Goal: Task Accomplishment & Management: Use online tool/utility

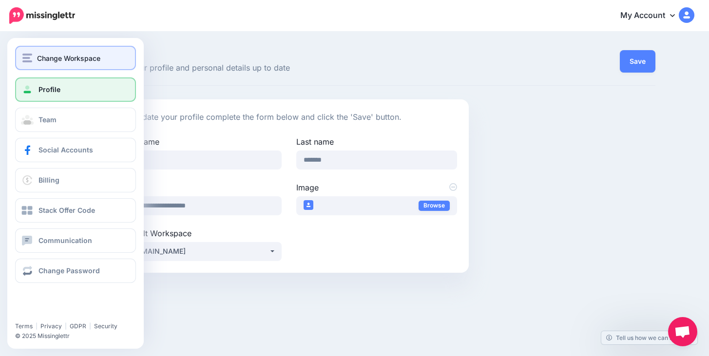
click at [56, 63] on span "Change Workspace" at bounding box center [68, 58] width 63 height 11
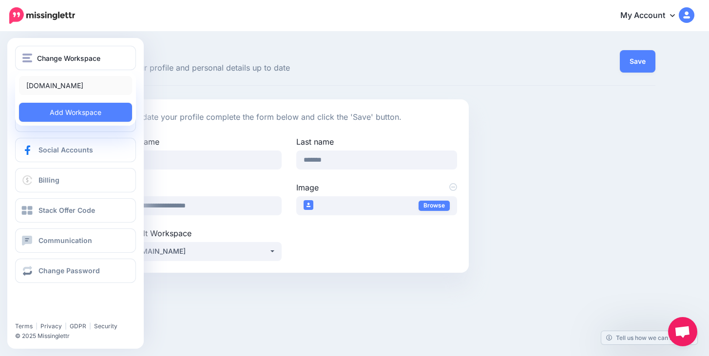
click at [64, 87] on link "[DOMAIN_NAME]" at bounding box center [75, 85] width 113 height 19
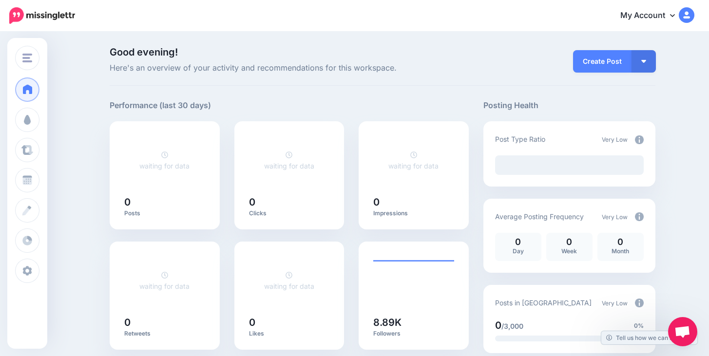
click at [455, 72] on span "Here's an overview of your activity and recommendations for this workspace." at bounding box center [289, 68] width 359 height 13
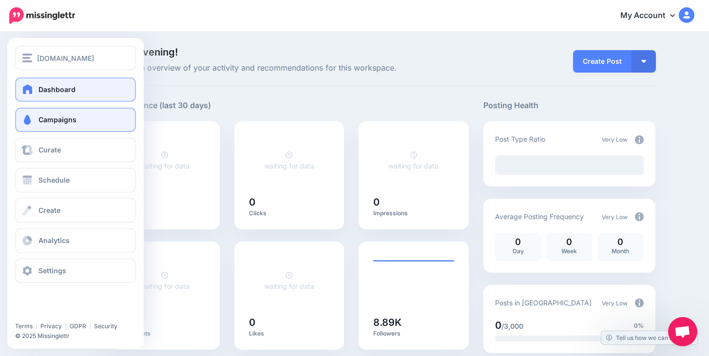
click at [53, 121] on span "Campaigns" at bounding box center [58, 120] width 38 height 8
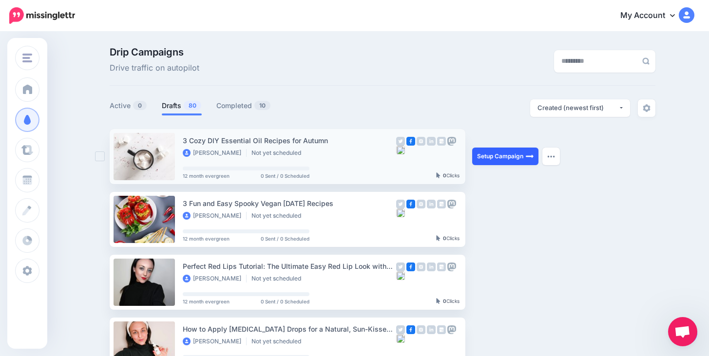
click at [500, 158] on link "Setup Campaign" at bounding box center [505, 157] width 66 height 18
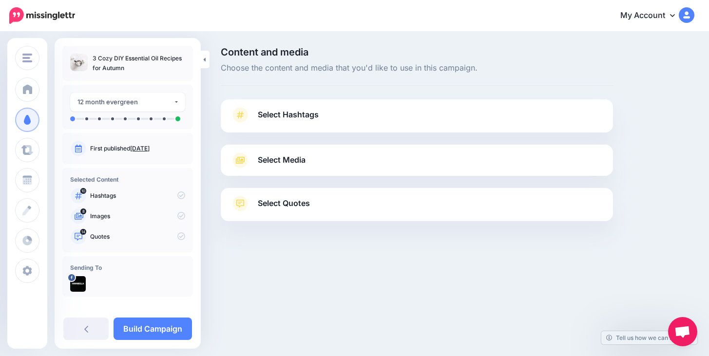
click at [299, 117] on span "Select Hashtags" at bounding box center [288, 114] width 61 height 13
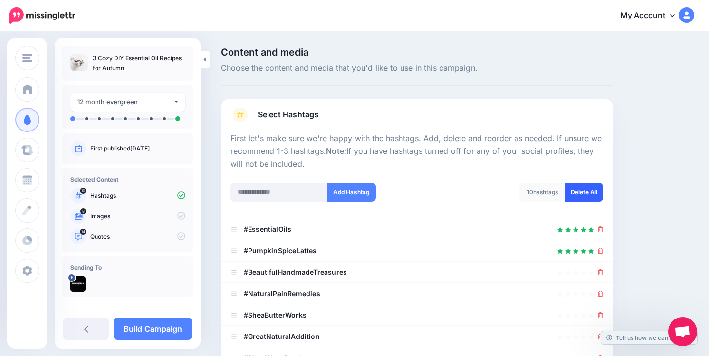
click at [587, 193] on link "Delete All" at bounding box center [584, 192] width 39 height 19
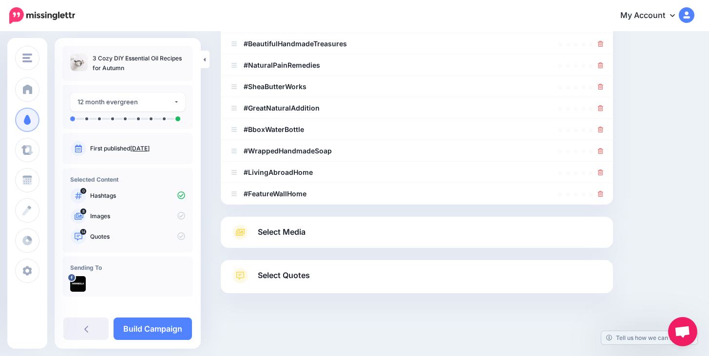
scroll to position [24, 0]
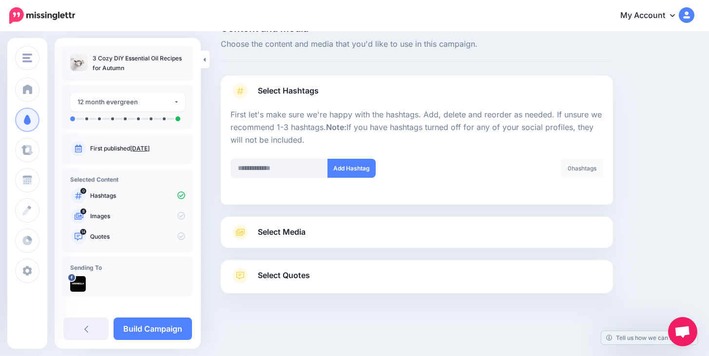
click at [395, 210] on div at bounding box center [417, 211] width 392 height 12
click at [395, 219] on div "Select Media Next, let's make sure we have the best media for this campaign. De…" at bounding box center [417, 232] width 392 height 31
click at [395, 232] on link "Select Media" at bounding box center [417, 233] width 373 height 16
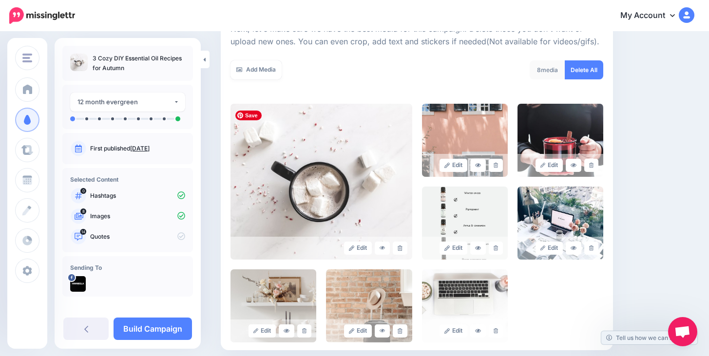
scroll to position [154, 0]
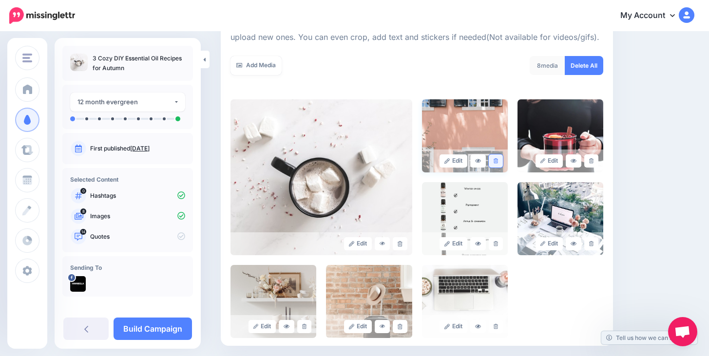
click at [496, 160] on icon at bounding box center [496, 160] width 4 height 5
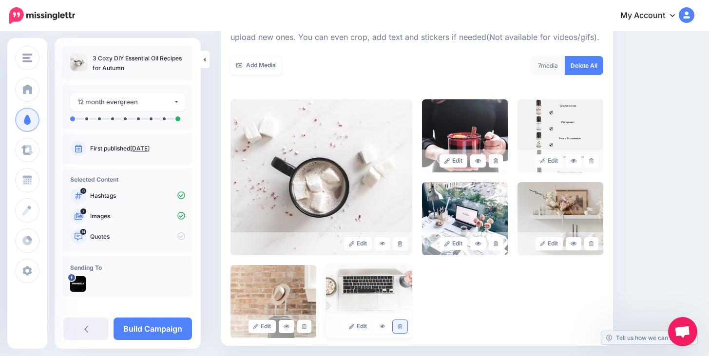
click at [402, 325] on icon at bounding box center [400, 326] width 4 height 5
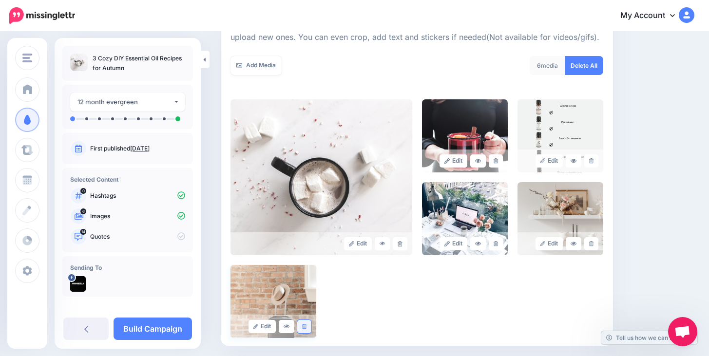
click at [299, 324] on link at bounding box center [304, 326] width 14 height 13
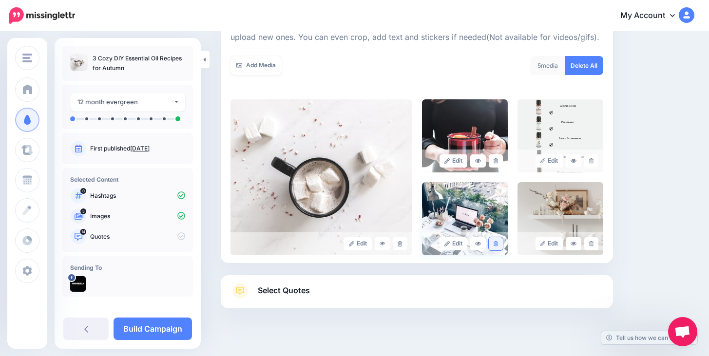
click at [495, 245] on icon at bounding box center [496, 243] width 4 height 5
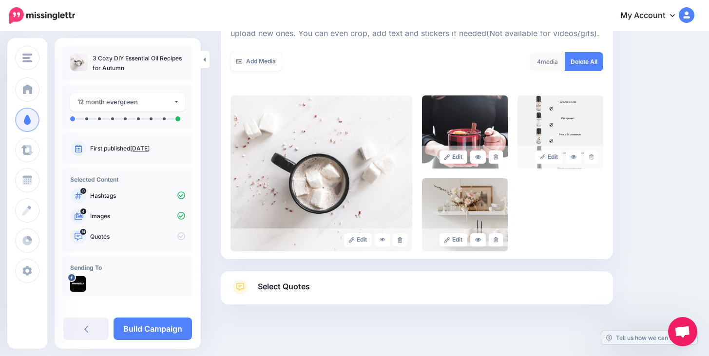
scroll to position [161, 0]
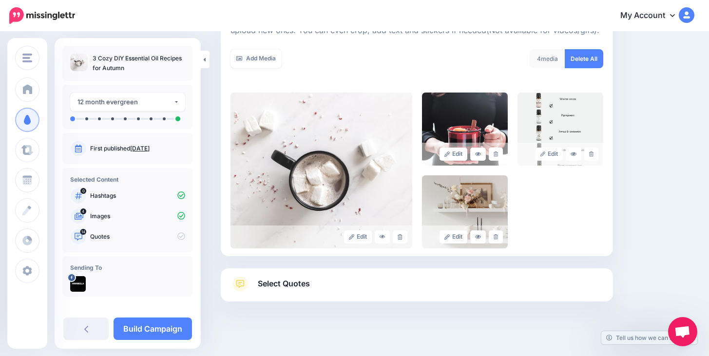
click at [343, 280] on link "Select Quotes" at bounding box center [417, 288] width 373 height 25
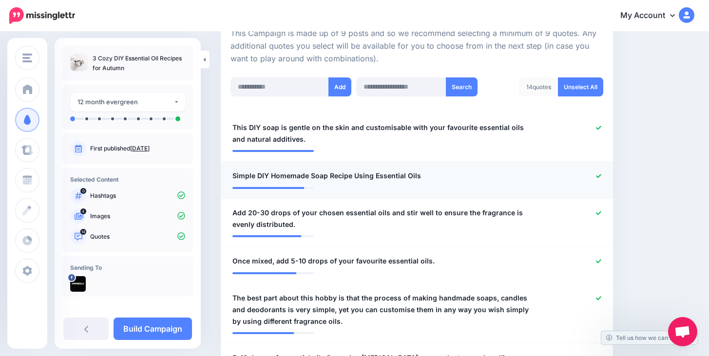
scroll to position [229, 0]
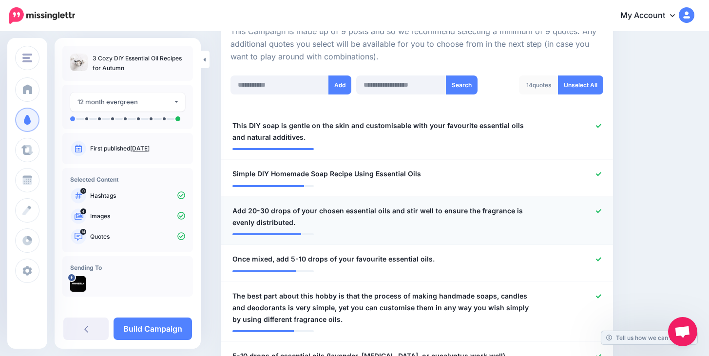
click at [601, 210] on icon at bounding box center [598, 211] width 5 height 5
click at [598, 209] on icon at bounding box center [598, 211] width 5 height 5
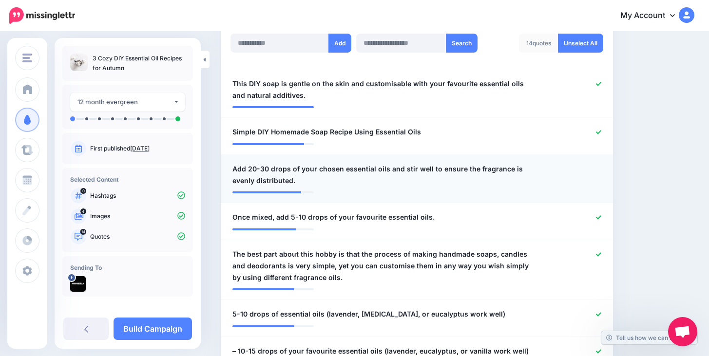
scroll to position [281, 0]
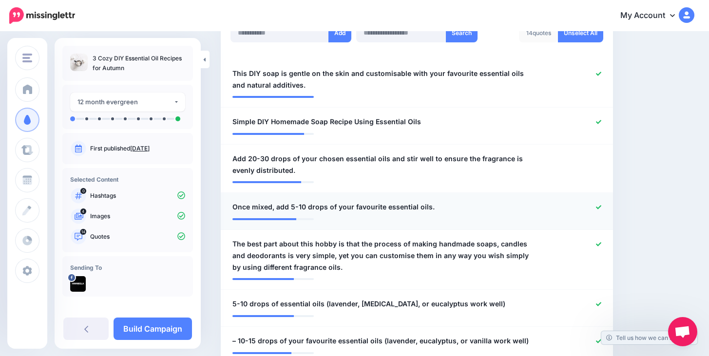
click at [598, 207] on icon at bounding box center [598, 207] width 5 height 5
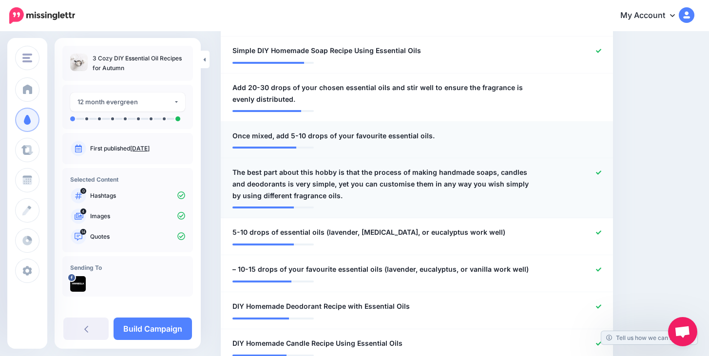
scroll to position [380, 0]
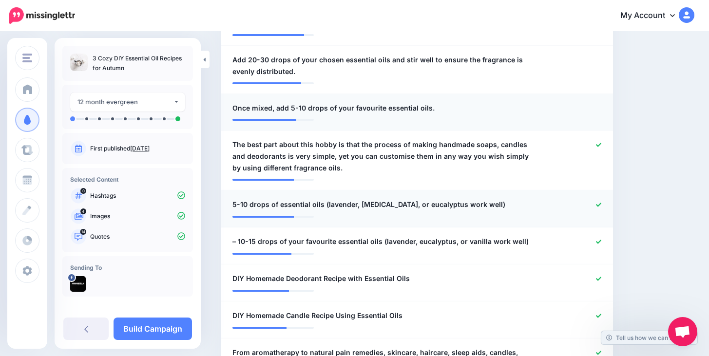
click at [599, 199] on div at bounding box center [577, 205] width 64 height 12
click at [600, 204] on icon at bounding box center [598, 205] width 5 height 4
click at [598, 240] on icon at bounding box center [598, 241] width 5 height 5
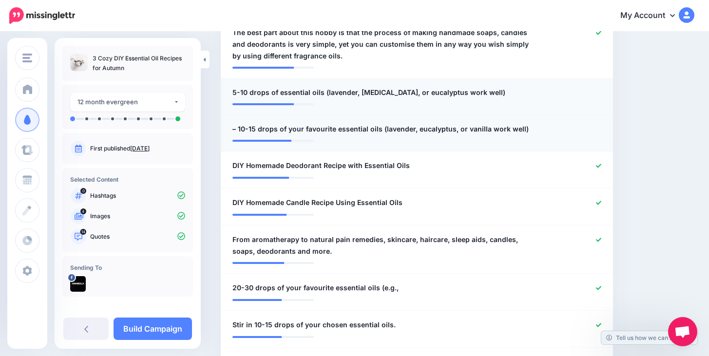
scroll to position [497, 0]
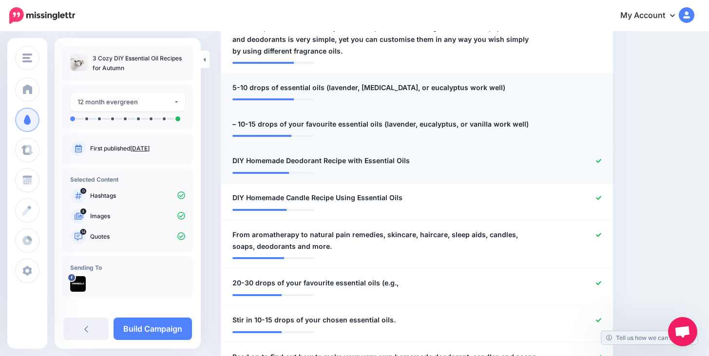
click at [598, 159] on icon at bounding box center [598, 160] width 5 height 5
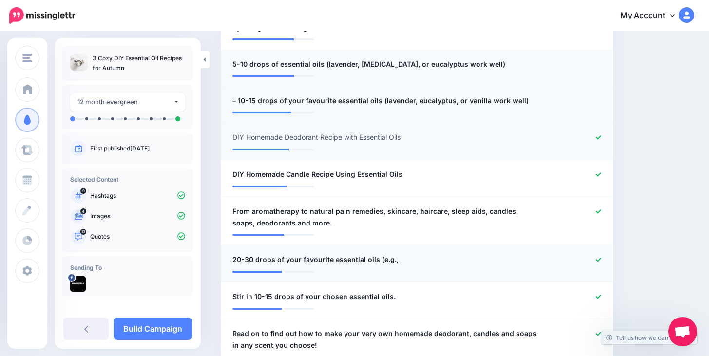
click at [601, 258] on icon at bounding box center [598, 260] width 5 height 4
click at [600, 258] on icon at bounding box center [598, 260] width 5 height 4
click at [600, 212] on icon at bounding box center [598, 211] width 5 height 5
click at [599, 296] on icon at bounding box center [598, 296] width 5 height 4
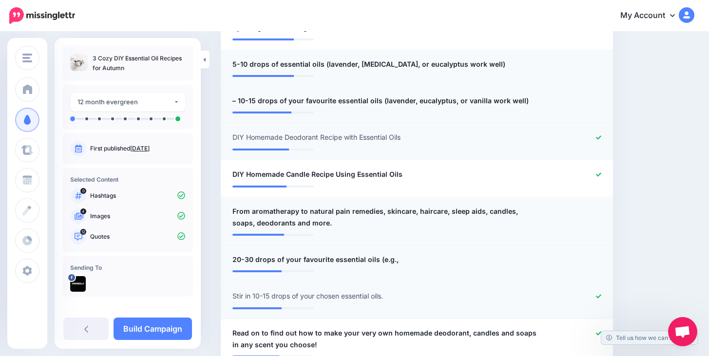
click at [599, 296] on icon at bounding box center [598, 296] width 5 height 4
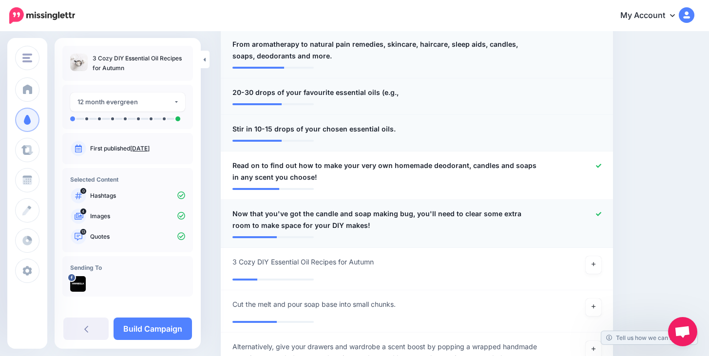
scroll to position [689, 0]
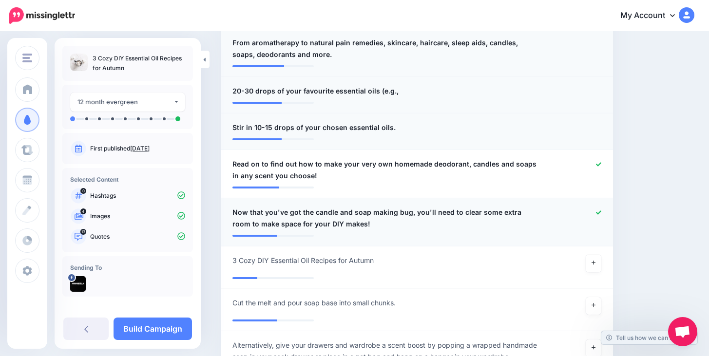
click at [598, 212] on icon at bounding box center [598, 212] width 5 height 5
click at [597, 263] on link at bounding box center [594, 264] width 16 height 18
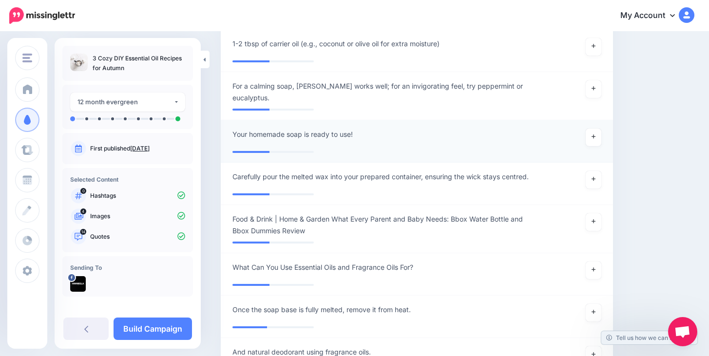
scroll to position [1487, 0]
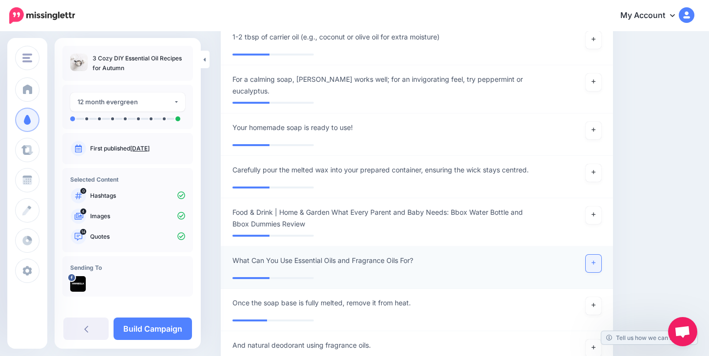
click at [598, 258] on link at bounding box center [594, 264] width 16 height 18
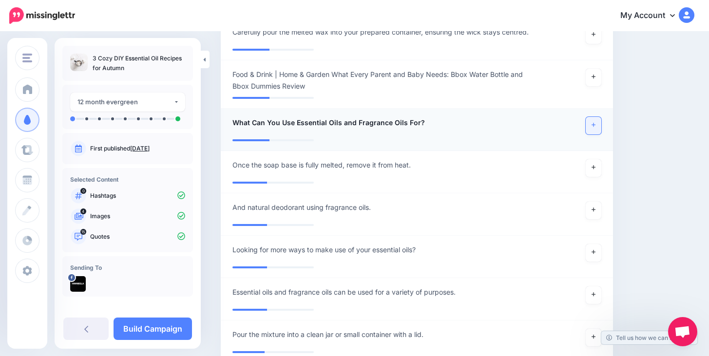
scroll to position [1626, 0]
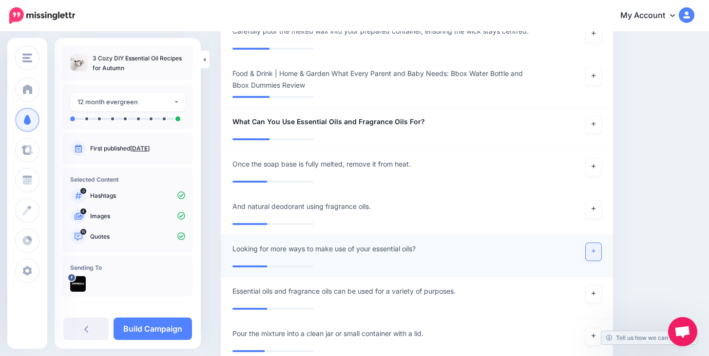
click at [598, 248] on link at bounding box center [594, 252] width 16 height 18
click at [592, 249] on icon at bounding box center [594, 251] width 4 height 5
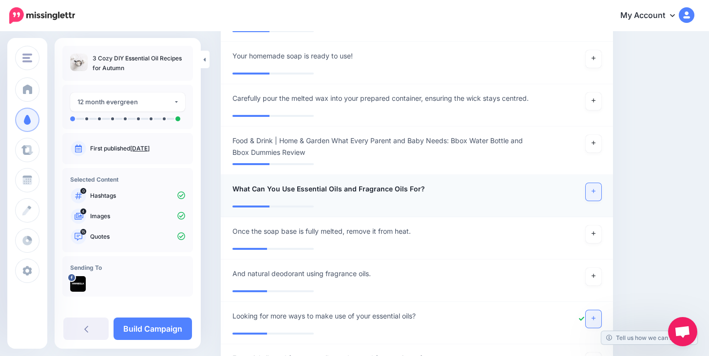
click at [587, 188] on link at bounding box center [594, 192] width 16 height 18
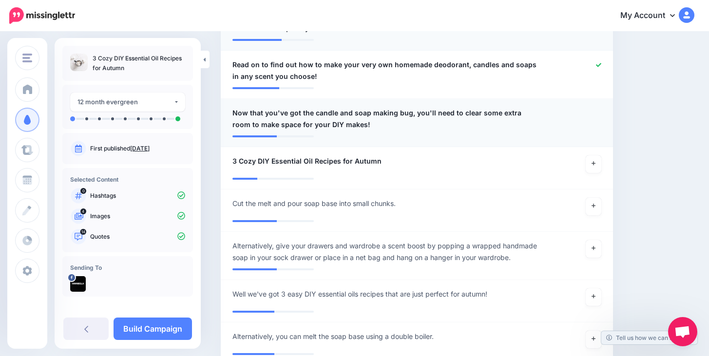
scroll to position [778, 0]
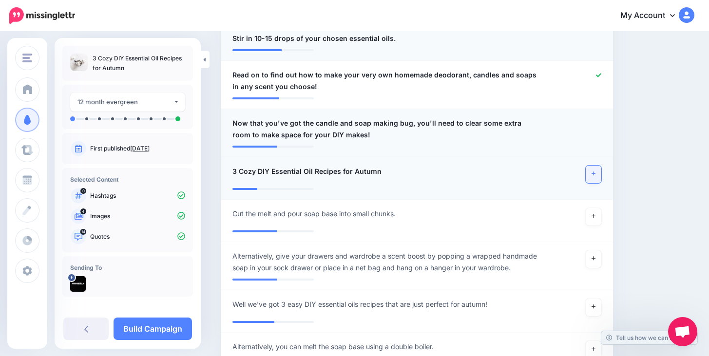
click at [590, 173] on link at bounding box center [594, 175] width 16 height 18
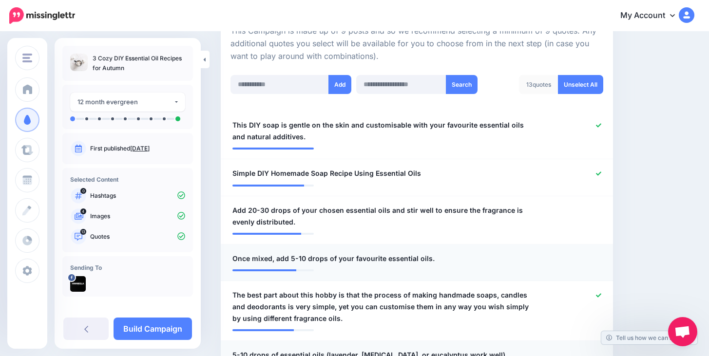
scroll to position [229, 0]
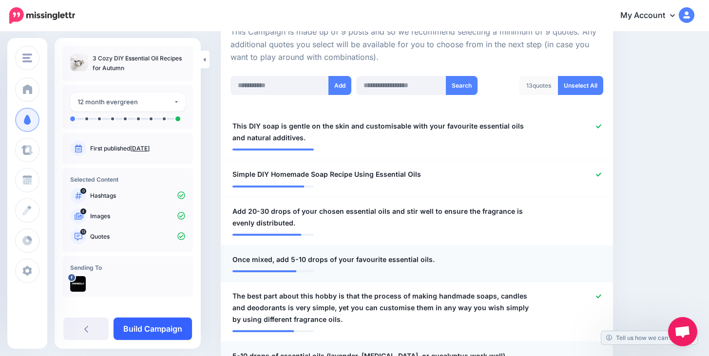
click at [173, 328] on link "Build Campaign" at bounding box center [153, 329] width 78 height 22
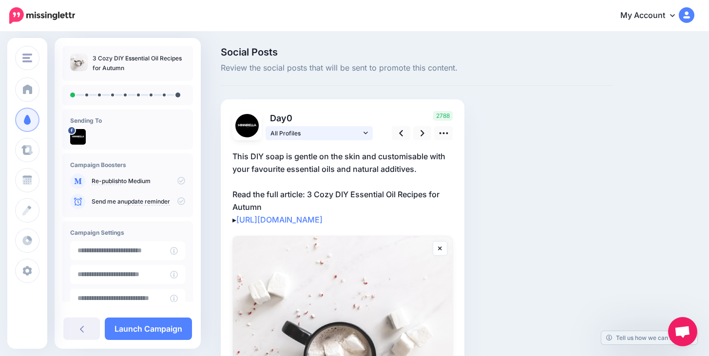
click at [342, 136] on span "All Profiles" at bounding box center [315, 133] width 91 height 10
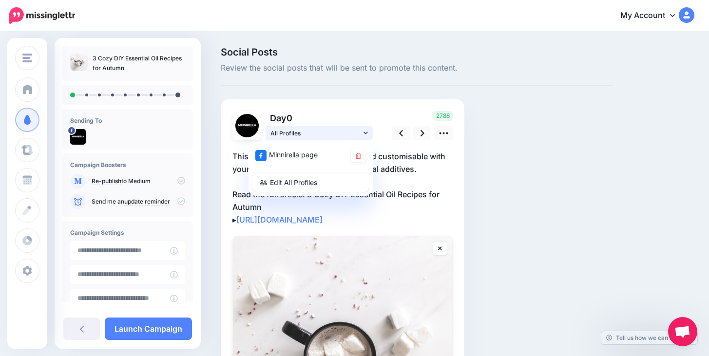
click at [338, 135] on span "All Profiles" at bounding box center [315, 133] width 91 height 10
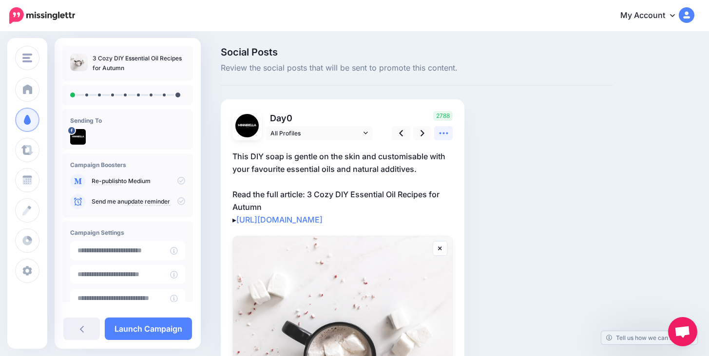
click at [440, 139] on link at bounding box center [443, 133] width 19 height 14
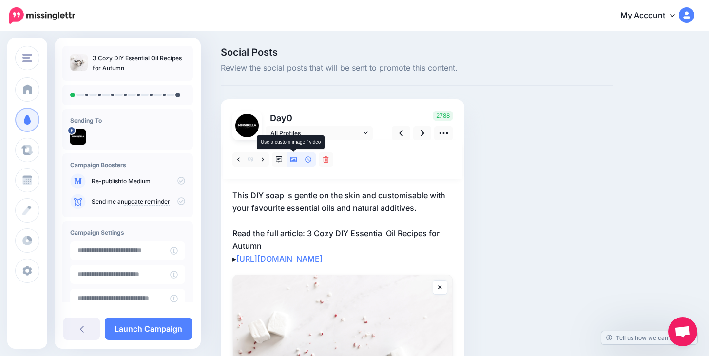
click at [295, 161] on icon at bounding box center [293, 159] width 7 height 5
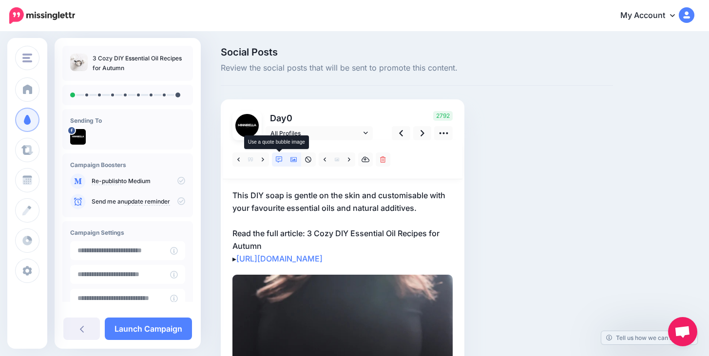
click at [277, 159] on icon at bounding box center [279, 159] width 7 height 7
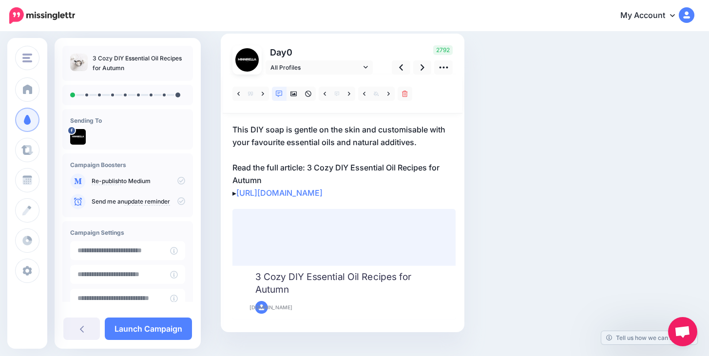
scroll to position [8, 0]
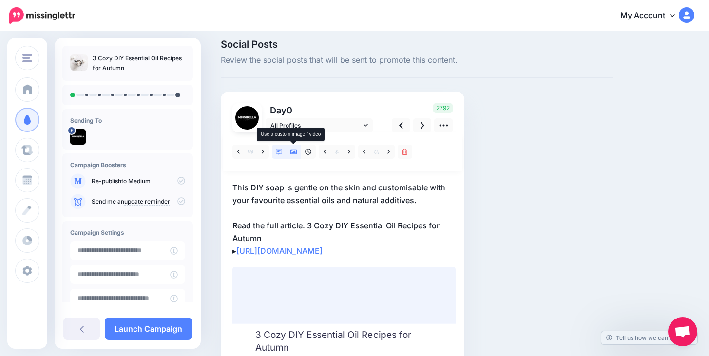
click at [293, 150] on icon at bounding box center [293, 152] width 7 height 5
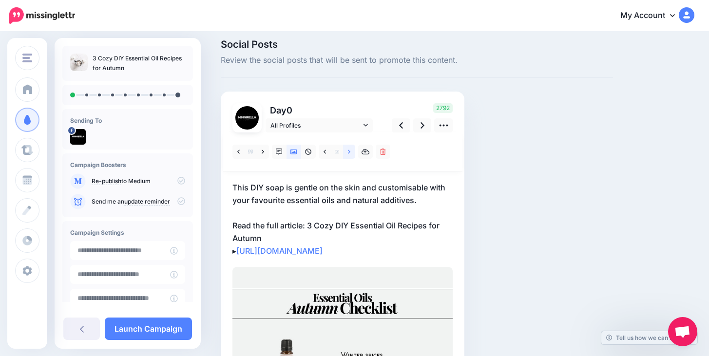
click at [351, 153] on link at bounding box center [349, 152] width 12 height 14
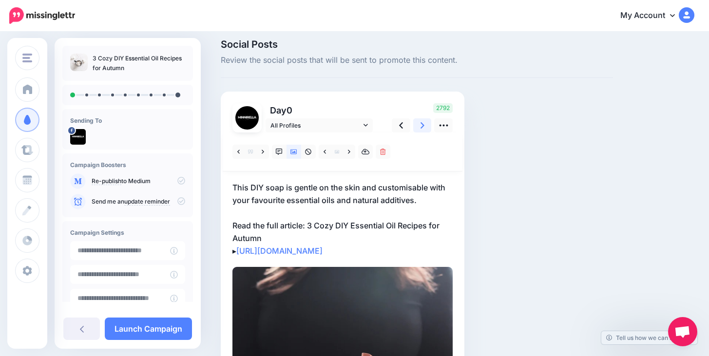
click at [419, 129] on link at bounding box center [422, 125] width 19 height 14
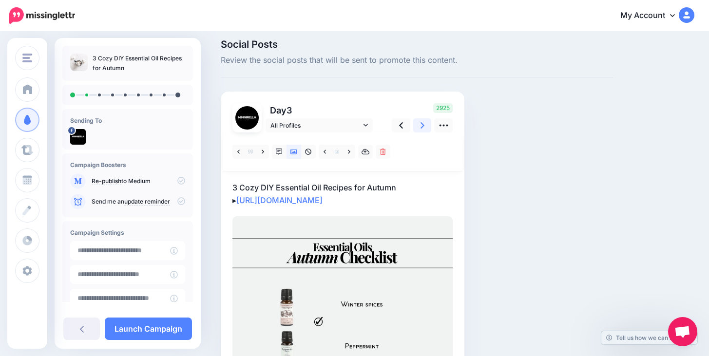
click at [423, 124] on icon at bounding box center [423, 125] width 4 height 6
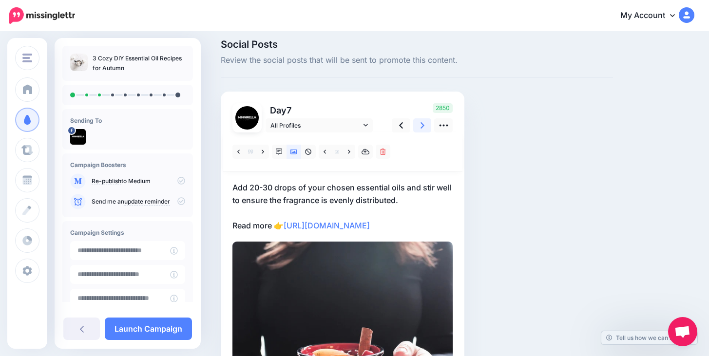
click at [423, 124] on icon at bounding box center [423, 125] width 4 height 6
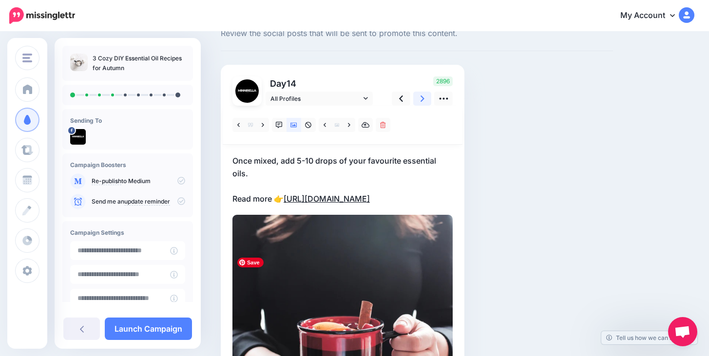
scroll to position [12, 0]
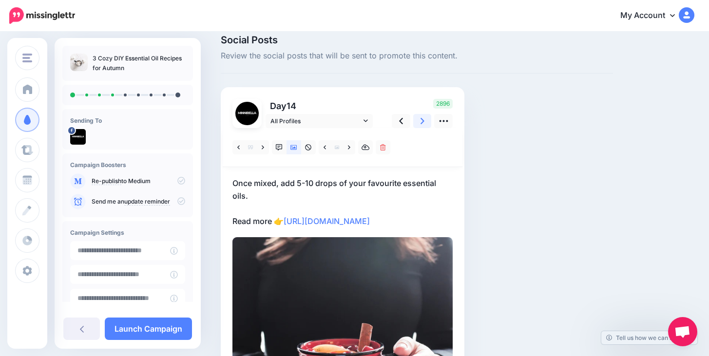
click at [424, 121] on icon at bounding box center [423, 121] width 4 height 6
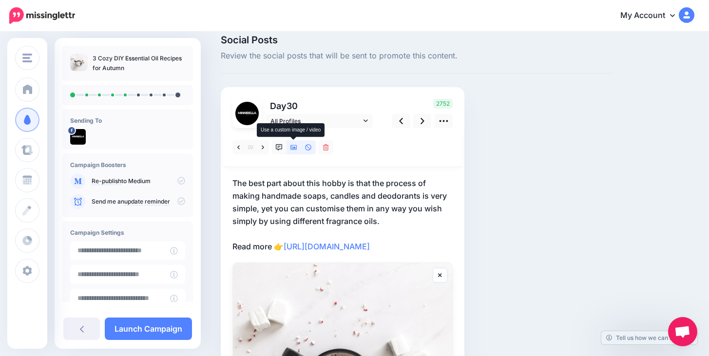
click at [295, 149] on icon at bounding box center [293, 147] width 7 height 7
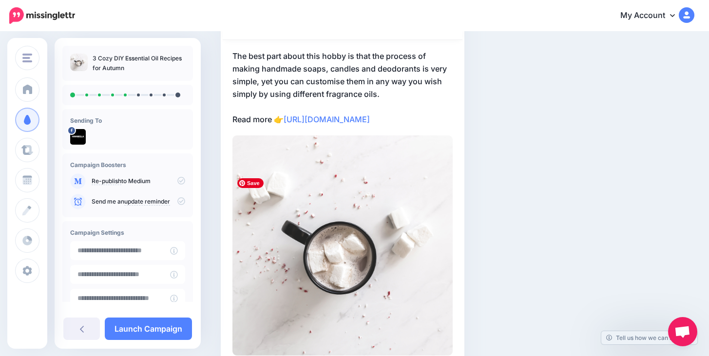
scroll to position [40, 0]
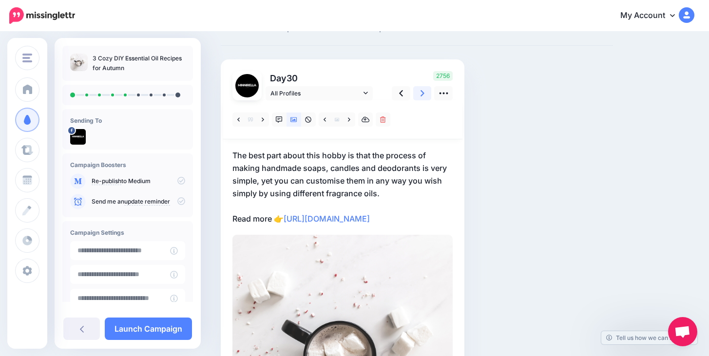
click at [429, 92] on link at bounding box center [422, 93] width 19 height 14
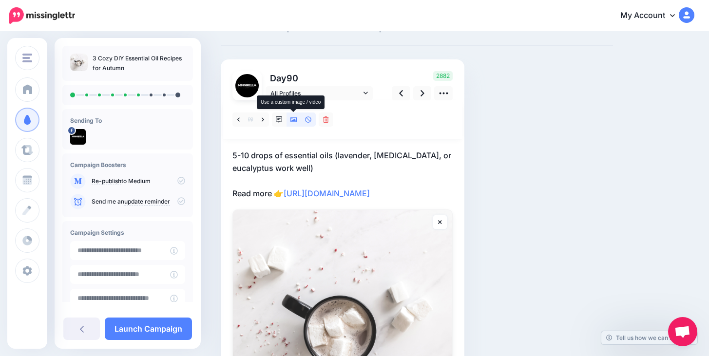
click at [295, 118] on icon at bounding box center [293, 119] width 7 height 7
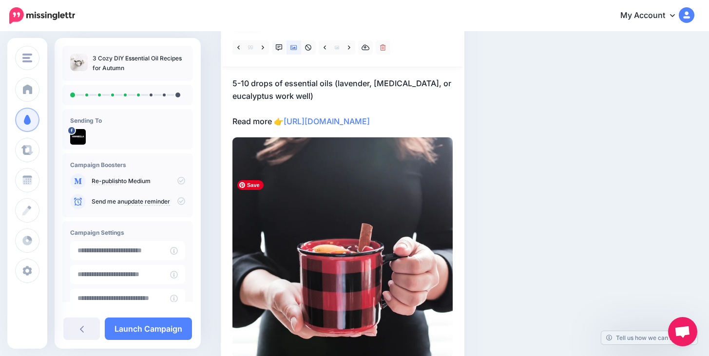
scroll to position [0, 0]
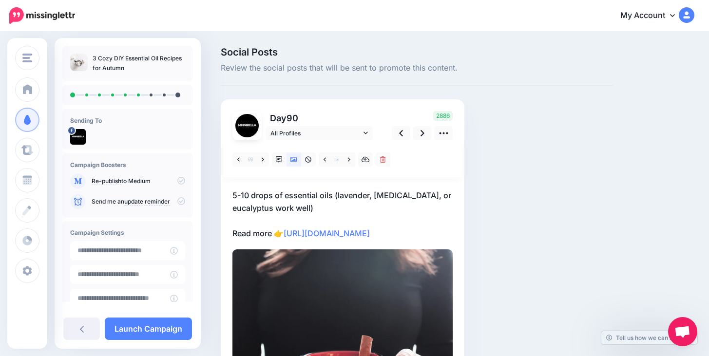
click at [317, 212] on p "5-10 drops of essential oils (lavender, tea tree, or eucalyptus work well) Read…" at bounding box center [342, 214] width 220 height 51
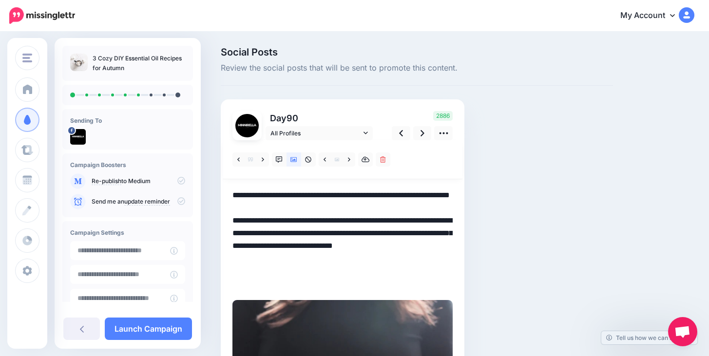
drag, startPoint x: 317, startPoint y: 212, endPoint x: 224, endPoint y: 197, distance: 94.2
click at [224, 197] on div "Day 90 All Profiles" at bounding box center [343, 315] width 244 height 433
drag, startPoint x: 254, startPoint y: 211, endPoint x: 229, endPoint y: 199, distance: 27.7
click at [229, 199] on div "Day 90 All Profiles" at bounding box center [343, 315] width 244 height 433
click at [278, 218] on textarea "**********" at bounding box center [342, 239] width 220 height 101
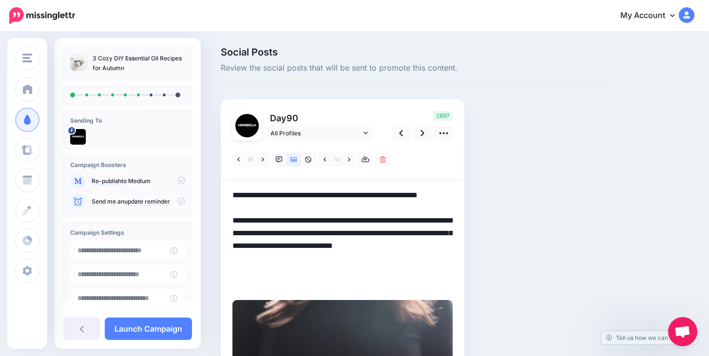
click at [267, 204] on textarea "**********" at bounding box center [342, 239] width 220 height 101
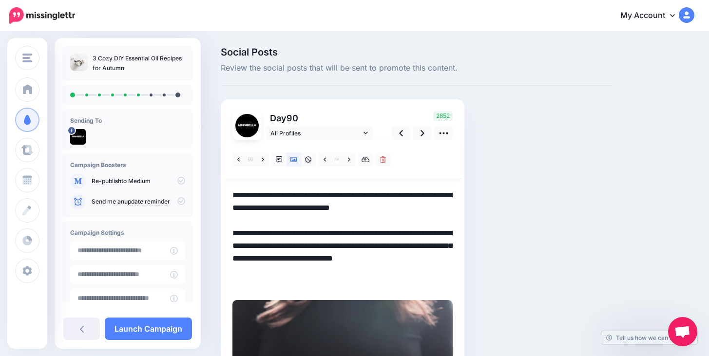
drag, startPoint x: 252, startPoint y: 207, endPoint x: 433, endPoint y: 209, distance: 181.3
click at [433, 209] on textarea "**********" at bounding box center [342, 239] width 220 height 101
drag, startPoint x: 401, startPoint y: 210, endPoint x: 220, endPoint y: 197, distance: 181.3
click at [220, 197] on div "Social Posts Review the social posts that will be sent to promote this content.…" at bounding box center [416, 304] width 407 height 514
click at [425, 134] on link at bounding box center [422, 133] width 19 height 14
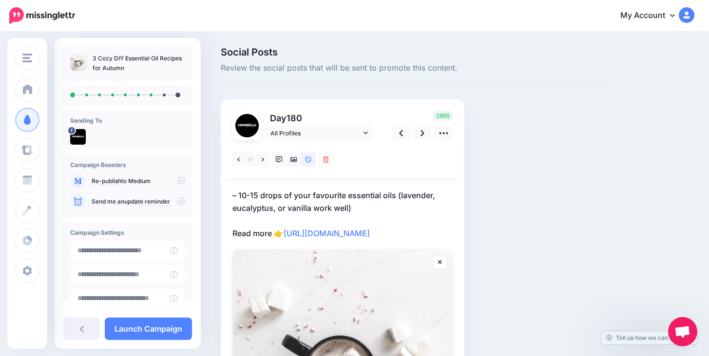
click at [361, 208] on p "– 10-15 drops of your favourite essential oils (lavender, eucalyptus, or vanill…" at bounding box center [342, 214] width 220 height 51
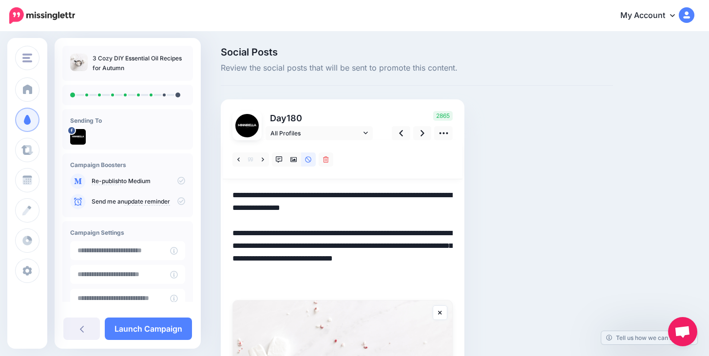
drag, startPoint x: 361, startPoint y: 208, endPoint x: 228, endPoint y: 191, distance: 134.1
click at [228, 191] on div "Day 180 All Profiles" at bounding box center [343, 329] width 244 height 461
paste textarea "**********"
drag, startPoint x: 309, startPoint y: 206, endPoint x: 321, endPoint y: 207, distance: 12.2
click at [321, 207] on textarea "**********" at bounding box center [342, 239] width 220 height 101
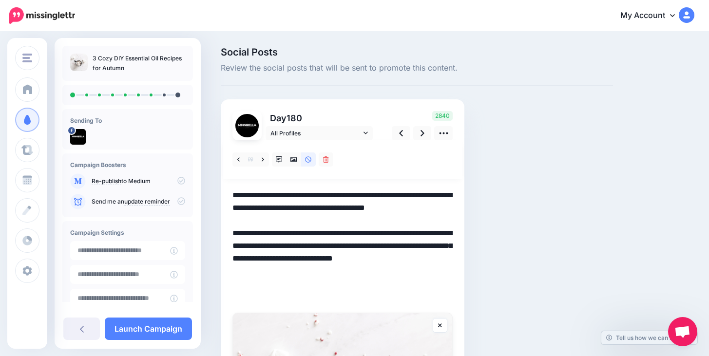
drag, startPoint x: 263, startPoint y: 222, endPoint x: 227, endPoint y: 222, distance: 36.1
click at [227, 222] on div "Day 180 All Profiles" at bounding box center [343, 335] width 244 height 473
drag, startPoint x: 271, startPoint y: 223, endPoint x: 234, endPoint y: 196, distance: 45.3
click at [234, 196] on textarea "**********" at bounding box center [342, 246] width 220 height 114
click at [430, 136] on link at bounding box center [422, 133] width 19 height 14
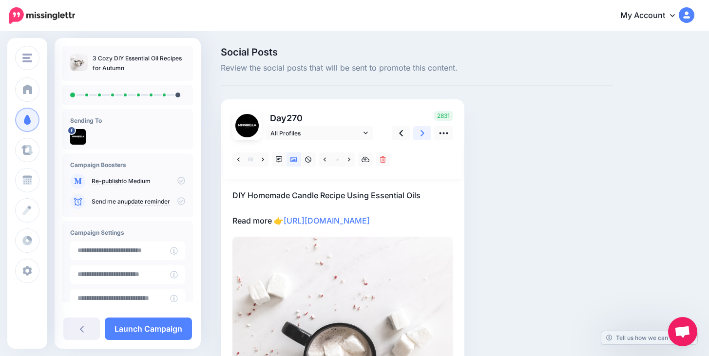
click at [430, 136] on link at bounding box center [422, 133] width 19 height 14
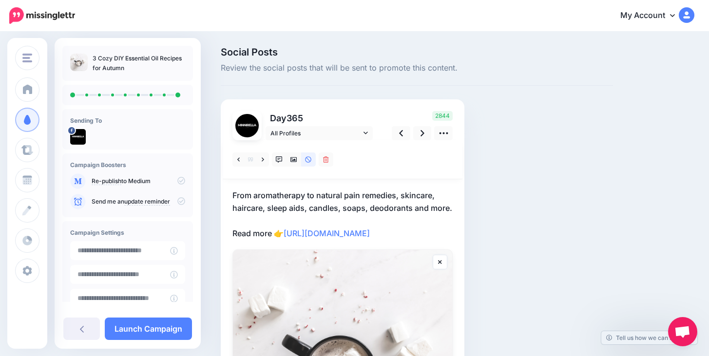
click at [456, 209] on div "Day 365 All Profiles" at bounding box center [343, 304] width 244 height 410
click at [455, 209] on div "Day 365 All Profiles" at bounding box center [343, 304] width 244 height 410
click at [451, 209] on p "From aromatherapy to natural pain remedies, skincare, haircare, sleep aids, can…" at bounding box center [342, 214] width 220 height 51
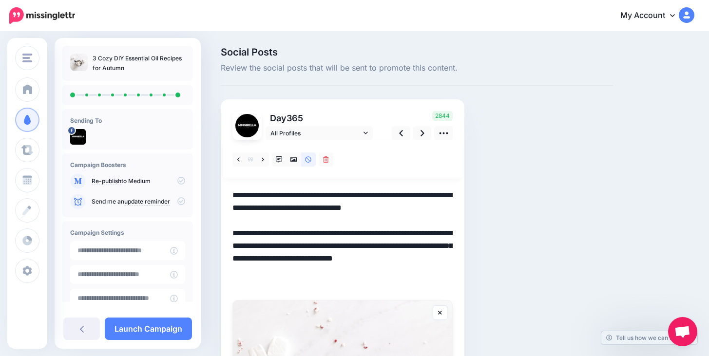
click at [445, 207] on textarea "**********" at bounding box center [342, 239] width 220 height 101
paste textarea "**********"
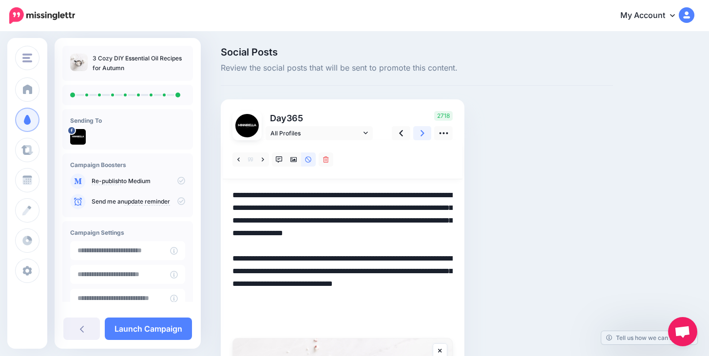
click at [427, 133] on link at bounding box center [422, 133] width 19 height 14
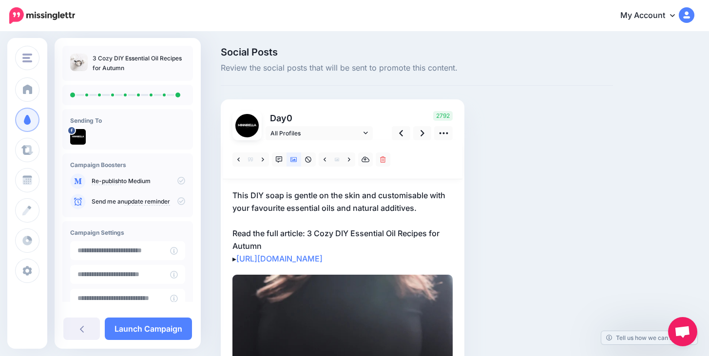
click at [426, 207] on p "This DIY soap is gentle on the skin and customisable with your favourite essent…" at bounding box center [342, 227] width 220 height 76
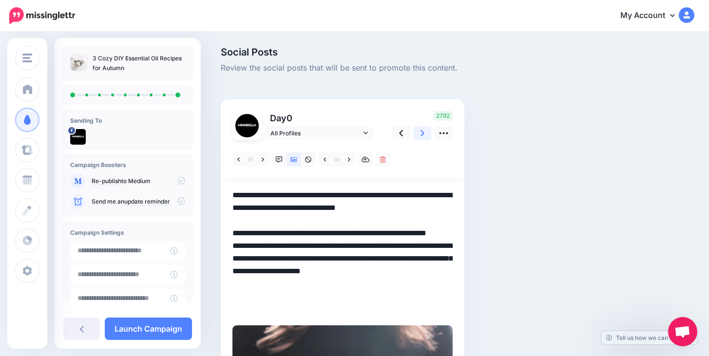
click at [421, 134] on icon at bounding box center [423, 133] width 4 height 10
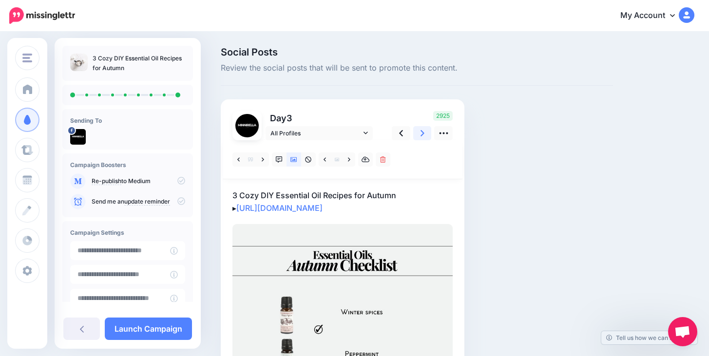
click at [424, 130] on link at bounding box center [422, 133] width 19 height 14
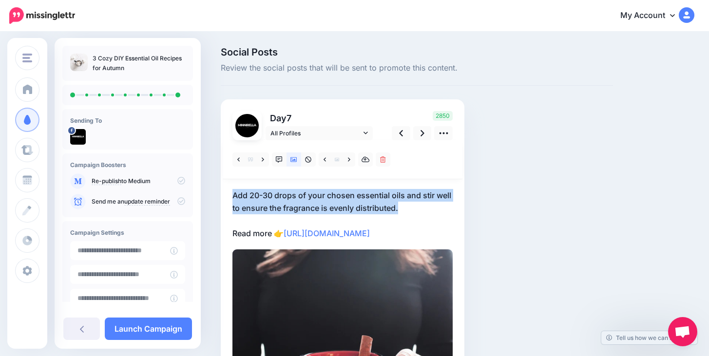
drag, startPoint x: 408, startPoint y: 207, endPoint x: 229, endPoint y: 183, distance: 180.5
click at [229, 183] on div "Day 7 All Profiles" at bounding box center [343, 290] width 244 height 382
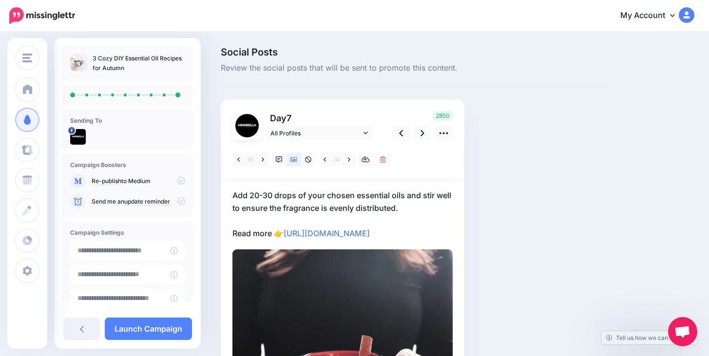
click at [258, 193] on p "Add 20-30 drops of your chosen essential oils and stir well to ensure the fragr…" at bounding box center [342, 214] width 220 height 51
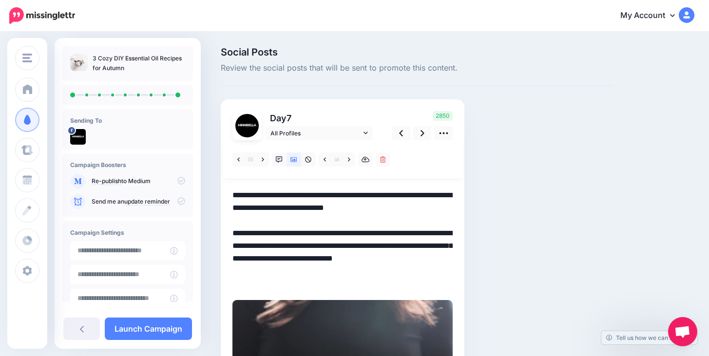
drag, startPoint x: 233, startPoint y: 194, endPoint x: 414, endPoint y: 214, distance: 182.0
click at [414, 214] on textarea "**********" at bounding box center [342, 239] width 220 height 101
click at [423, 134] on icon at bounding box center [423, 133] width 4 height 10
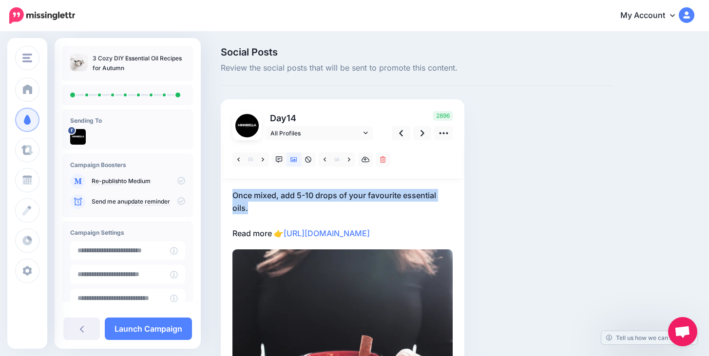
drag, startPoint x: 258, startPoint y: 205, endPoint x: 220, endPoint y: 193, distance: 39.2
click at [220, 193] on div "Social Posts Review the social posts that will be sent to promote this content.…" at bounding box center [416, 278] width 407 height 463
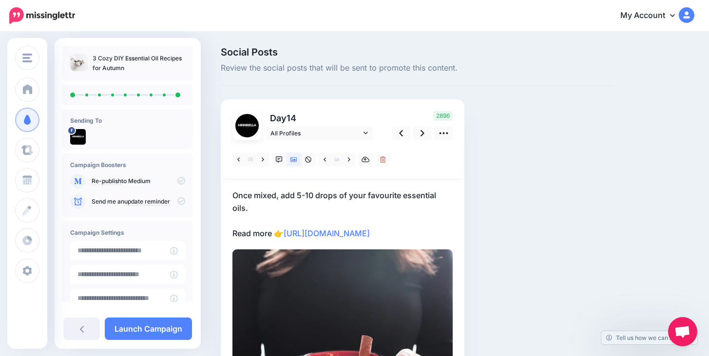
click at [259, 204] on p "Once mixed, add 5-10 drops of your favourite essential oils. Read more 👉 https:…" at bounding box center [342, 214] width 220 height 51
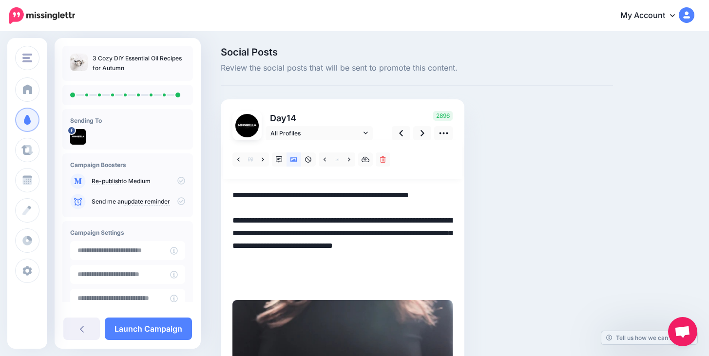
drag, startPoint x: 254, startPoint y: 211, endPoint x: 242, endPoint y: 195, distance: 19.7
click at [242, 195] on textarea "**********" at bounding box center [342, 239] width 220 height 101
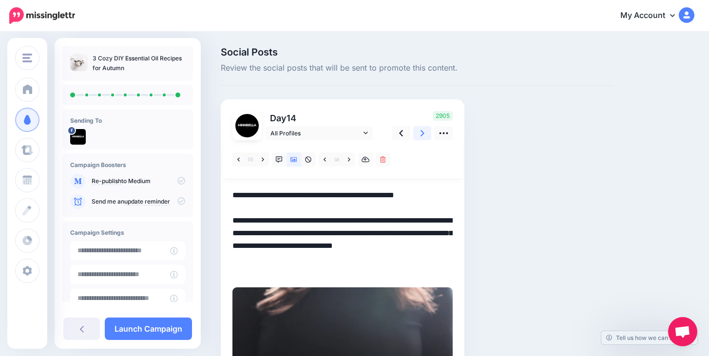
type textarea "**********"
click at [422, 131] on icon at bounding box center [423, 133] width 4 height 10
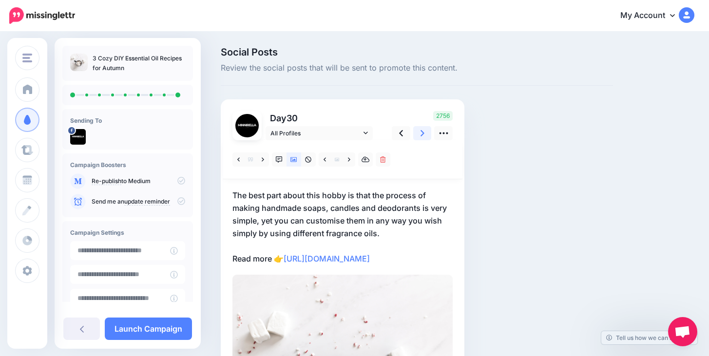
click at [426, 134] on link at bounding box center [422, 133] width 19 height 14
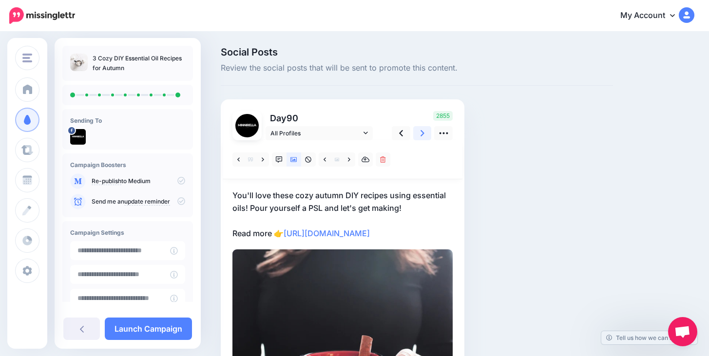
click at [426, 134] on link at bounding box center [422, 133] width 19 height 14
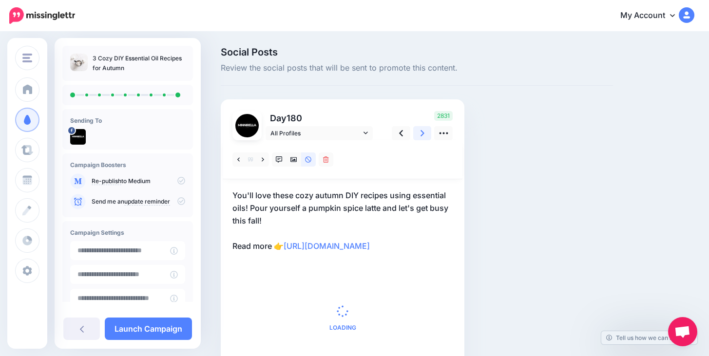
click at [426, 134] on link at bounding box center [422, 133] width 19 height 14
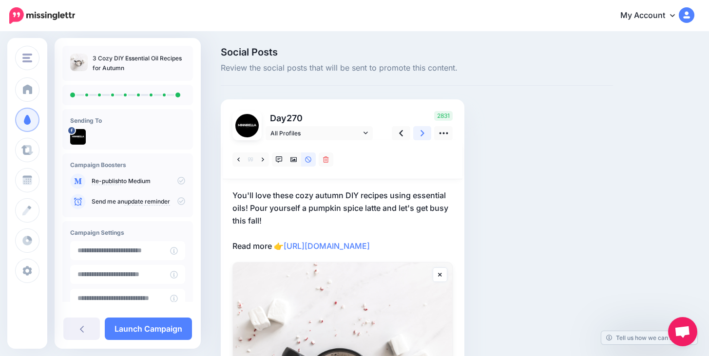
click at [426, 134] on link at bounding box center [422, 133] width 19 height 14
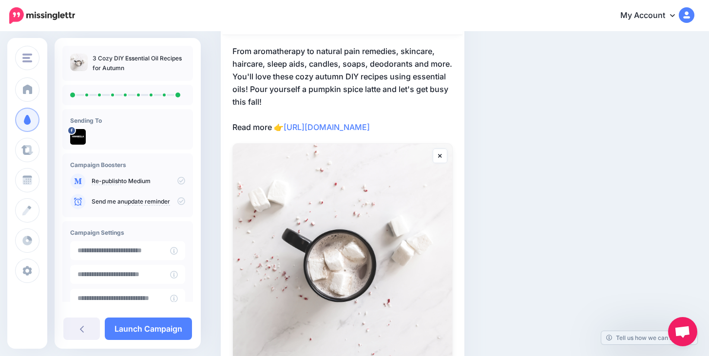
scroll to position [182, 0]
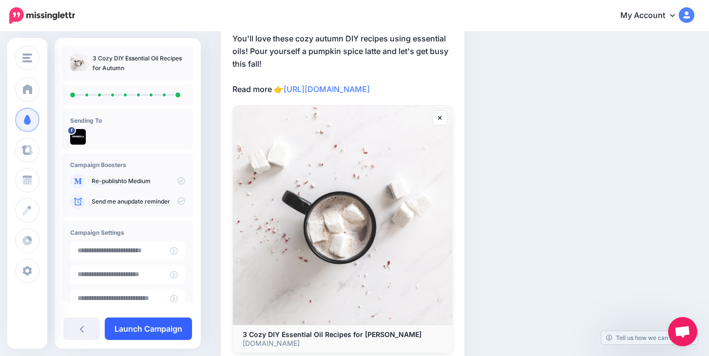
click at [129, 330] on link "Launch Campaign" at bounding box center [148, 329] width 87 height 22
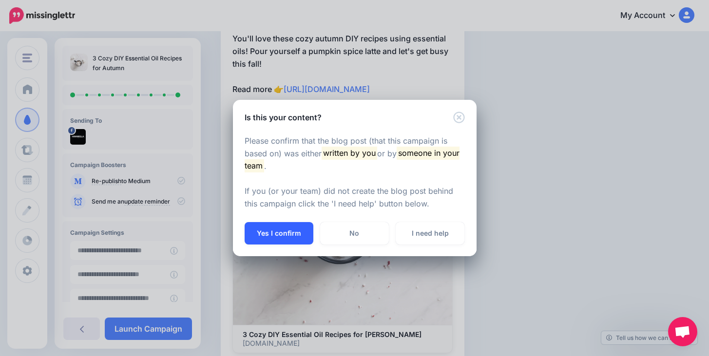
click at [306, 232] on button "Yes I confirm" at bounding box center [279, 233] width 69 height 22
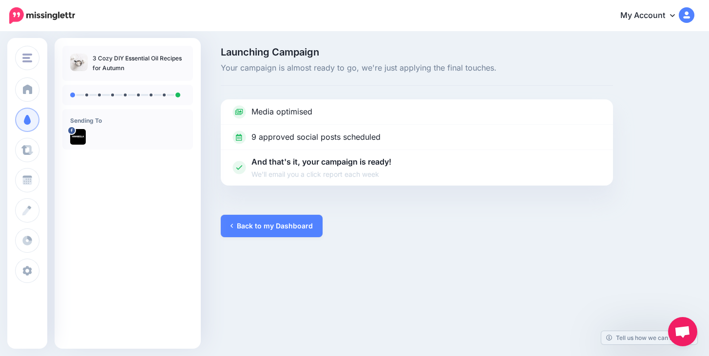
click at [306, 232] on link "Back to my Dashboard" at bounding box center [272, 226] width 102 height 22
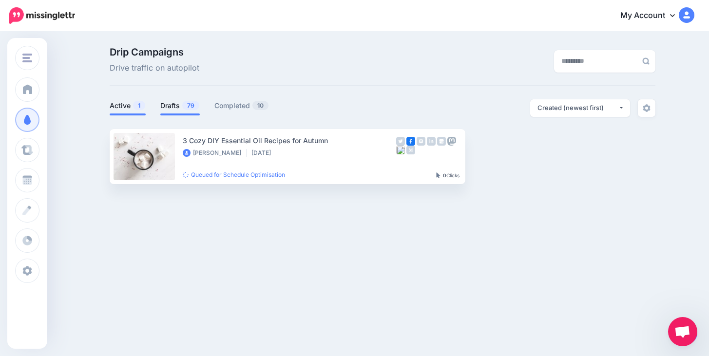
click at [192, 108] on span "79" at bounding box center [190, 105] width 17 height 9
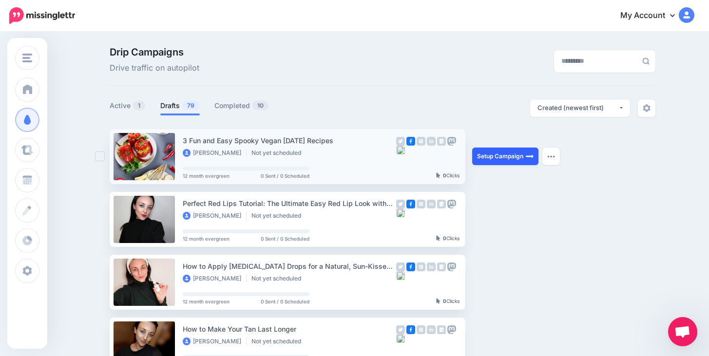
click at [516, 152] on link "Setup Campaign" at bounding box center [505, 157] width 66 height 18
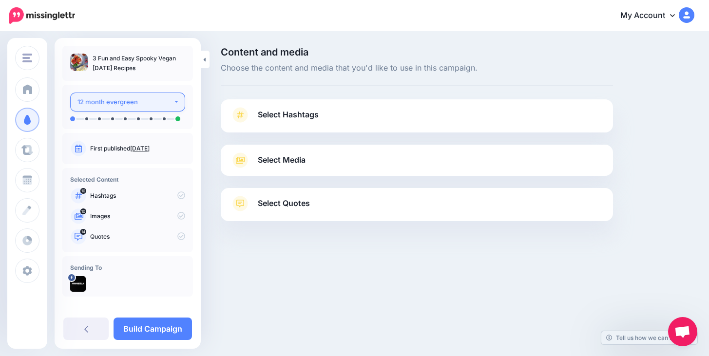
click at [173, 107] on button "12 month evergreen" at bounding box center [127, 102] width 115 height 19
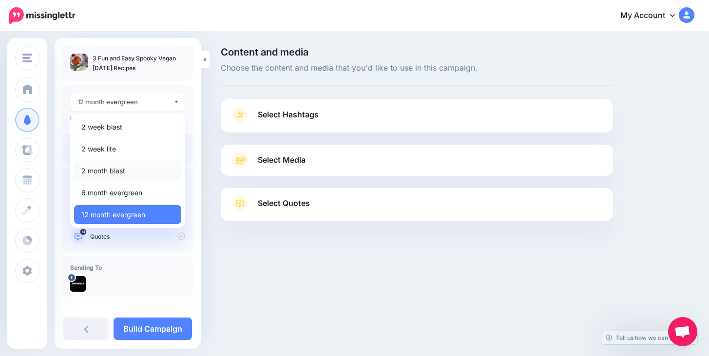
click at [144, 165] on link "2 month blast" at bounding box center [127, 170] width 107 height 19
select select "******"
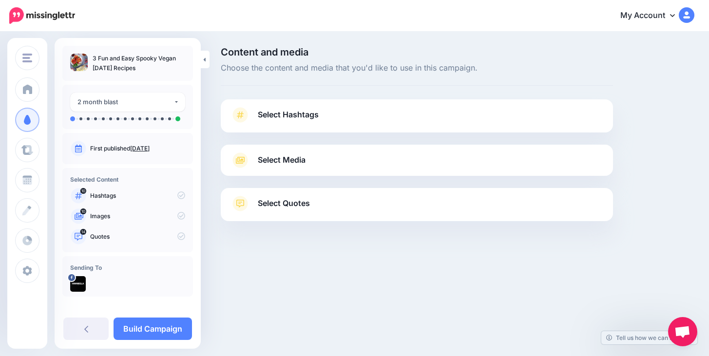
click at [295, 124] on link "Select Hashtags" at bounding box center [417, 119] width 373 height 25
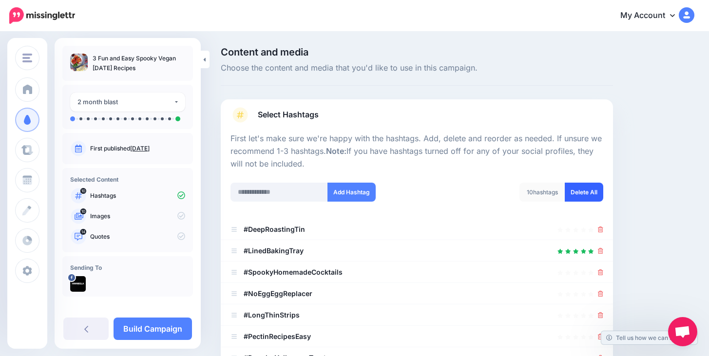
click at [580, 196] on link "Delete All" at bounding box center [584, 192] width 39 height 19
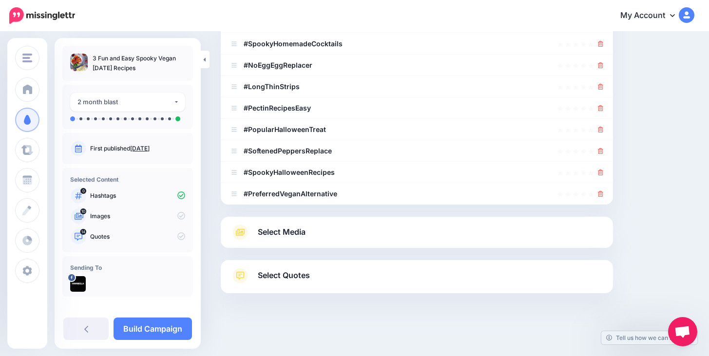
scroll to position [24, 0]
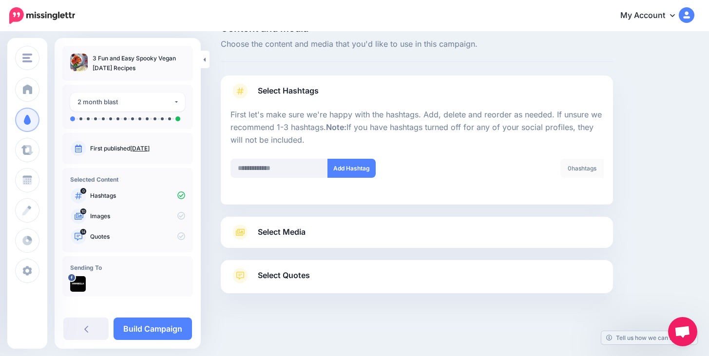
click at [361, 225] on link "Select Media" at bounding box center [417, 233] width 373 height 16
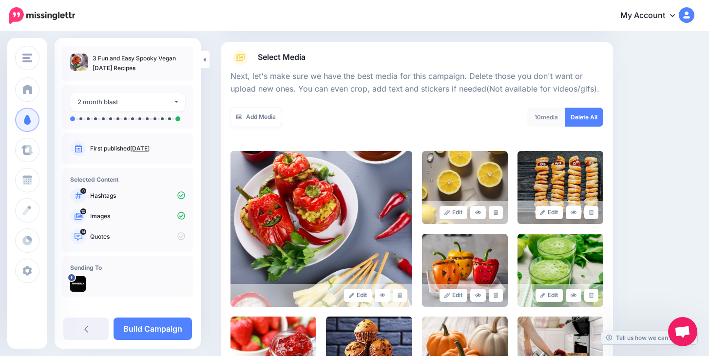
scroll to position [207, 0]
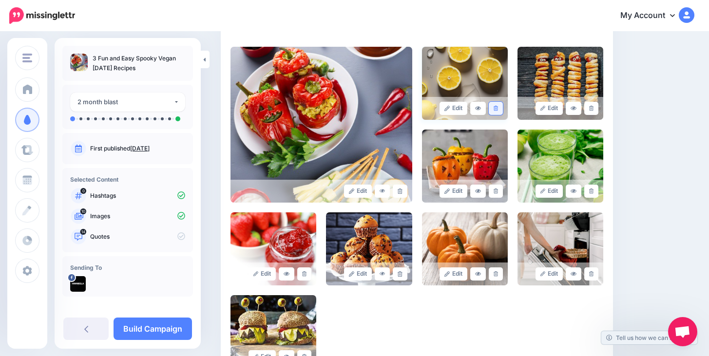
click at [497, 107] on icon at bounding box center [496, 108] width 4 height 5
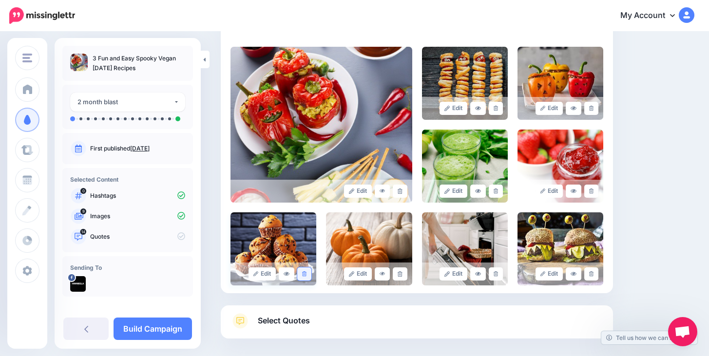
click at [307, 271] on icon at bounding box center [304, 273] width 4 height 5
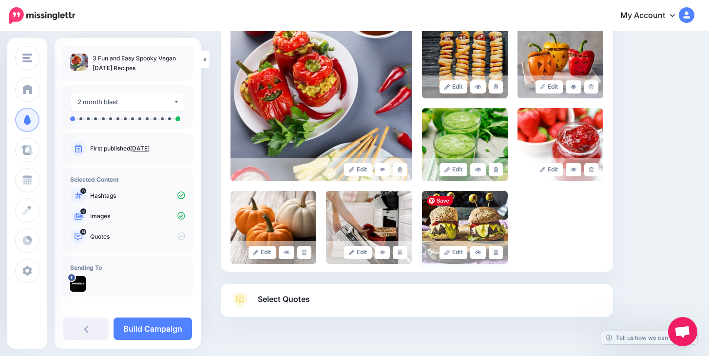
scroll to position [232, 0]
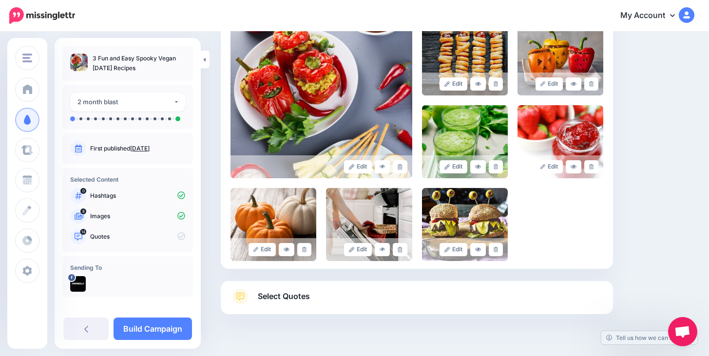
click at [289, 301] on span "Select Quotes" at bounding box center [284, 296] width 52 height 13
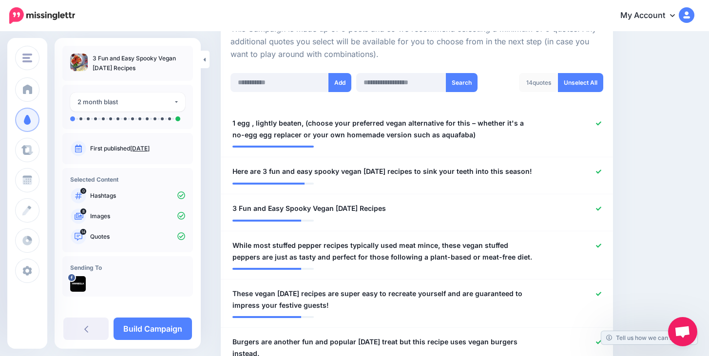
scroll to position [273, 0]
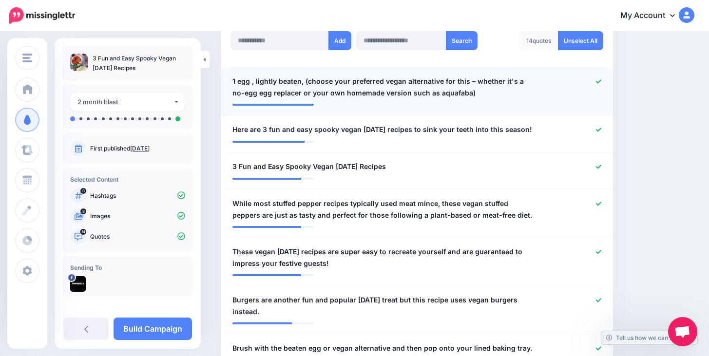
click at [599, 81] on icon at bounding box center [598, 81] width 5 height 4
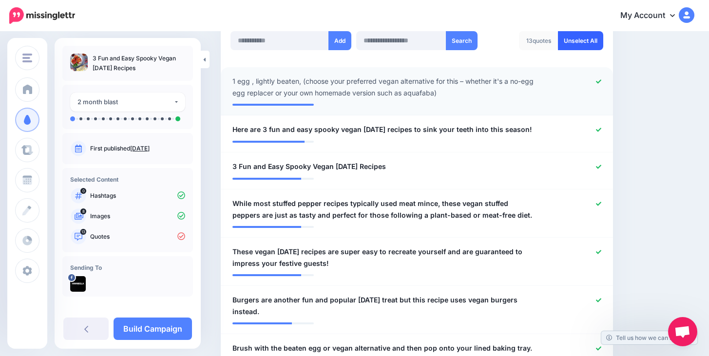
click at [588, 46] on link "Unselect All" at bounding box center [580, 40] width 45 height 19
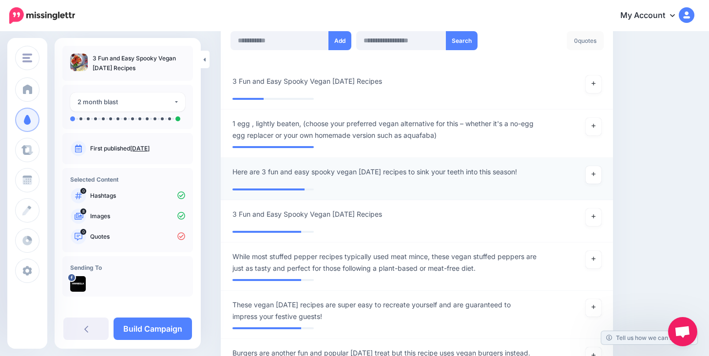
scroll to position [340, 0]
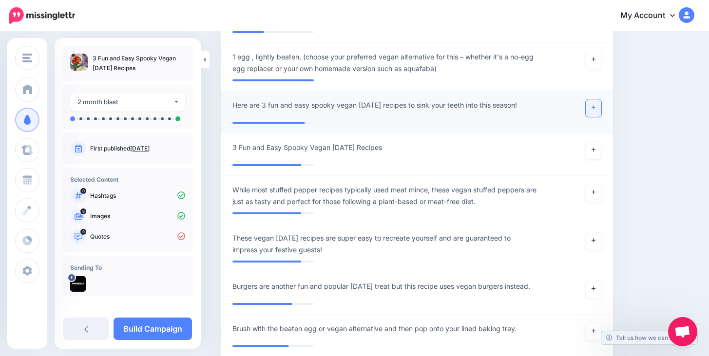
click at [588, 107] on link at bounding box center [594, 108] width 16 height 18
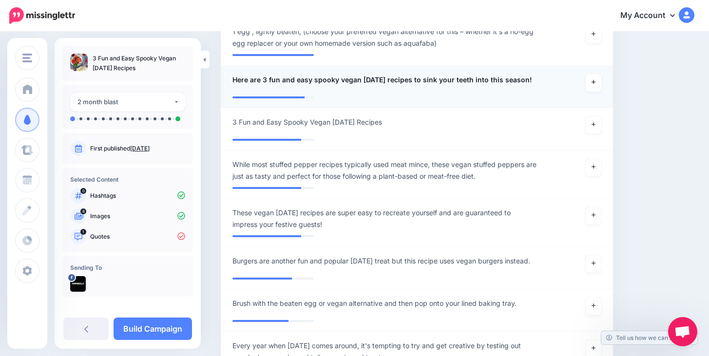
scroll to position [366, 0]
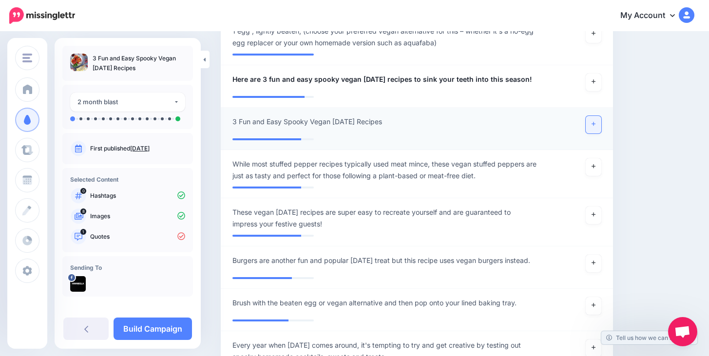
click at [595, 124] on icon at bounding box center [594, 124] width 4 height 4
click at [597, 213] on link at bounding box center [594, 216] width 16 height 18
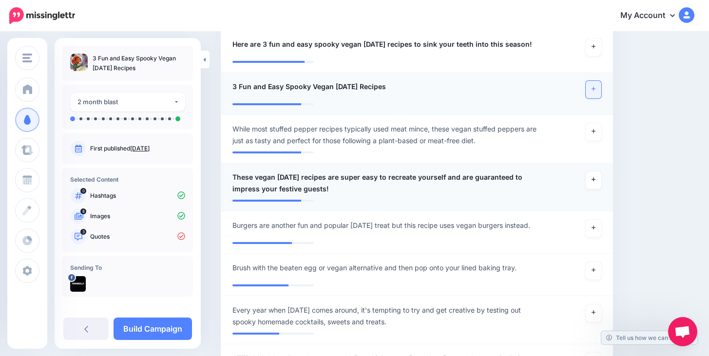
scroll to position [407, 0]
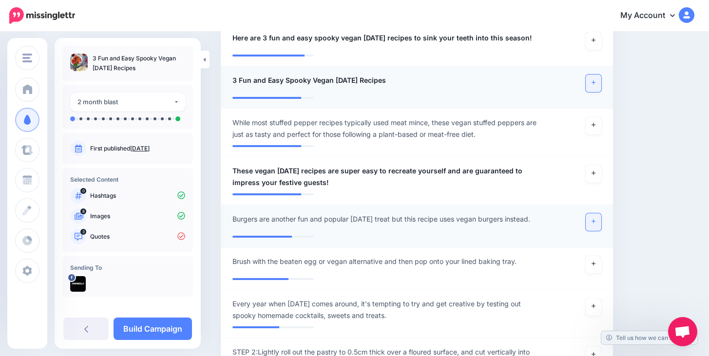
click at [590, 225] on link at bounding box center [594, 222] width 16 height 18
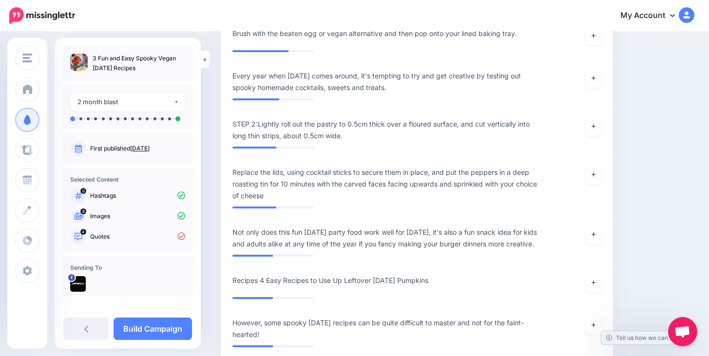
scroll to position [652, 0]
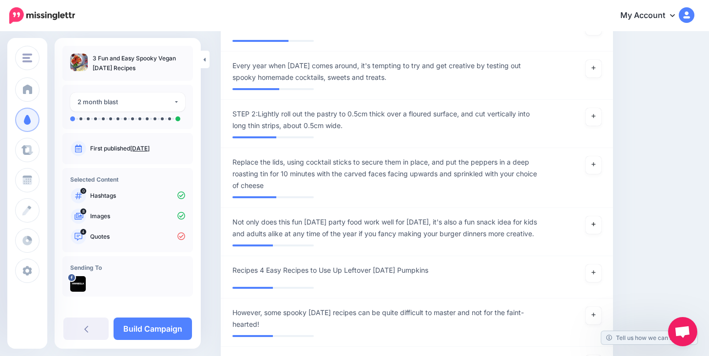
click at [590, 225] on link at bounding box center [594, 225] width 16 height 18
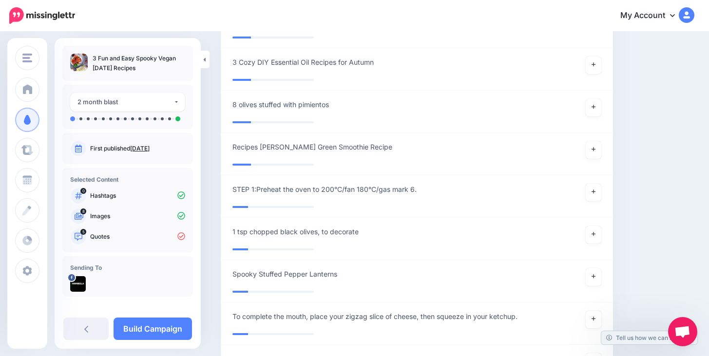
scroll to position [2185, 0]
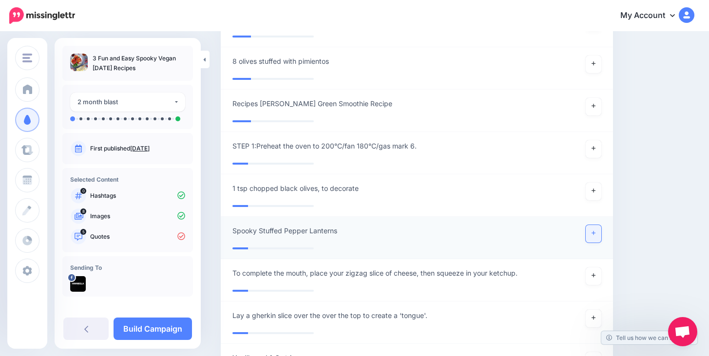
click at [595, 234] on icon at bounding box center [594, 233] width 4 height 5
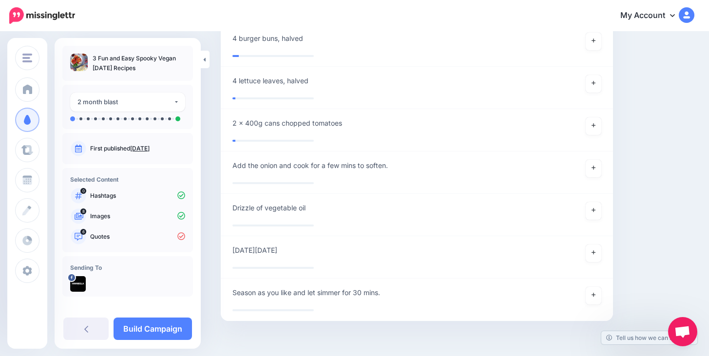
scroll to position [2914, 0]
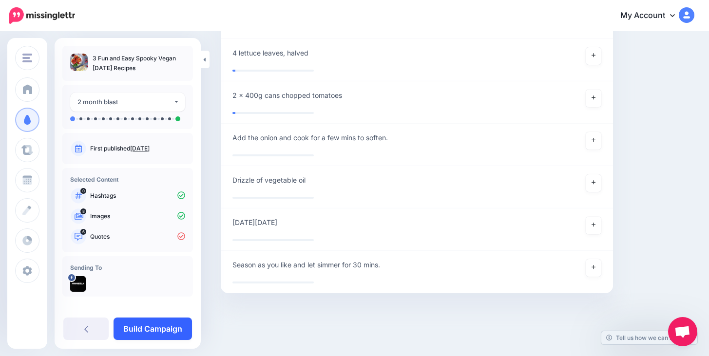
click at [161, 326] on link "Build Campaign" at bounding box center [153, 329] width 78 height 22
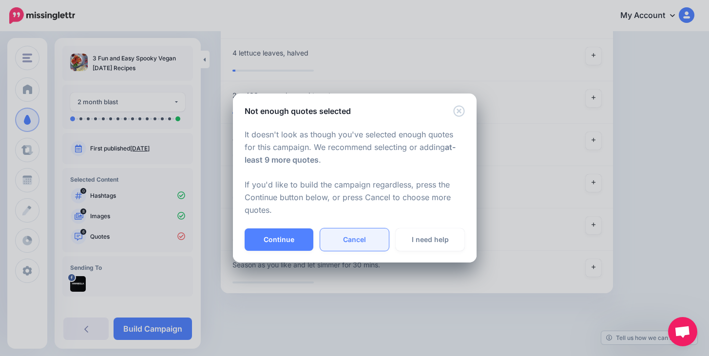
click at [363, 240] on link "Cancel" at bounding box center [354, 240] width 69 height 22
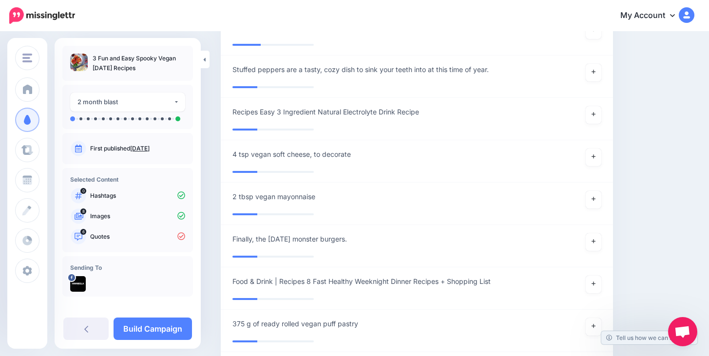
scroll to position [1568, 0]
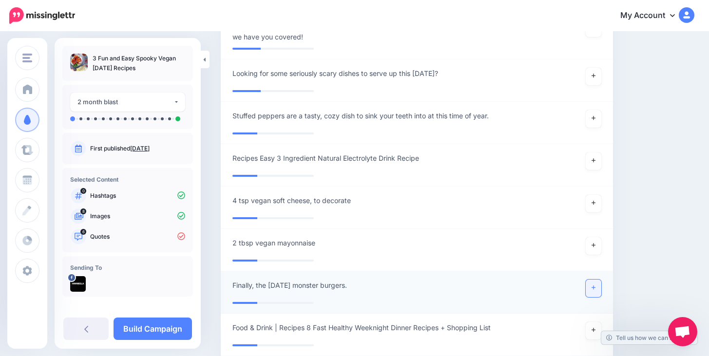
click at [595, 289] on icon at bounding box center [594, 287] width 4 height 5
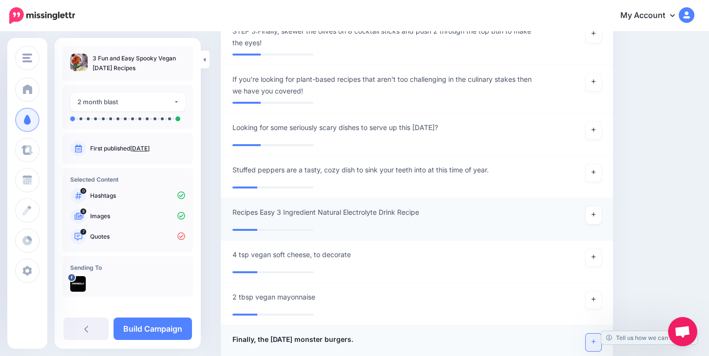
scroll to position [1455, 0]
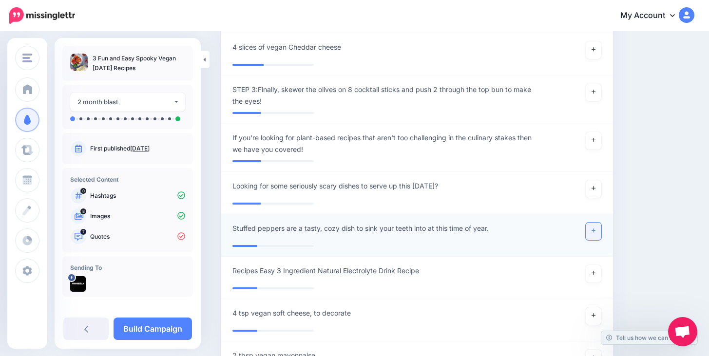
click at [591, 237] on link at bounding box center [594, 232] width 16 height 18
click at [597, 187] on link at bounding box center [594, 189] width 16 height 18
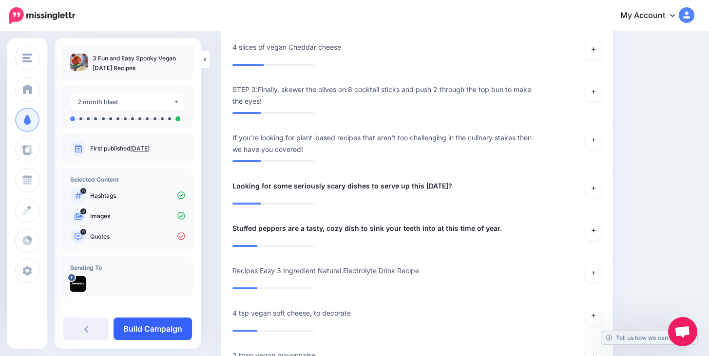
click at [171, 332] on link "Build Campaign" at bounding box center [153, 329] width 78 height 22
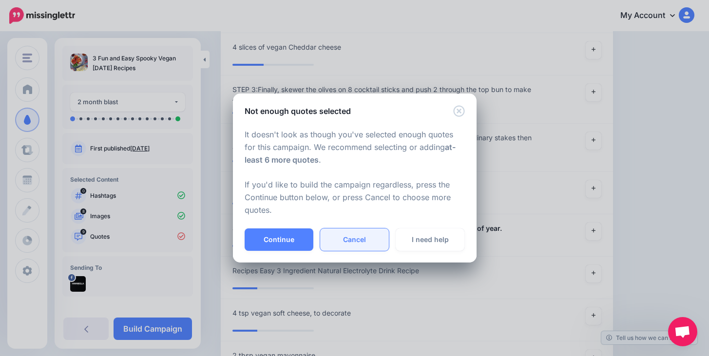
click at [346, 233] on link "Cancel" at bounding box center [354, 240] width 69 height 22
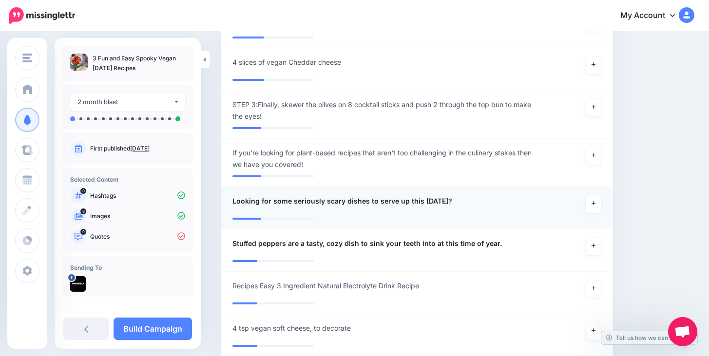
scroll to position [1439, 0]
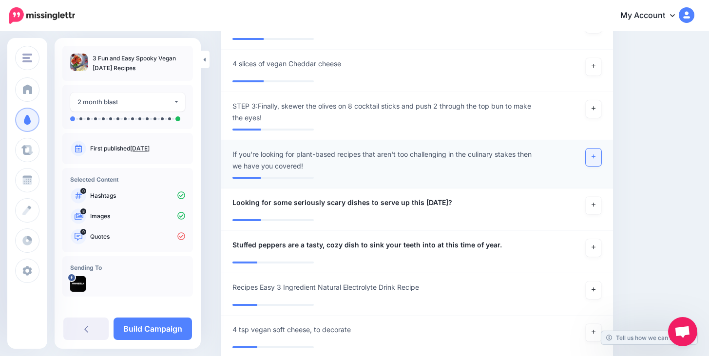
click at [586, 159] on link at bounding box center [594, 158] width 16 height 18
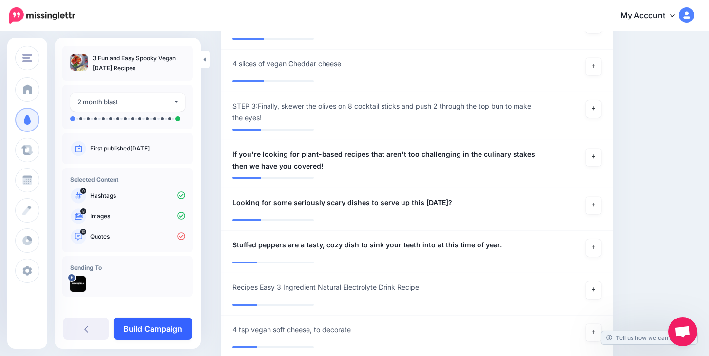
click at [130, 331] on link "Build Campaign" at bounding box center [153, 329] width 78 height 22
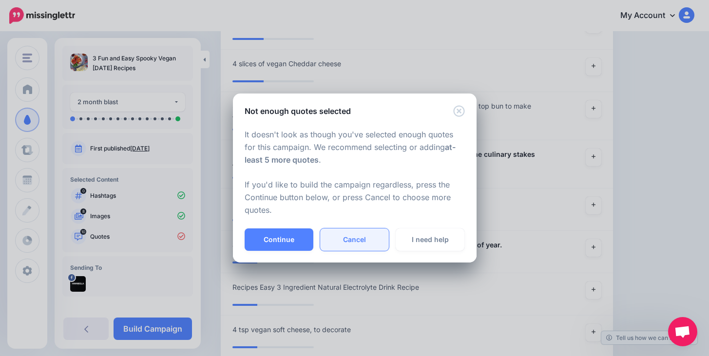
click at [336, 239] on link "Cancel" at bounding box center [354, 240] width 69 height 22
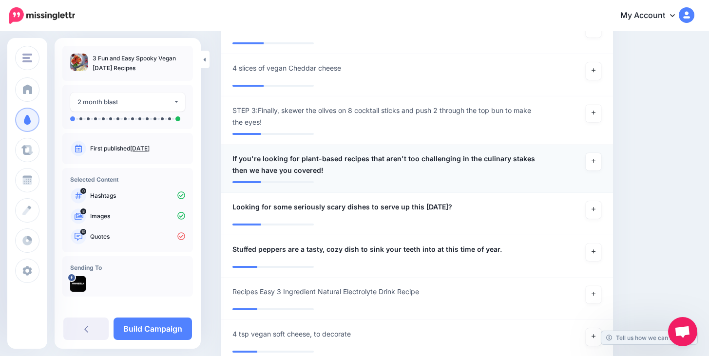
scroll to position [1434, 0]
click at [592, 161] on icon at bounding box center [594, 161] width 4 height 5
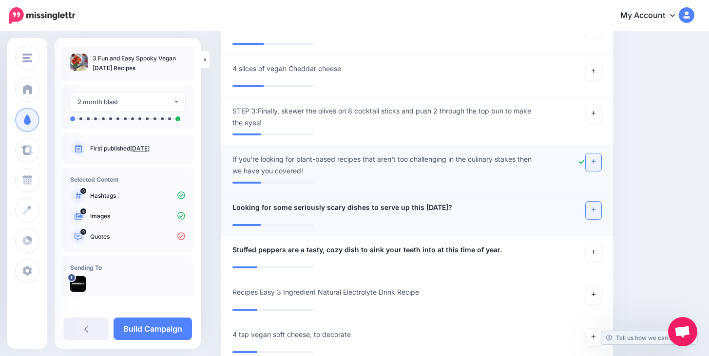
click at [596, 207] on link at bounding box center [594, 211] width 16 height 18
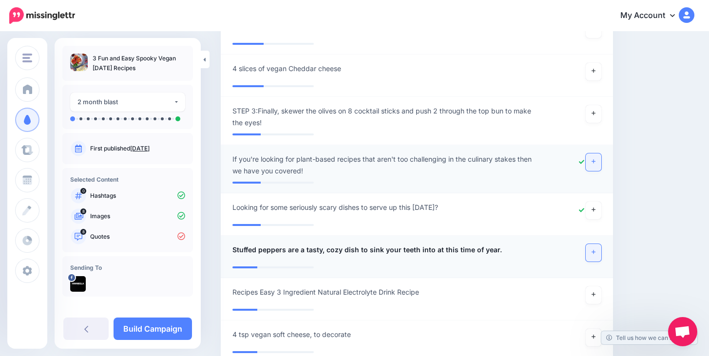
click at [598, 245] on link at bounding box center [594, 253] width 16 height 18
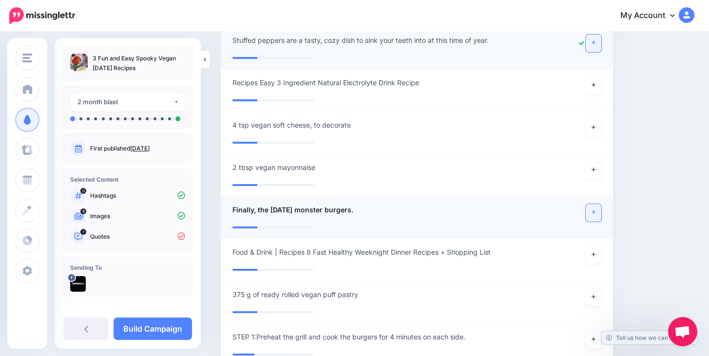
scroll to position [1651, 0]
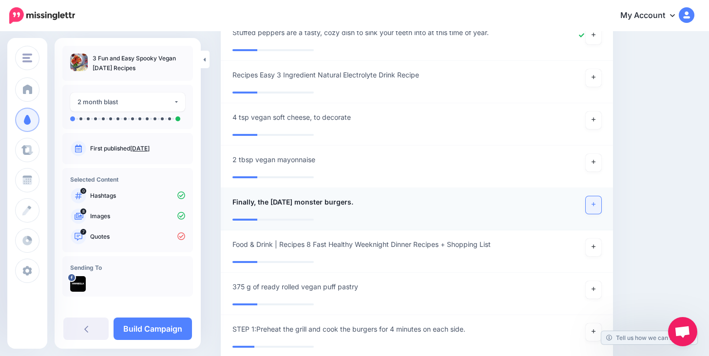
click at [598, 211] on link at bounding box center [594, 205] width 16 height 18
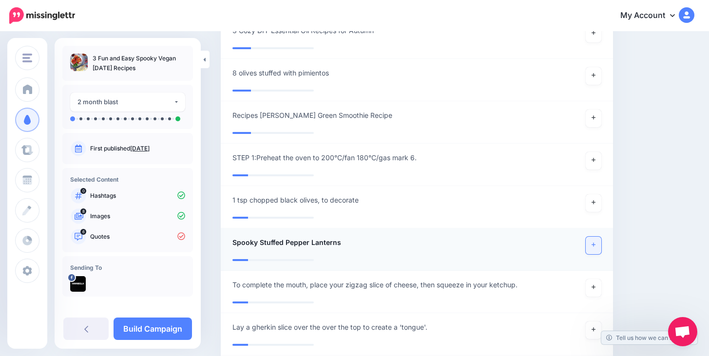
scroll to position [2187, 0]
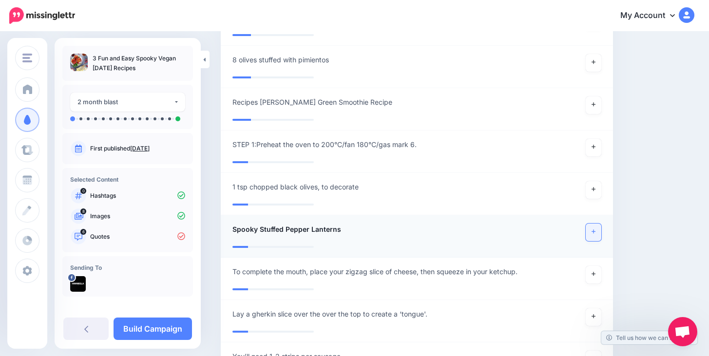
click at [594, 232] on icon at bounding box center [594, 231] width 4 height 5
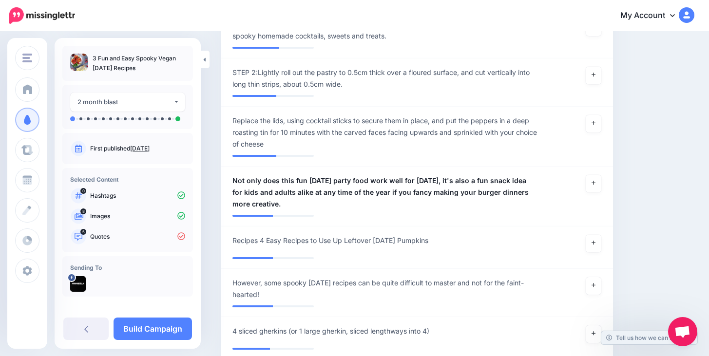
scroll to position [687, 0]
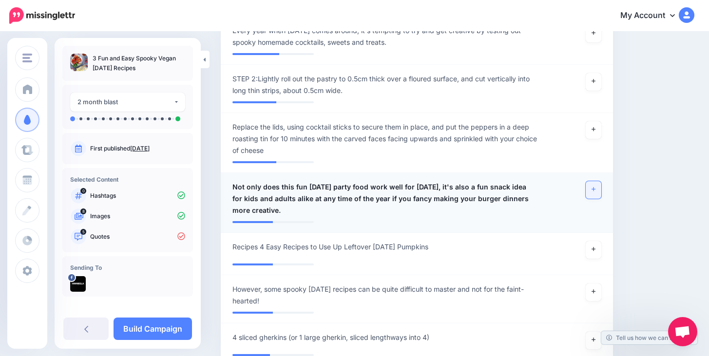
click at [595, 192] on icon at bounding box center [594, 189] width 4 height 5
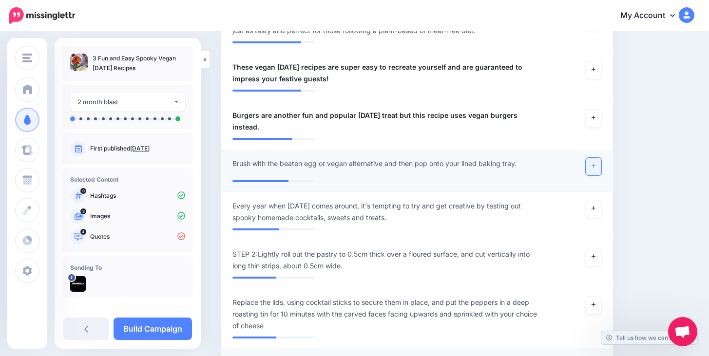
scroll to position [509, 0]
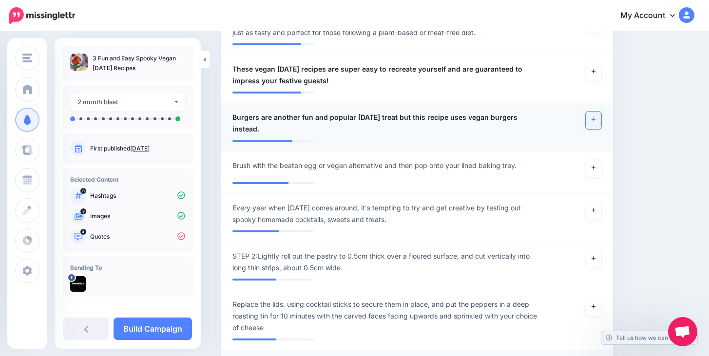
click at [595, 125] on link at bounding box center [594, 121] width 16 height 18
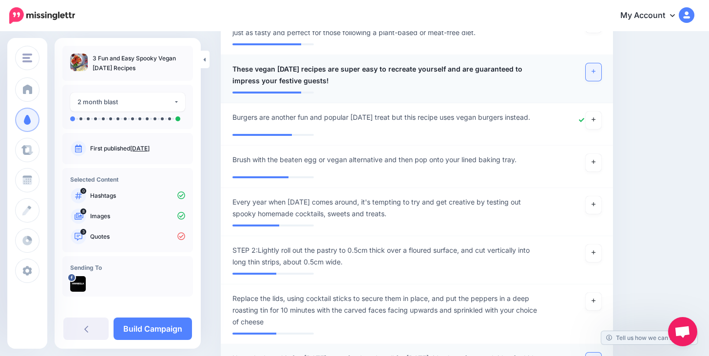
click at [595, 76] on link at bounding box center [594, 72] width 16 height 18
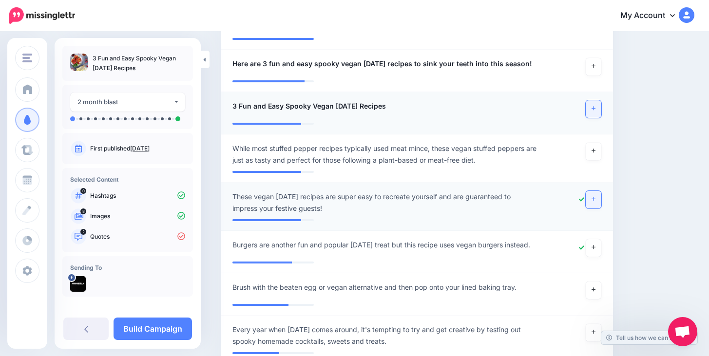
scroll to position [377, 0]
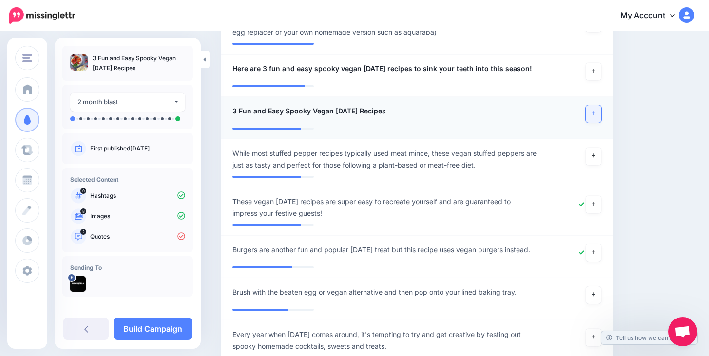
click at [598, 115] on link at bounding box center [594, 114] width 16 height 18
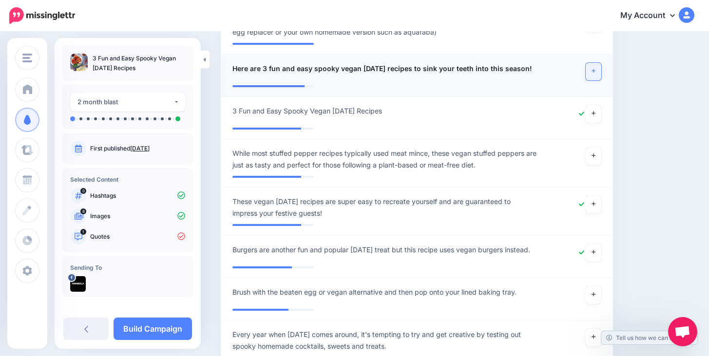
click at [598, 70] on link at bounding box center [594, 72] width 16 height 18
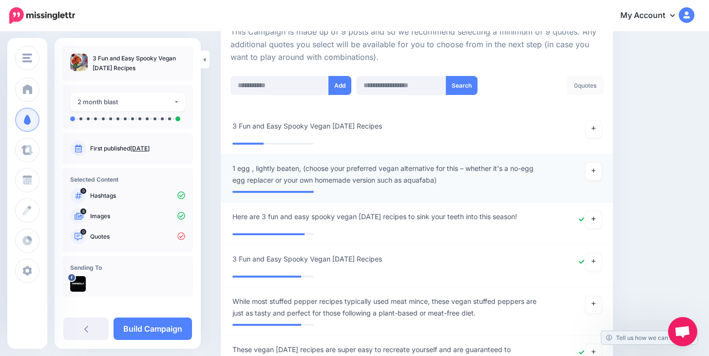
scroll to position [228, 0]
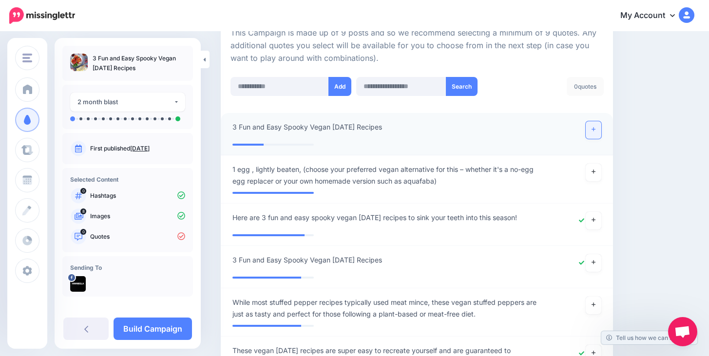
click at [596, 135] on link at bounding box center [594, 130] width 16 height 18
click at [591, 135] on link at bounding box center [594, 130] width 16 height 18
click at [598, 135] on link at bounding box center [594, 130] width 16 height 18
click at [598, 216] on link at bounding box center [594, 221] width 16 height 18
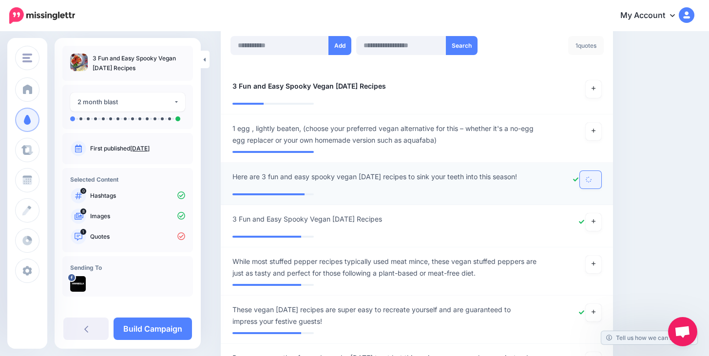
scroll to position [278, 0]
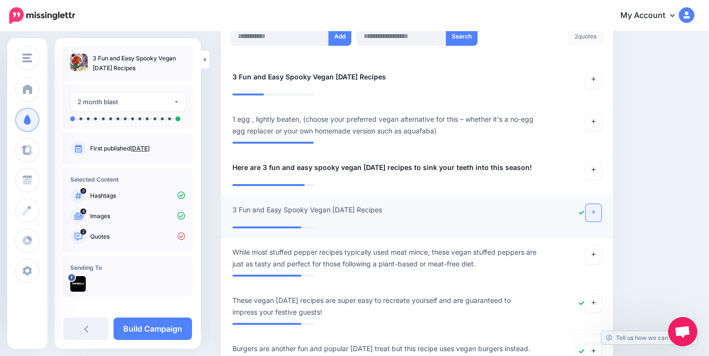
click at [598, 215] on link at bounding box center [594, 213] width 16 height 18
click at [596, 304] on link at bounding box center [594, 304] width 16 height 18
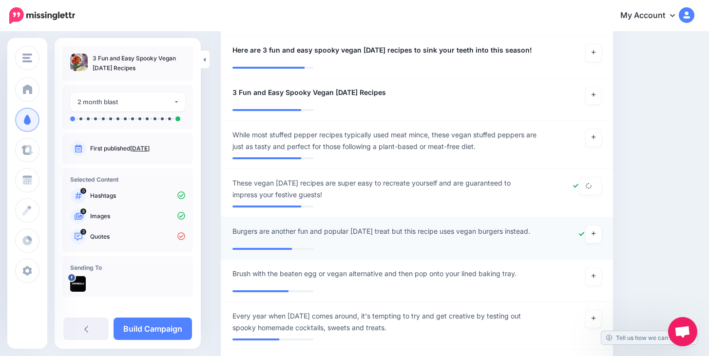
scroll to position [404, 0]
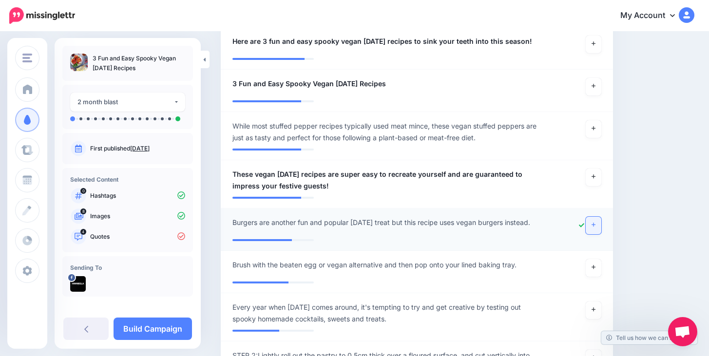
click at [595, 231] on link at bounding box center [594, 226] width 16 height 18
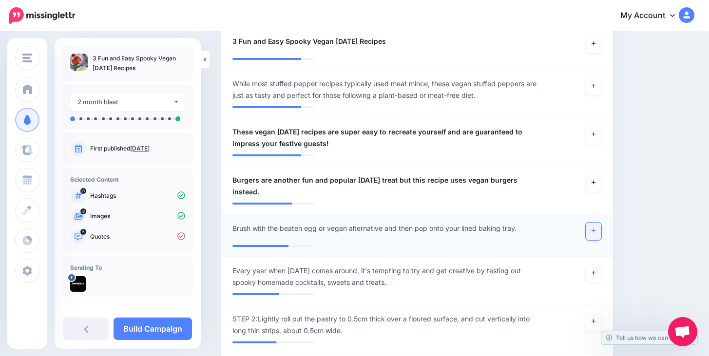
scroll to position [463, 0]
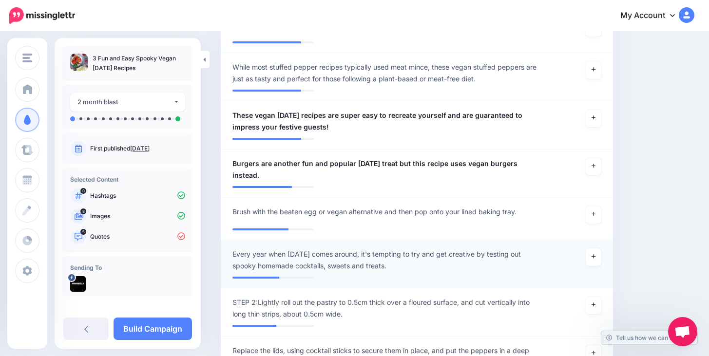
click at [600, 272] on div at bounding box center [416, 274] width 369 height 5
click at [598, 263] on link at bounding box center [594, 258] width 16 height 18
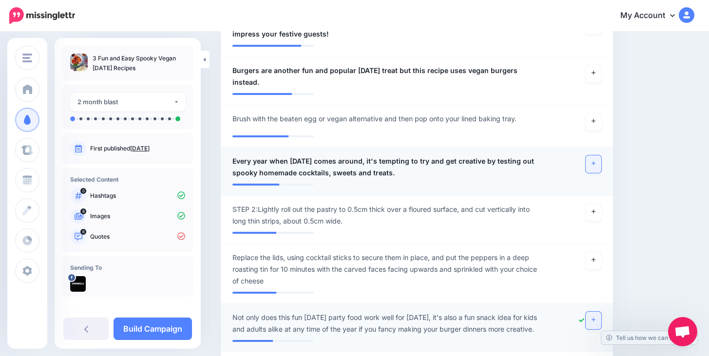
scroll to position [577, 0]
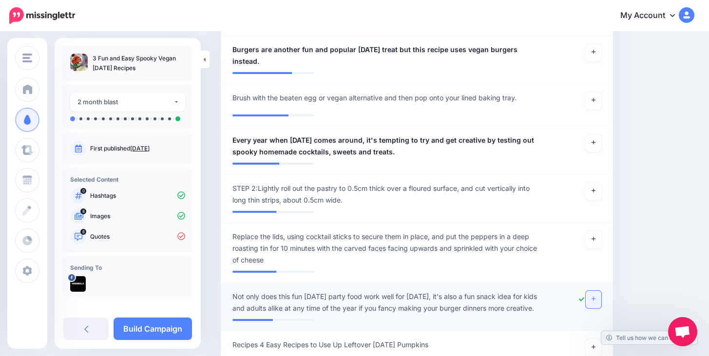
click at [592, 296] on icon at bounding box center [594, 298] width 4 height 5
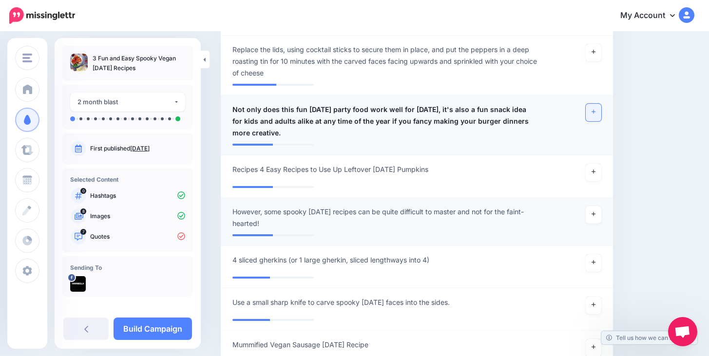
scroll to position [778, 0]
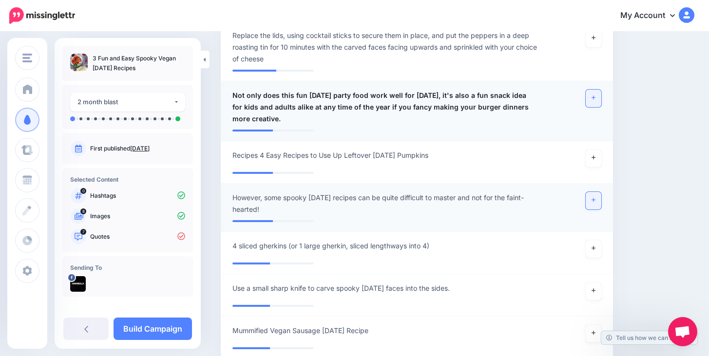
click at [593, 199] on icon at bounding box center [594, 200] width 4 height 4
click at [594, 164] on link at bounding box center [594, 159] width 16 height 18
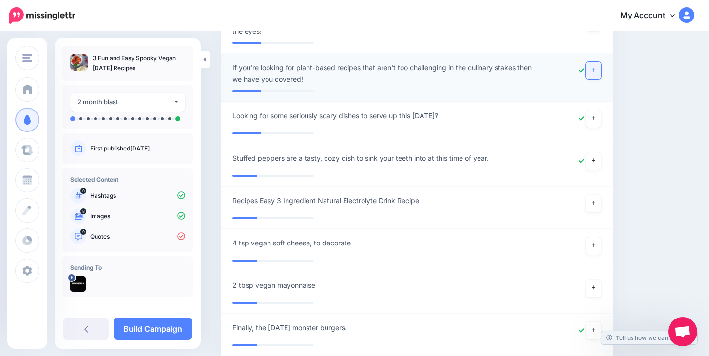
scroll to position [1526, 0]
click at [595, 74] on link at bounding box center [594, 70] width 16 height 18
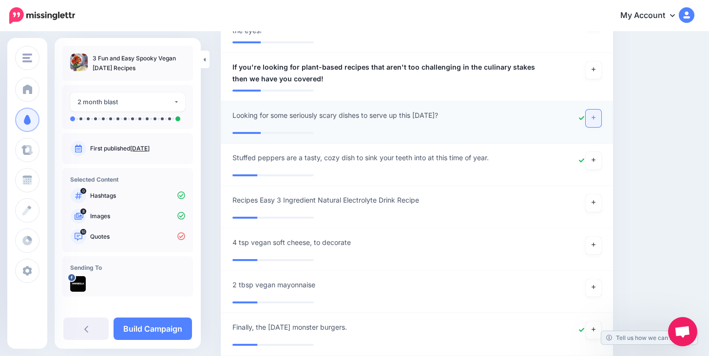
click at [596, 121] on link at bounding box center [594, 119] width 16 height 18
click at [597, 162] on link at bounding box center [594, 161] width 16 height 18
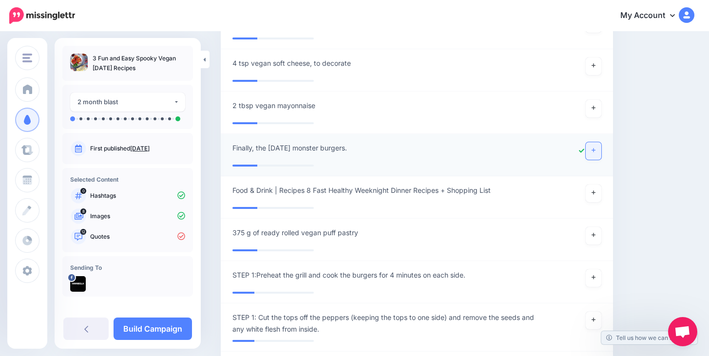
click at [596, 152] on link at bounding box center [594, 151] width 16 height 18
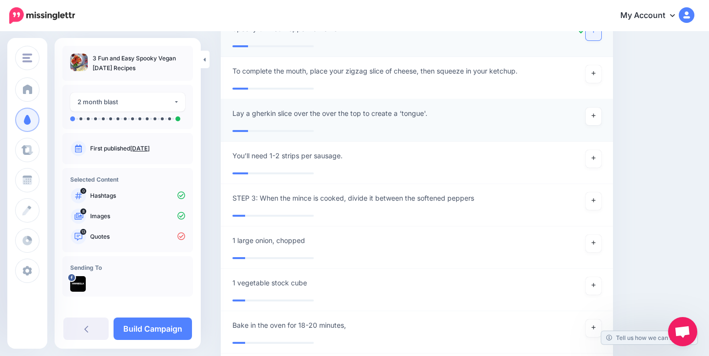
scroll to position [2336, 0]
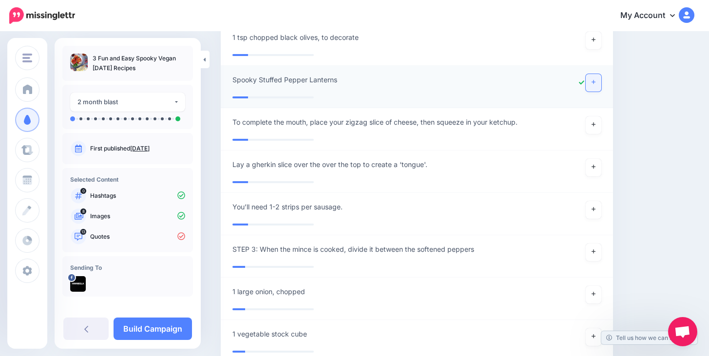
click at [593, 88] on link at bounding box center [594, 83] width 16 height 18
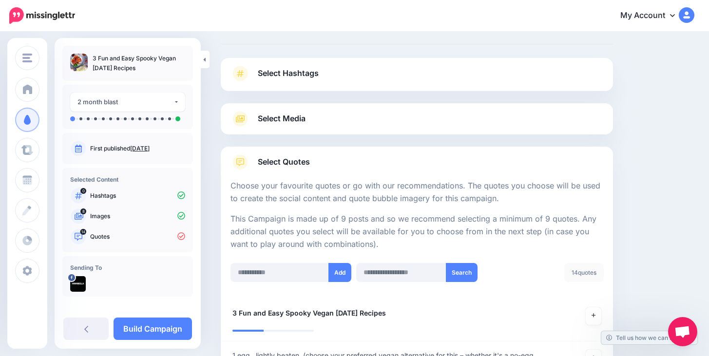
scroll to position [44, 0]
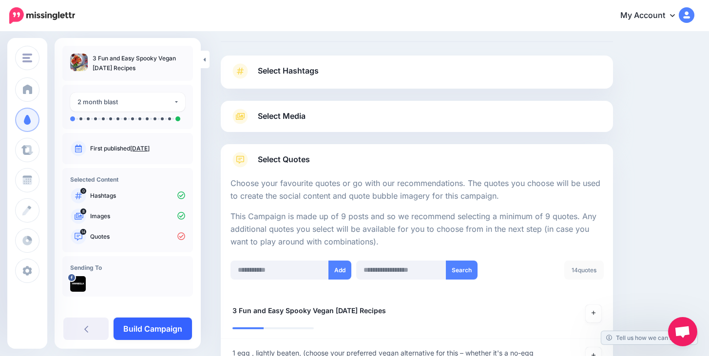
click at [155, 325] on link "Build Campaign" at bounding box center [153, 329] width 78 height 22
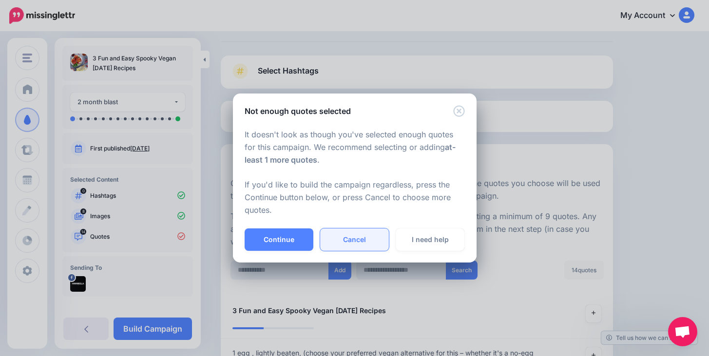
click at [331, 237] on link "Cancel" at bounding box center [354, 240] width 69 height 22
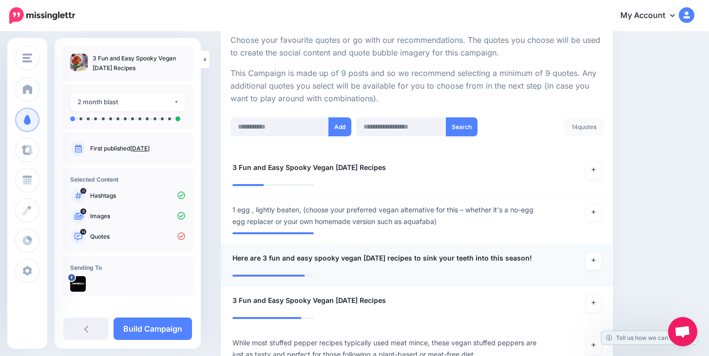
scroll to position [266, 0]
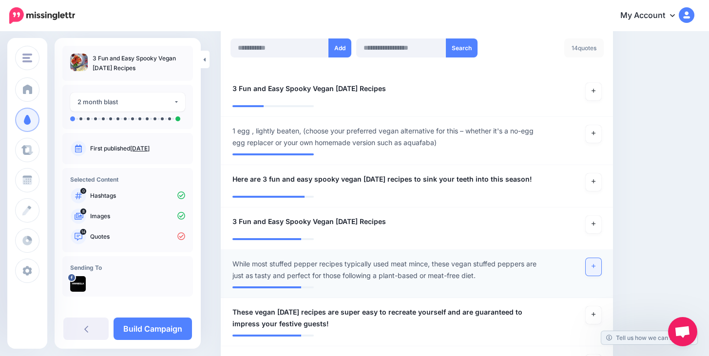
click at [595, 266] on icon at bounding box center [594, 267] width 4 height 4
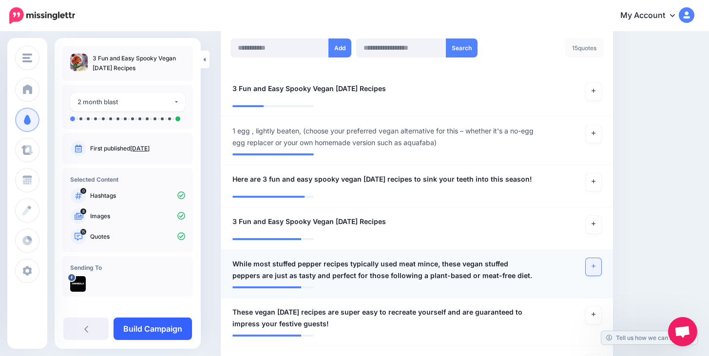
click at [177, 335] on link "Build Campaign" at bounding box center [153, 329] width 78 height 22
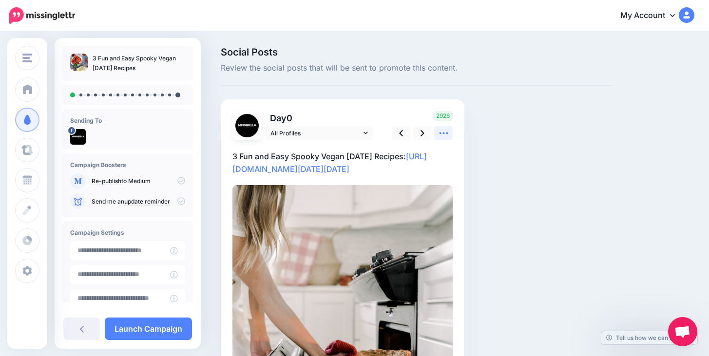
click at [441, 133] on icon at bounding box center [443, 134] width 9 height 2
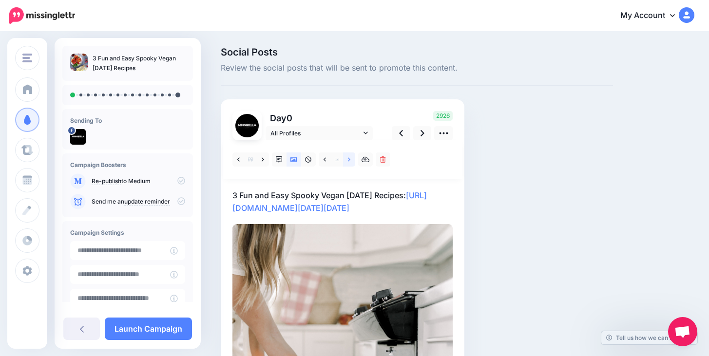
click at [351, 159] on link at bounding box center [349, 160] width 12 height 14
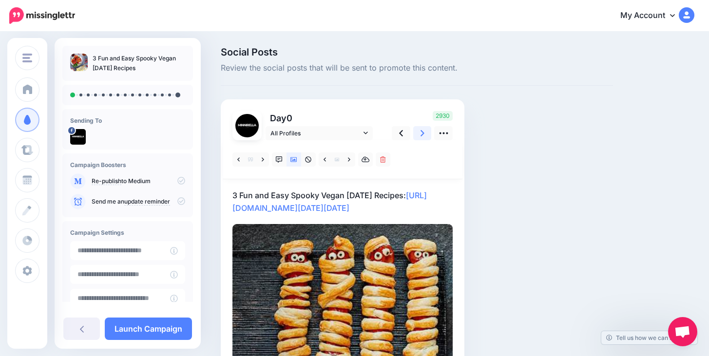
click at [423, 136] on icon at bounding box center [423, 133] width 4 height 10
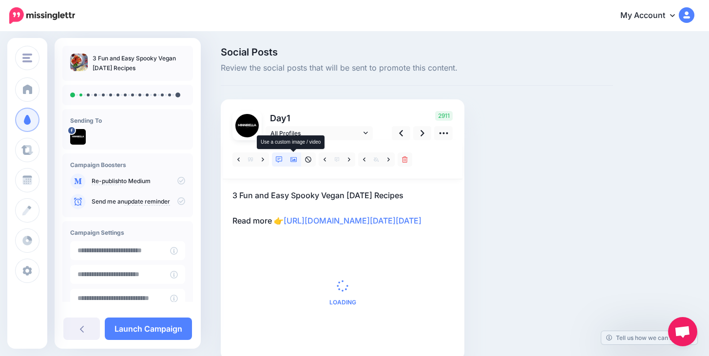
click at [295, 161] on icon at bounding box center [293, 159] width 7 height 5
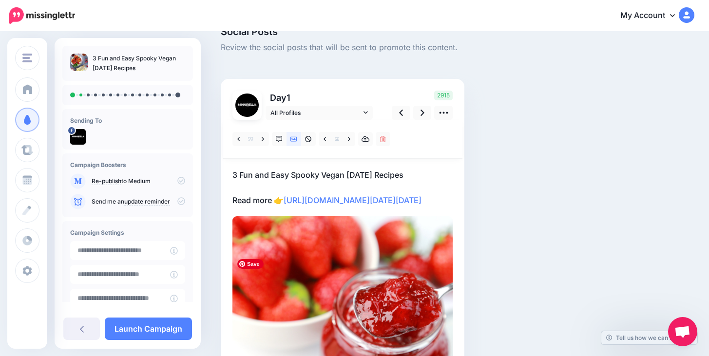
scroll to position [9, 0]
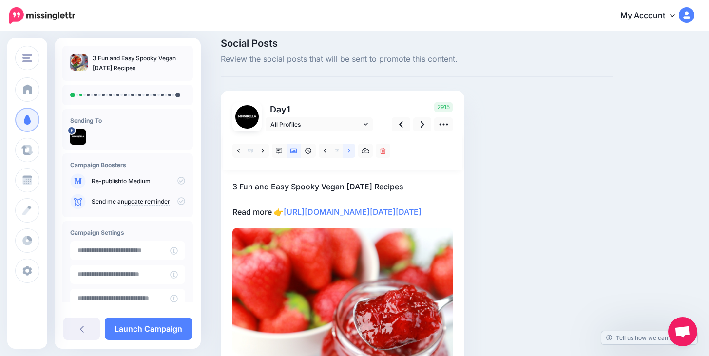
click at [350, 151] on link at bounding box center [349, 151] width 12 height 14
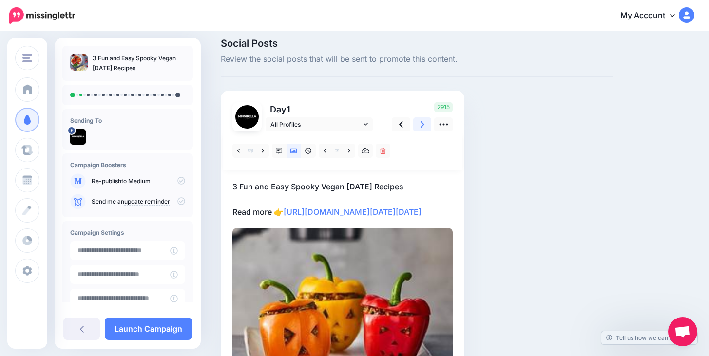
click at [426, 118] on link at bounding box center [422, 124] width 19 height 14
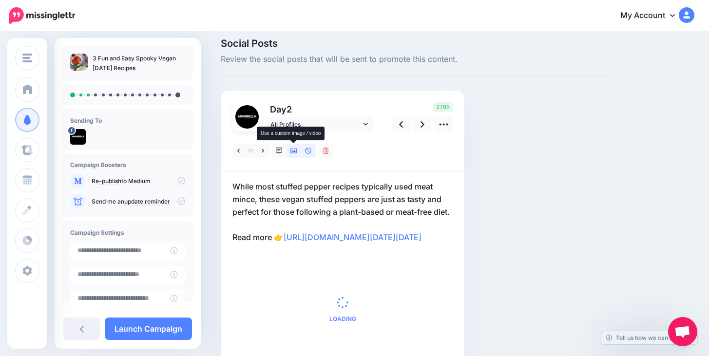
click at [295, 154] on icon at bounding box center [293, 151] width 7 height 7
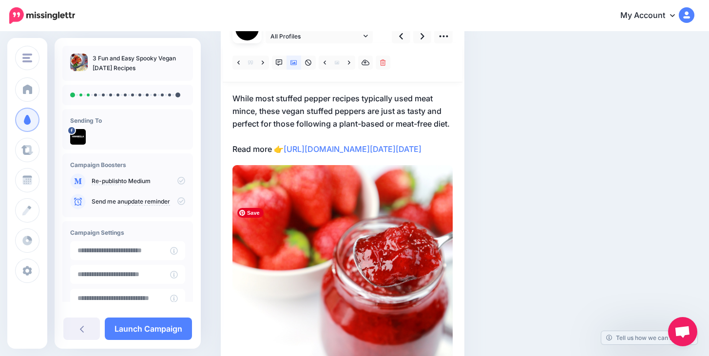
scroll to position [44, 0]
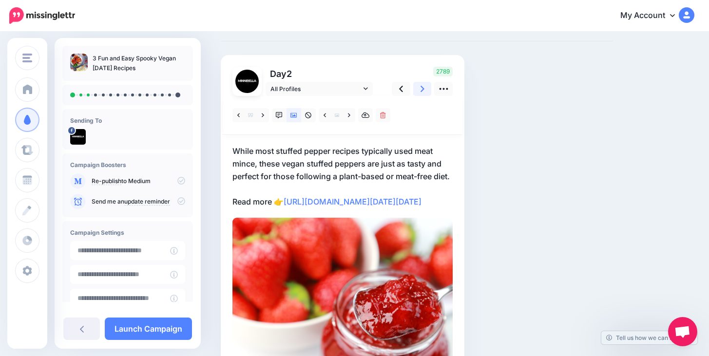
click at [420, 93] on link at bounding box center [422, 89] width 19 height 14
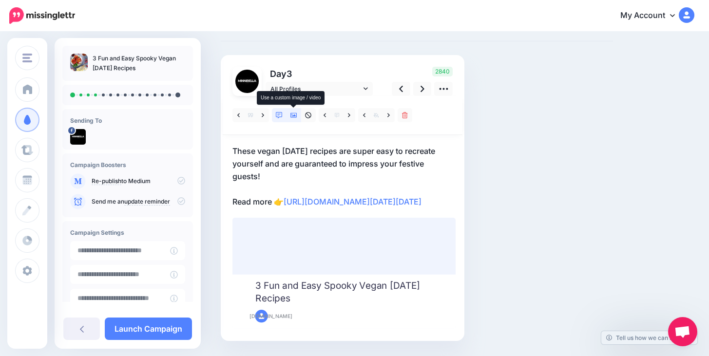
click at [294, 117] on icon at bounding box center [293, 115] width 7 height 7
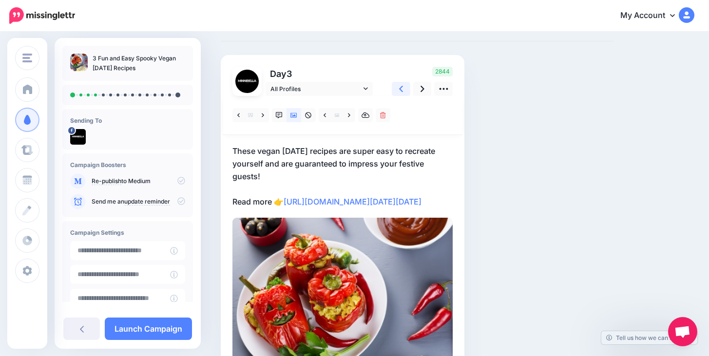
click at [398, 87] on link at bounding box center [401, 89] width 19 height 14
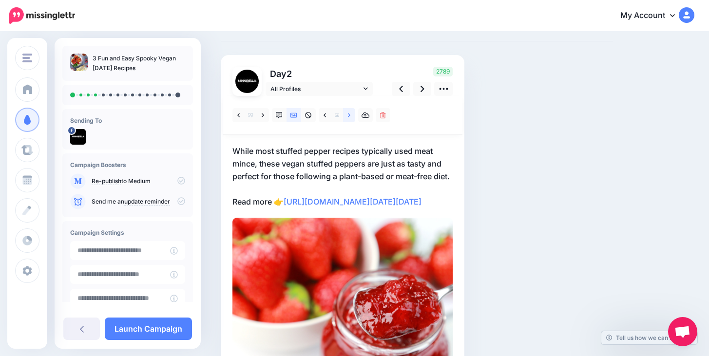
click at [351, 116] on link at bounding box center [349, 115] width 12 height 14
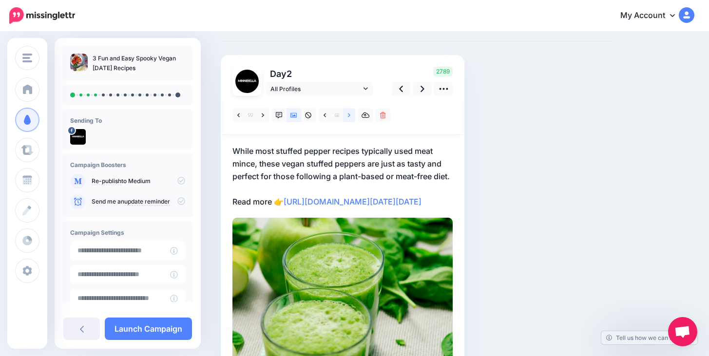
click at [351, 116] on link at bounding box center [349, 115] width 12 height 14
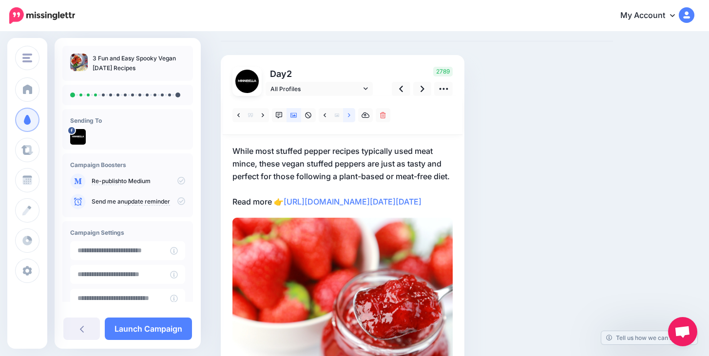
click at [351, 116] on link at bounding box center [349, 115] width 12 height 14
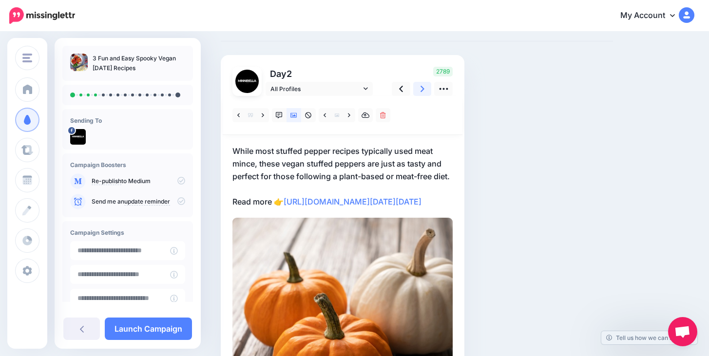
click at [420, 89] on link at bounding box center [422, 89] width 19 height 14
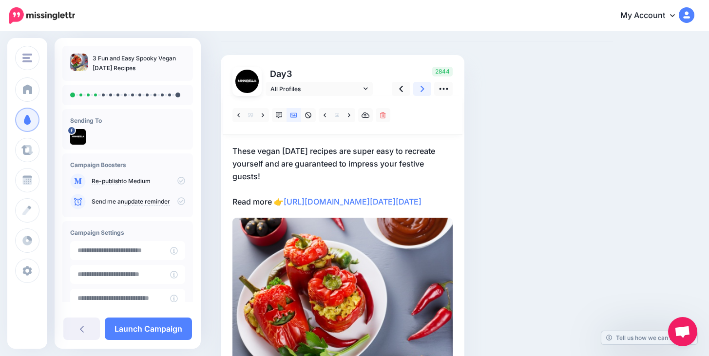
click at [424, 87] on link at bounding box center [422, 89] width 19 height 14
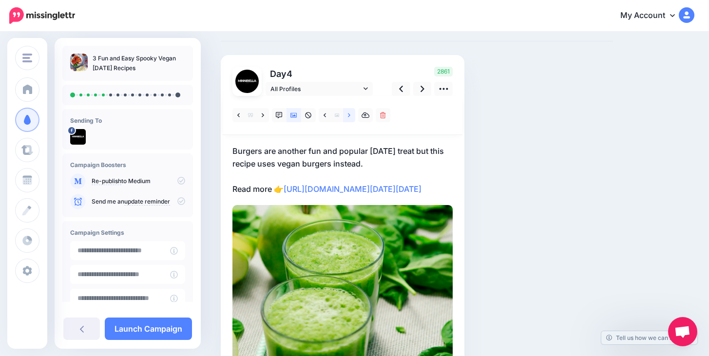
click at [352, 116] on link at bounding box center [349, 115] width 12 height 14
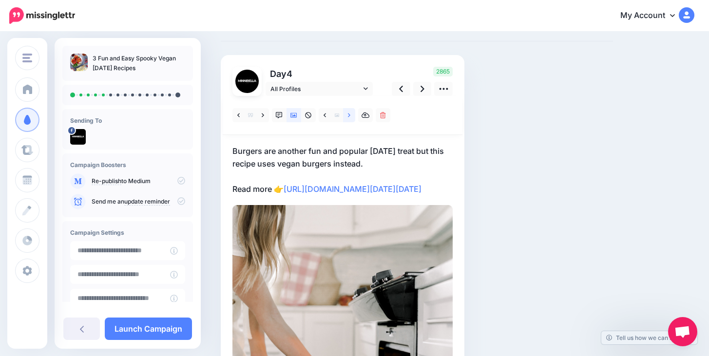
click at [349, 115] on icon at bounding box center [349, 115] width 2 height 7
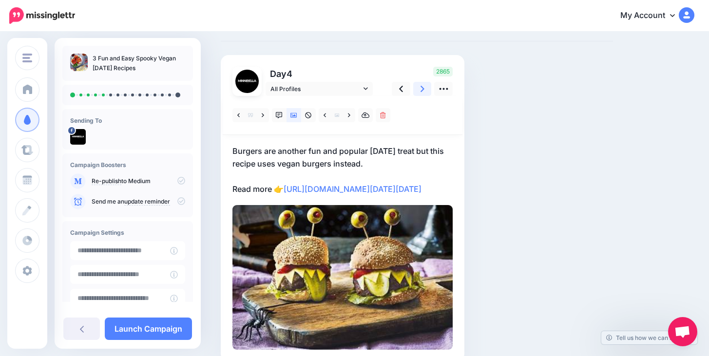
click at [421, 90] on icon at bounding box center [423, 89] width 4 height 10
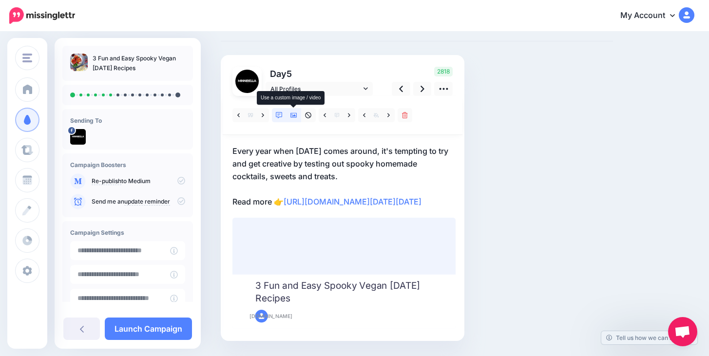
click at [292, 117] on icon at bounding box center [293, 115] width 7 height 5
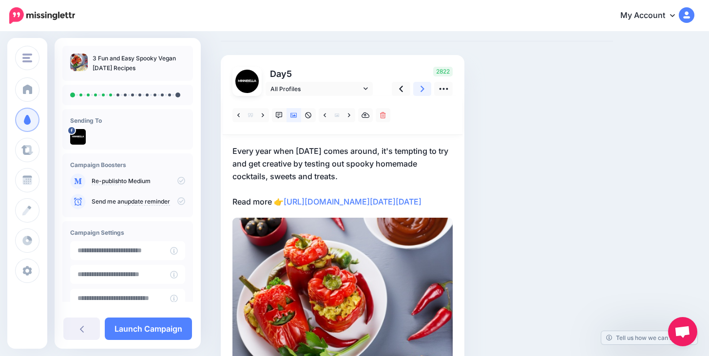
click at [424, 89] on icon at bounding box center [423, 89] width 4 height 10
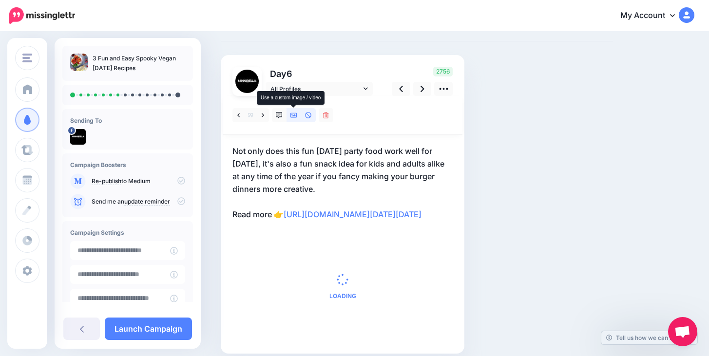
click at [292, 118] on icon at bounding box center [293, 115] width 7 height 7
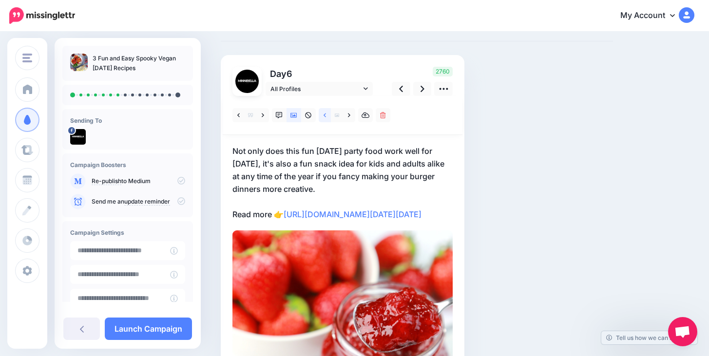
click at [328, 116] on link at bounding box center [325, 115] width 12 height 14
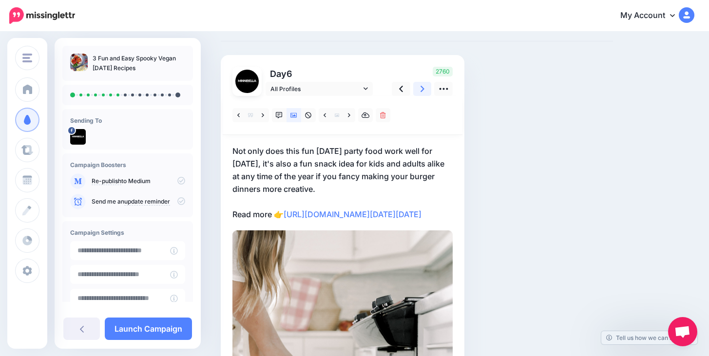
click at [421, 89] on icon at bounding box center [423, 89] width 4 height 10
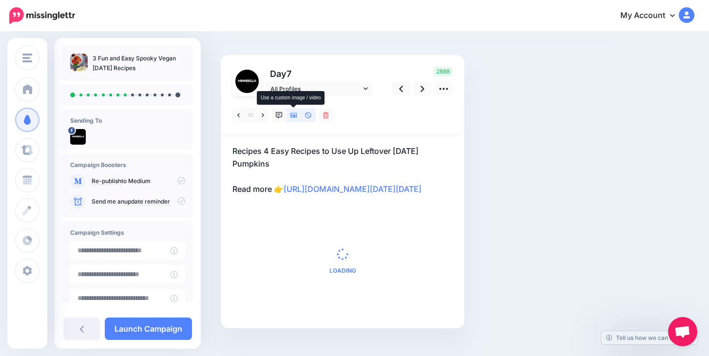
click at [293, 118] on link at bounding box center [294, 115] width 15 height 14
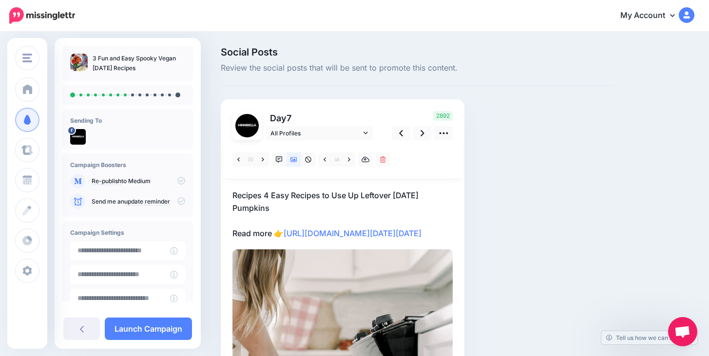
click at [279, 212] on p "Recipes 4 Easy Recipes to Use Up Leftover Halloween Pumpkins Read more 👉 https:…" at bounding box center [342, 214] width 220 height 51
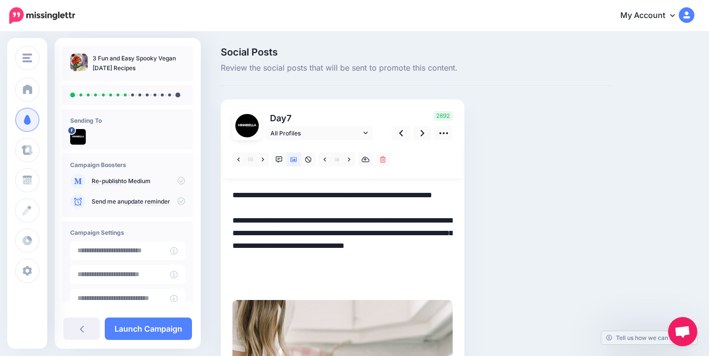
drag, startPoint x: 232, startPoint y: 197, endPoint x: 375, endPoint y: 212, distance: 143.1
click at [375, 212] on textarea "**********" at bounding box center [342, 239] width 220 height 101
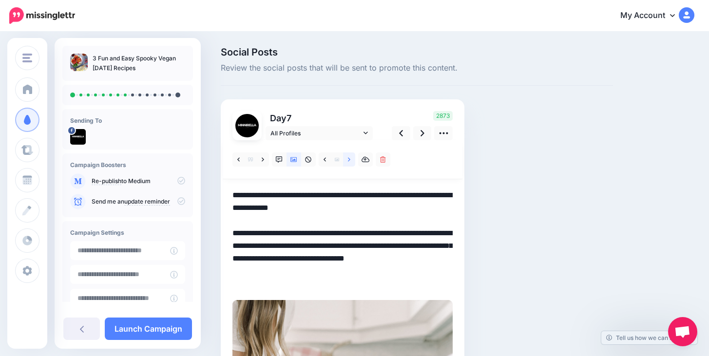
click at [347, 158] on link at bounding box center [349, 160] width 12 height 14
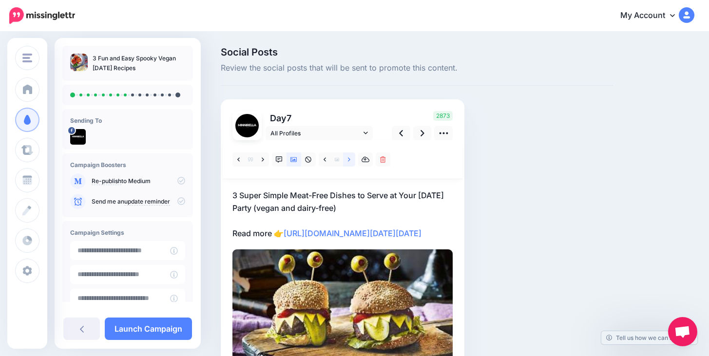
click at [347, 158] on link at bounding box center [349, 160] width 12 height 14
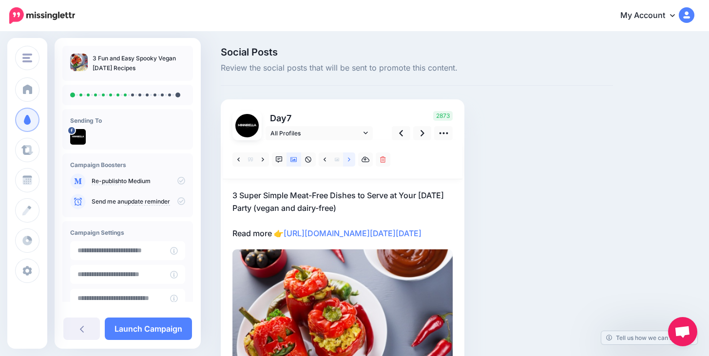
click at [347, 158] on link at bounding box center [349, 160] width 12 height 14
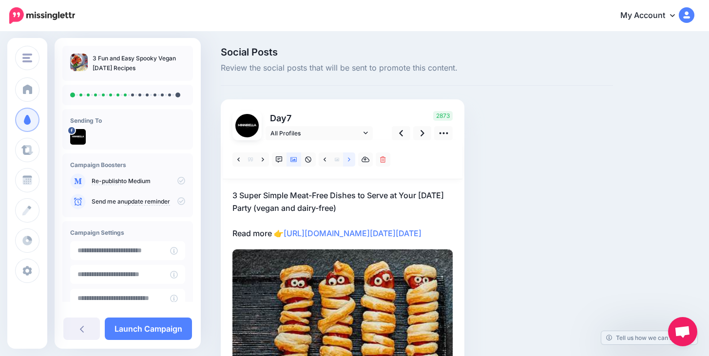
click at [347, 158] on link at bounding box center [349, 160] width 12 height 14
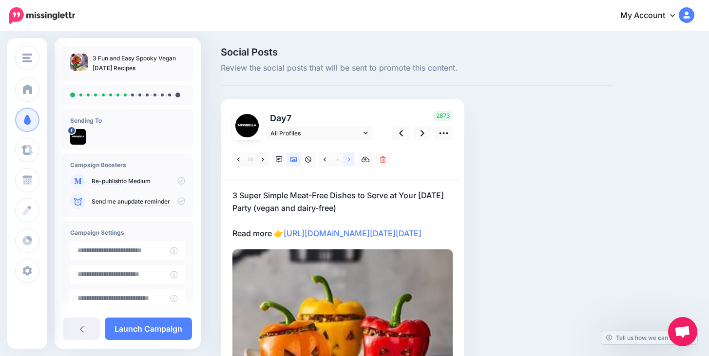
click at [347, 158] on link at bounding box center [349, 160] width 12 height 14
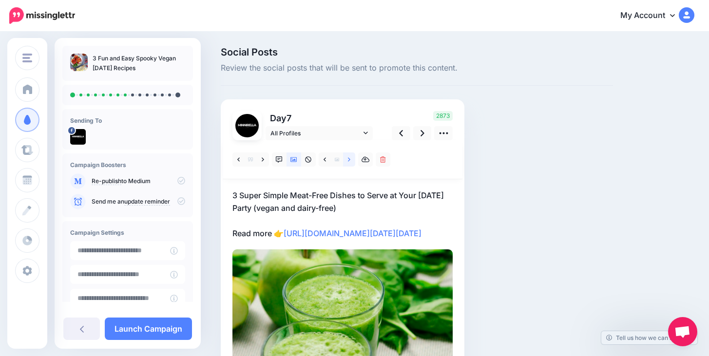
click at [347, 158] on link at bounding box center [349, 160] width 12 height 14
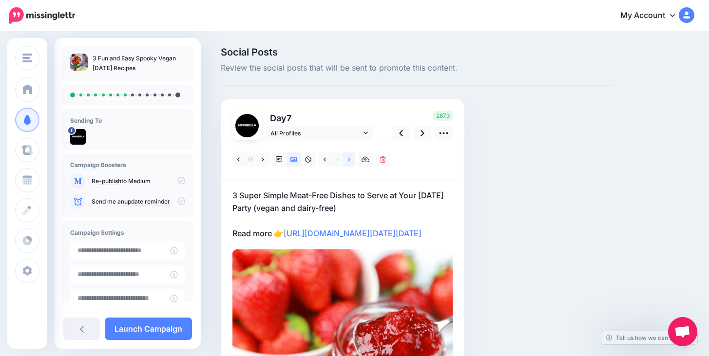
click at [347, 158] on link at bounding box center [349, 160] width 12 height 14
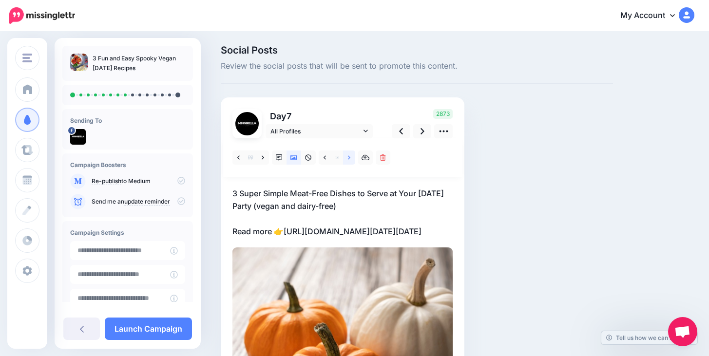
scroll to position [1, 0]
click at [294, 207] on p "3 Super Simple Meat-Free Dishes to Serve at Your Halloween Party (vegan and dai…" at bounding box center [342, 213] width 220 height 51
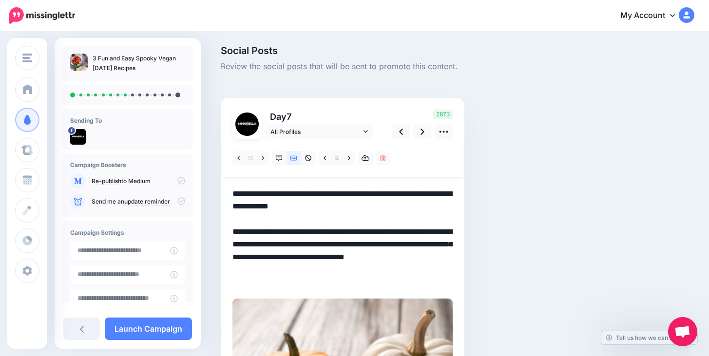
click at [295, 208] on textarea "**********" at bounding box center [342, 238] width 220 height 101
click at [427, 133] on link at bounding box center [422, 132] width 19 height 14
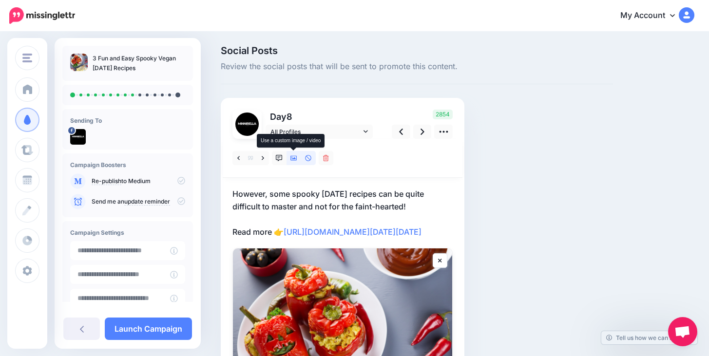
click at [297, 160] on link at bounding box center [294, 158] width 15 height 14
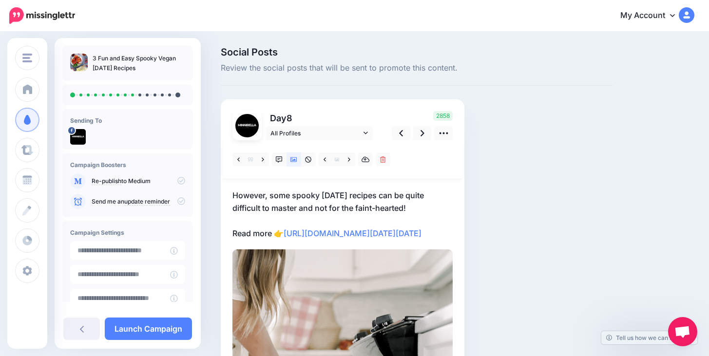
click at [233, 195] on p "However, some spooky Halloween recipes can be quite difficult to master and not…" at bounding box center [342, 214] width 220 height 51
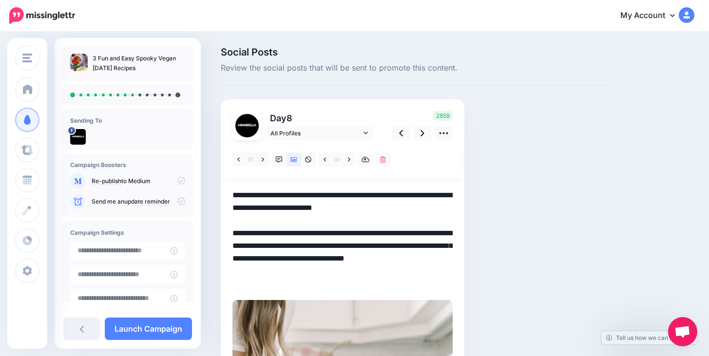
drag, startPoint x: 233, startPoint y: 195, endPoint x: 415, endPoint y: 207, distance: 182.6
click at [415, 207] on textarea "**********" at bounding box center [342, 239] width 220 height 101
click at [351, 158] on link at bounding box center [349, 160] width 12 height 14
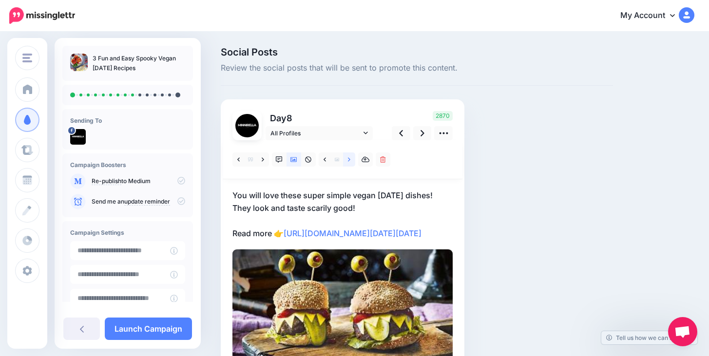
click at [353, 155] on link at bounding box center [349, 160] width 12 height 14
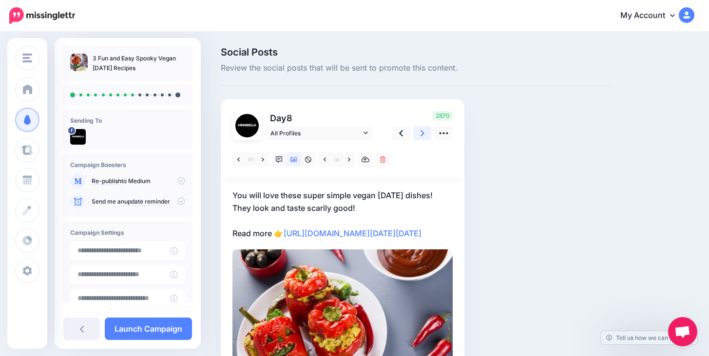
click at [425, 134] on link at bounding box center [422, 133] width 19 height 14
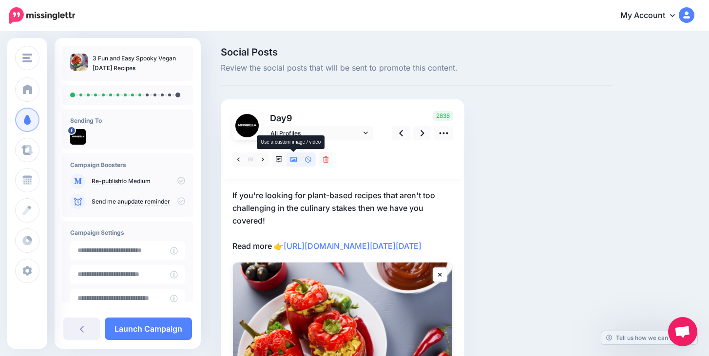
click at [295, 159] on icon at bounding box center [293, 159] width 7 height 5
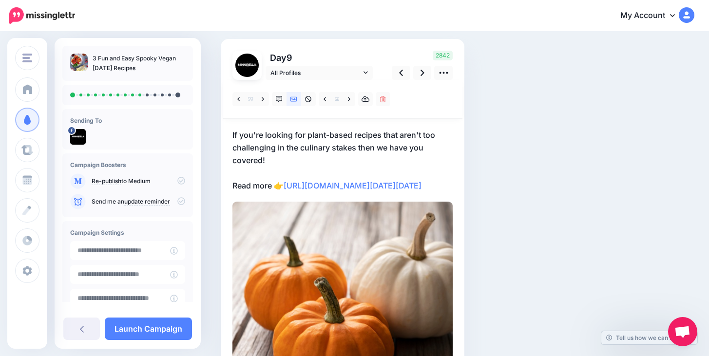
scroll to position [31, 0]
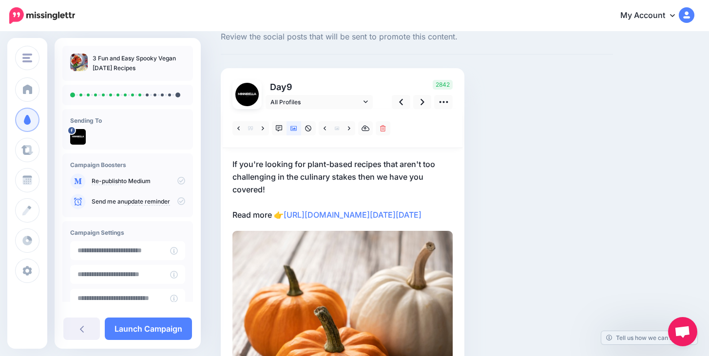
click at [353, 165] on p "If you're looking for plant-based recipes that aren't too challenging in the cu…" at bounding box center [342, 189] width 220 height 63
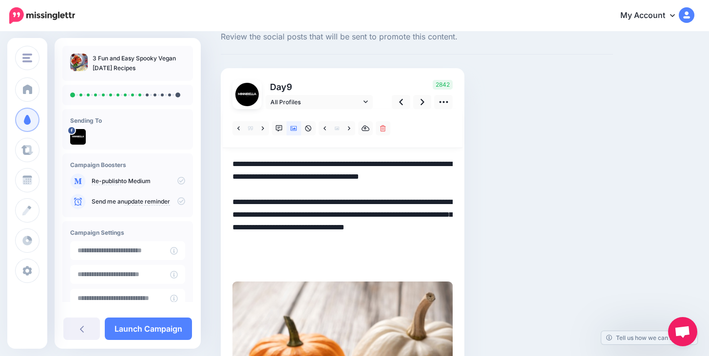
scroll to position [0, 0]
click at [354, 162] on textarea "**********" at bounding box center [342, 215] width 220 height 114
click at [425, 105] on link at bounding box center [422, 102] width 19 height 14
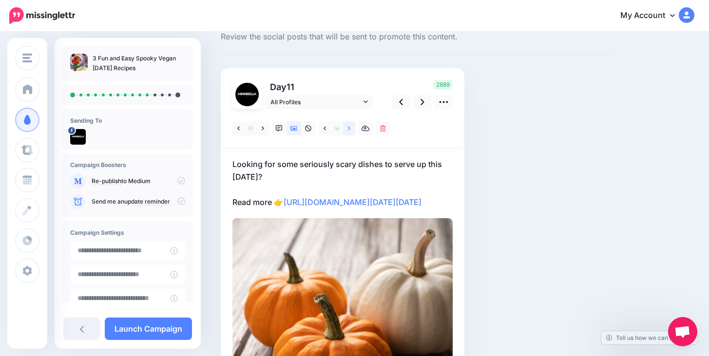
click at [352, 130] on link at bounding box center [349, 128] width 12 height 14
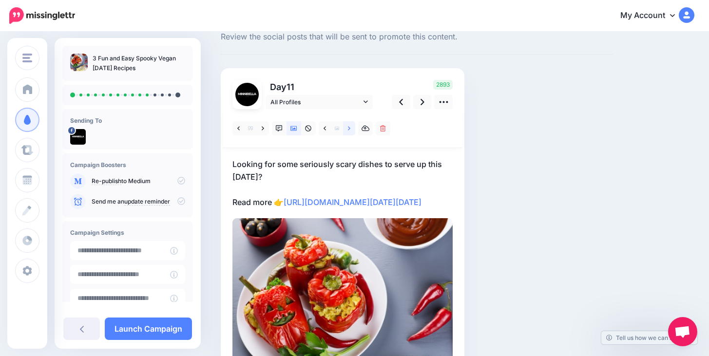
click at [351, 127] on link at bounding box center [349, 128] width 12 height 14
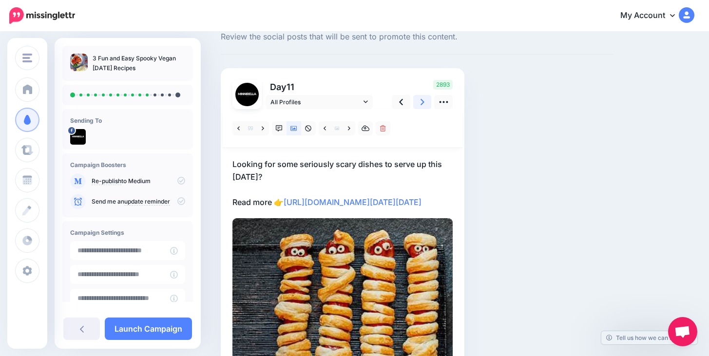
click at [422, 103] on icon at bounding box center [423, 102] width 4 height 10
click at [324, 131] on icon at bounding box center [325, 128] width 2 height 7
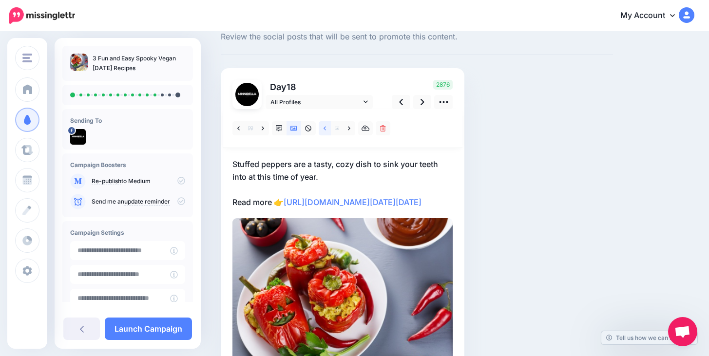
click at [324, 128] on icon at bounding box center [325, 128] width 2 height 7
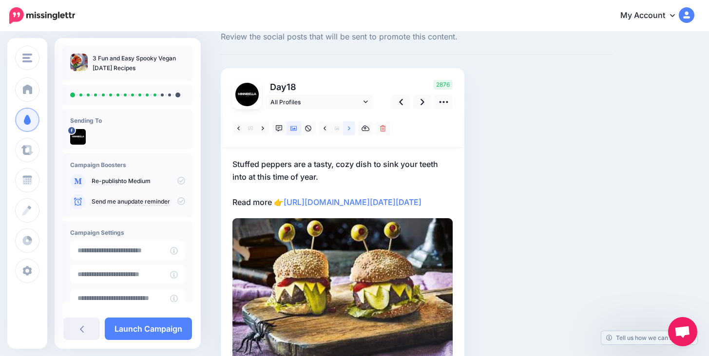
click at [350, 129] on link at bounding box center [349, 128] width 12 height 14
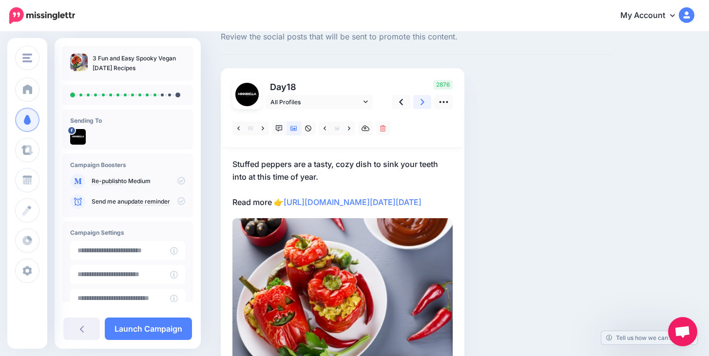
click at [418, 105] on link at bounding box center [422, 102] width 19 height 14
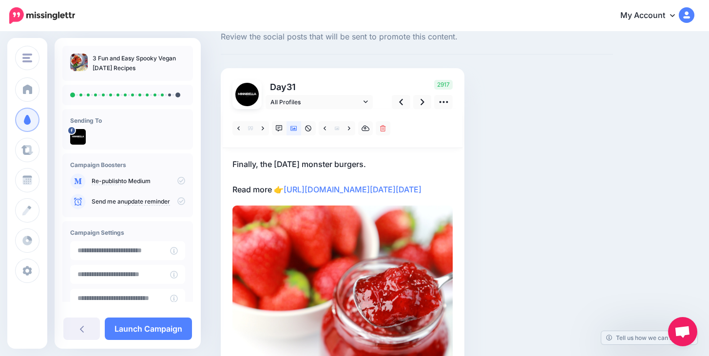
click at [377, 164] on p "Finally, the Halloween monster burgers. Read more 👉 https://luisamarie.com/3-fu…" at bounding box center [342, 177] width 220 height 38
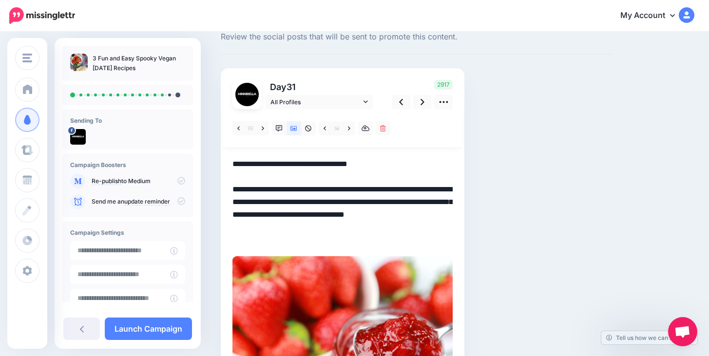
drag, startPoint x: 272, startPoint y: 162, endPoint x: 261, endPoint y: 161, distance: 11.2
click at [261, 161] on textarea "**********" at bounding box center [342, 202] width 220 height 89
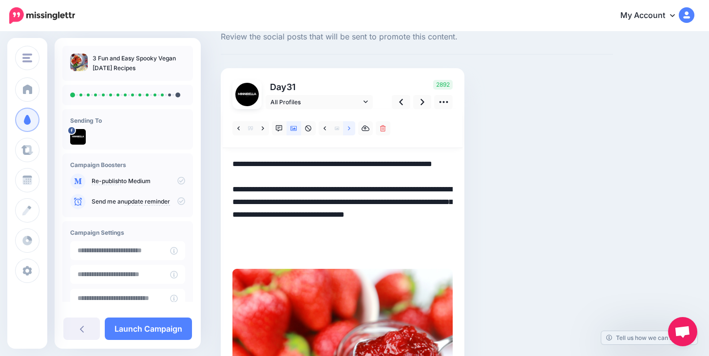
click at [347, 128] on link at bounding box center [349, 128] width 12 height 14
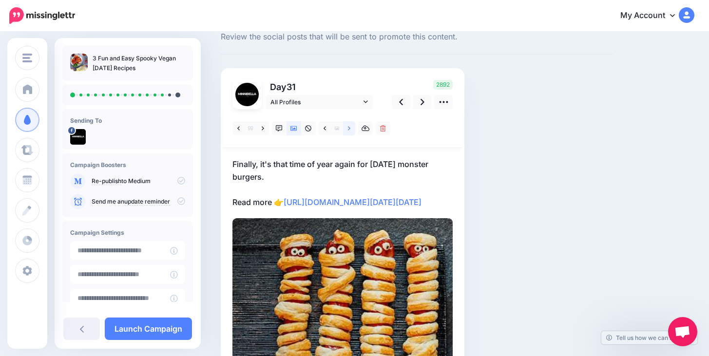
click at [347, 128] on link at bounding box center [349, 128] width 12 height 14
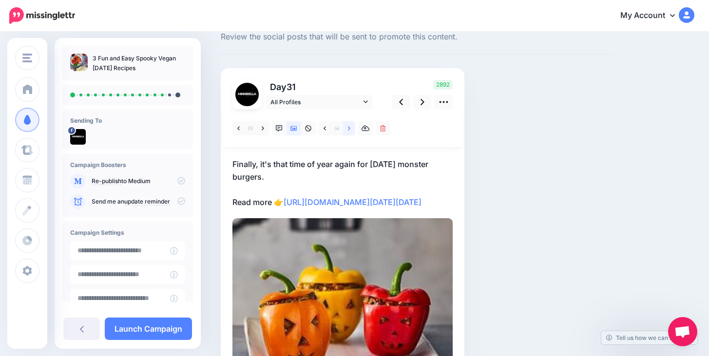
click at [347, 128] on link at bounding box center [349, 128] width 12 height 14
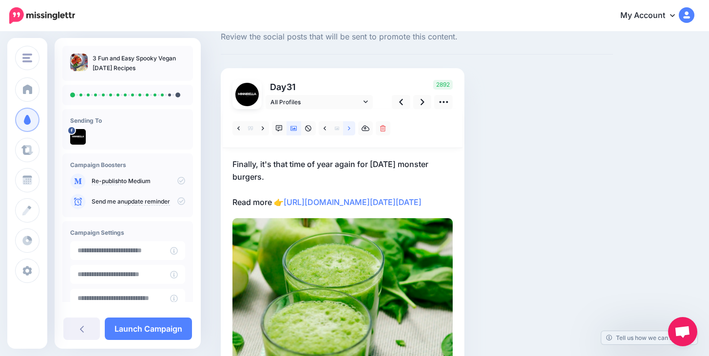
click at [347, 128] on link at bounding box center [349, 128] width 12 height 14
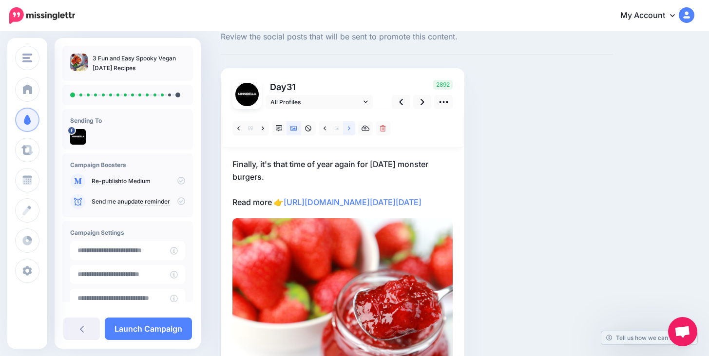
click at [347, 128] on link at bounding box center [349, 128] width 12 height 14
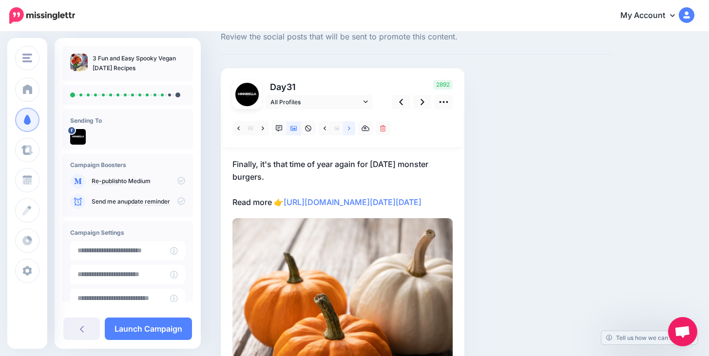
click at [347, 128] on link at bounding box center [349, 128] width 12 height 14
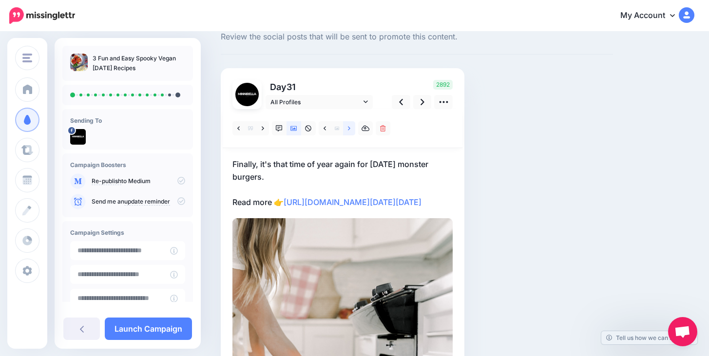
click at [347, 128] on link at bounding box center [349, 128] width 12 height 14
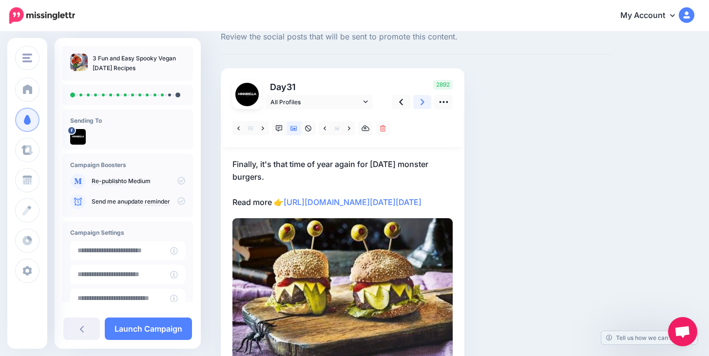
click at [423, 102] on icon at bounding box center [423, 102] width 4 height 6
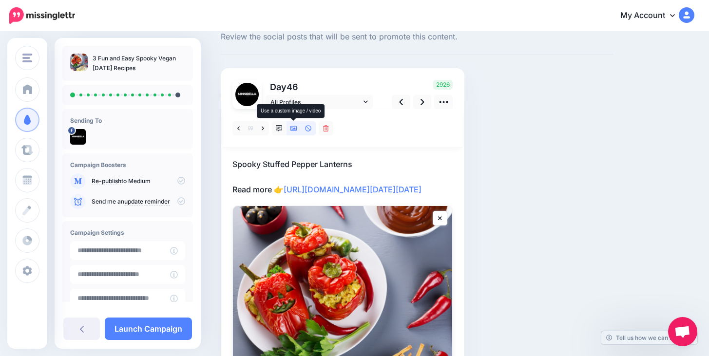
click at [294, 131] on icon at bounding box center [293, 128] width 7 height 7
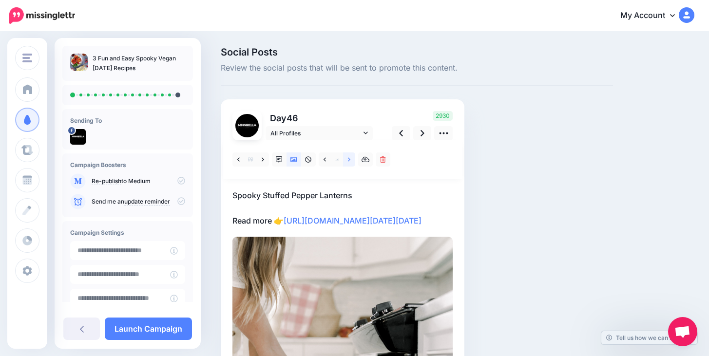
click at [346, 157] on link at bounding box center [349, 160] width 12 height 14
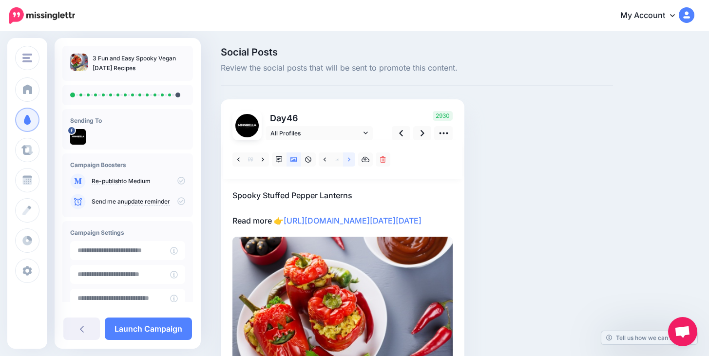
click at [346, 157] on link at bounding box center [349, 160] width 12 height 14
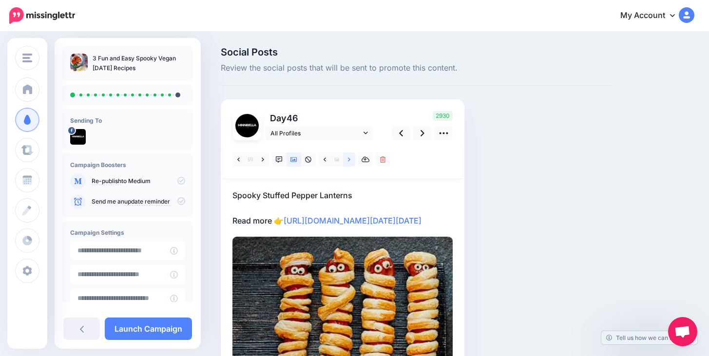
click at [346, 157] on link at bounding box center [349, 160] width 12 height 14
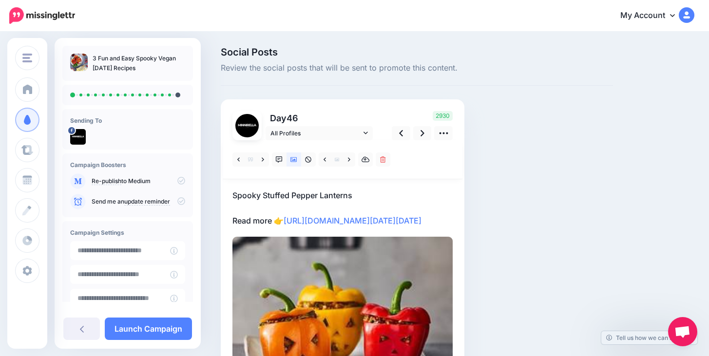
click at [379, 200] on p "Spooky Stuffed Pepper Lanterns Read more 👉 https://luisamarie.com/3-fun-and-eas…" at bounding box center [342, 208] width 220 height 38
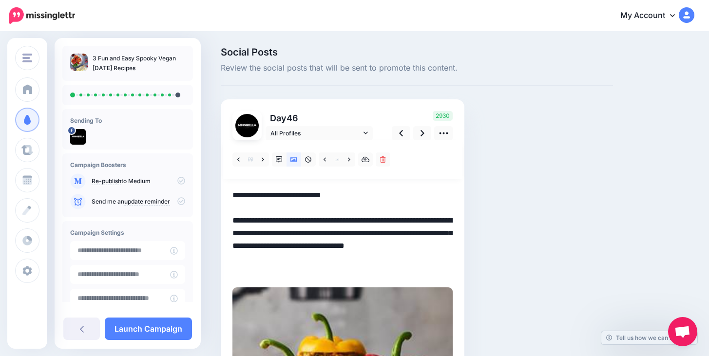
click at [379, 200] on textarea "**********" at bounding box center [342, 233] width 220 height 89
click at [233, 197] on textarea "**********" at bounding box center [342, 233] width 220 height 89
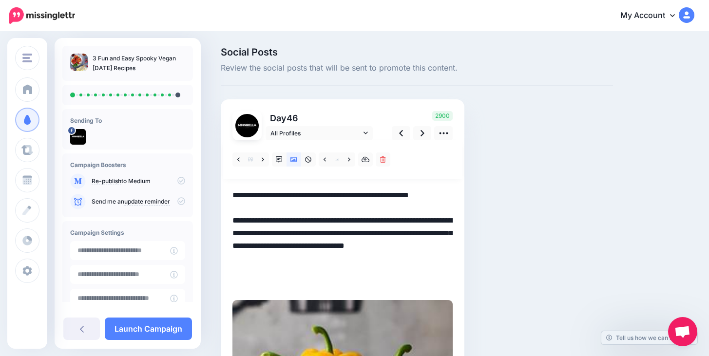
click at [264, 211] on textarea "**********" at bounding box center [342, 239] width 220 height 101
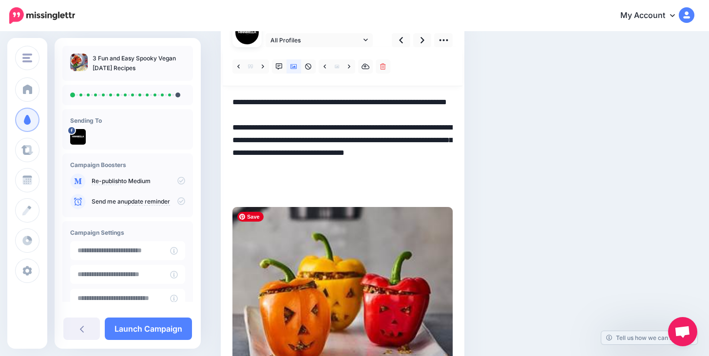
scroll to position [82, 0]
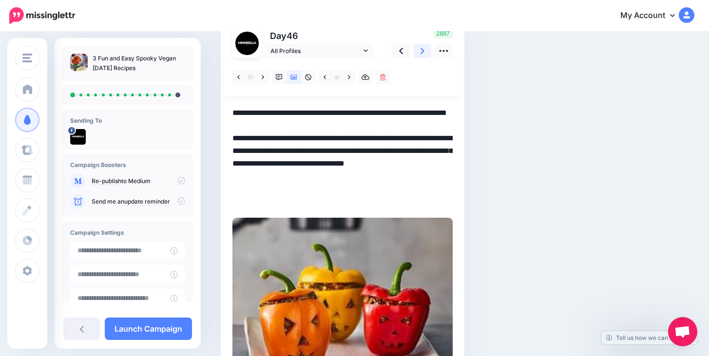
type textarea "**********"
click at [421, 49] on icon at bounding box center [423, 51] width 4 height 6
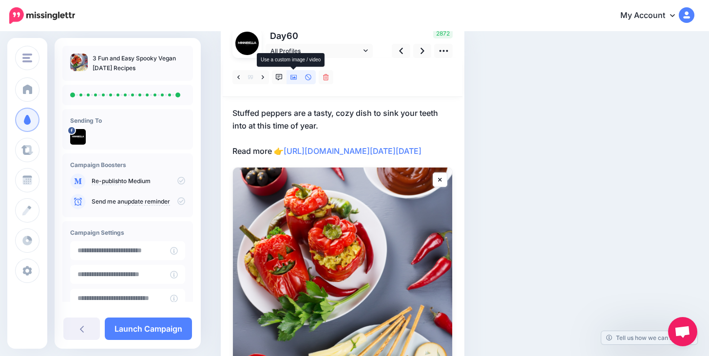
click at [296, 79] on icon at bounding box center [293, 77] width 7 height 5
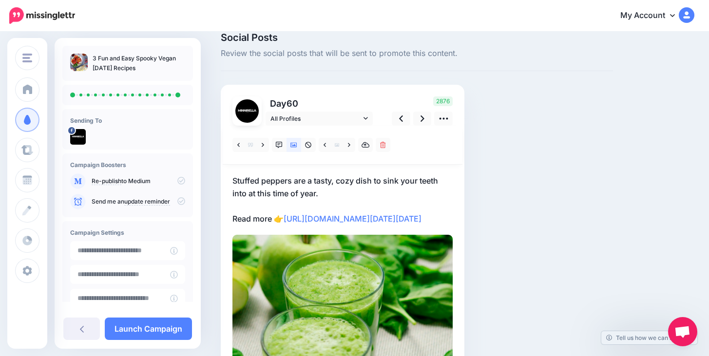
scroll to position [16, 0]
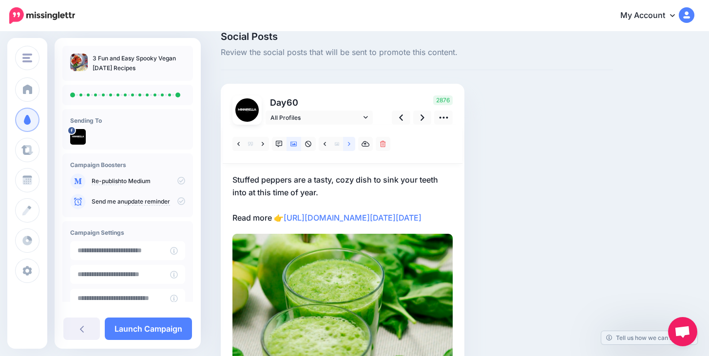
click at [351, 146] on link at bounding box center [349, 144] width 12 height 14
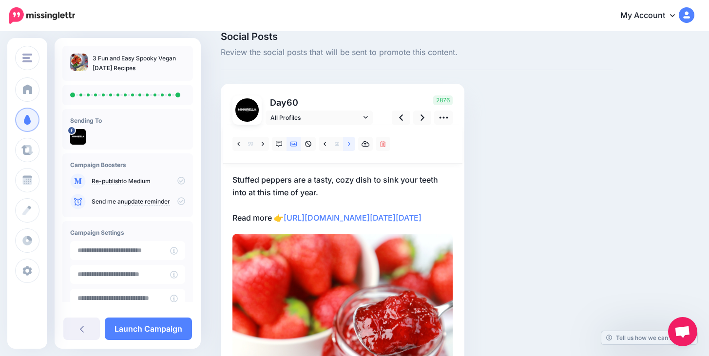
click at [351, 146] on link at bounding box center [349, 144] width 12 height 14
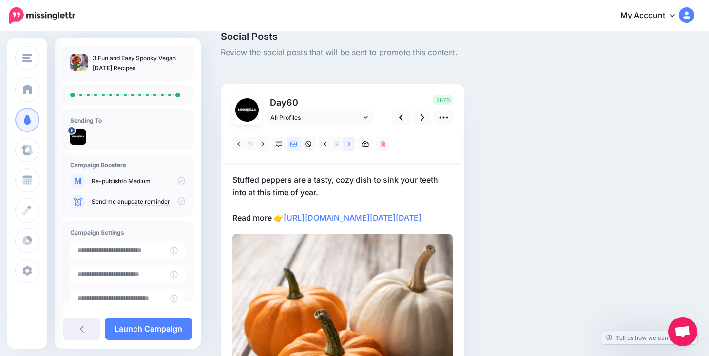
click at [351, 146] on link at bounding box center [349, 144] width 12 height 14
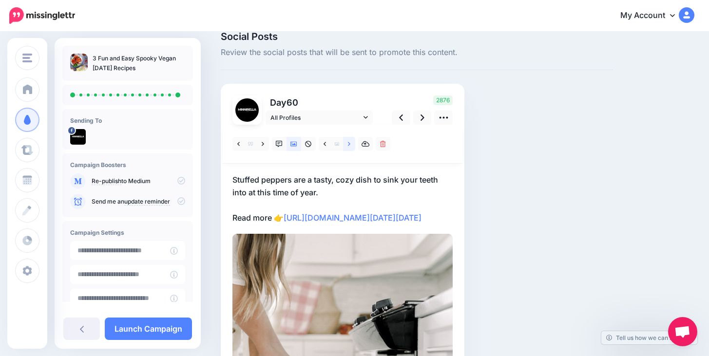
click at [351, 146] on link at bounding box center [349, 144] width 12 height 14
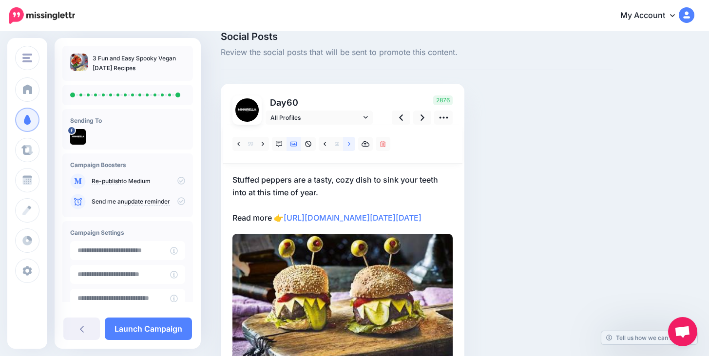
click at [351, 146] on link at bounding box center [349, 144] width 12 height 14
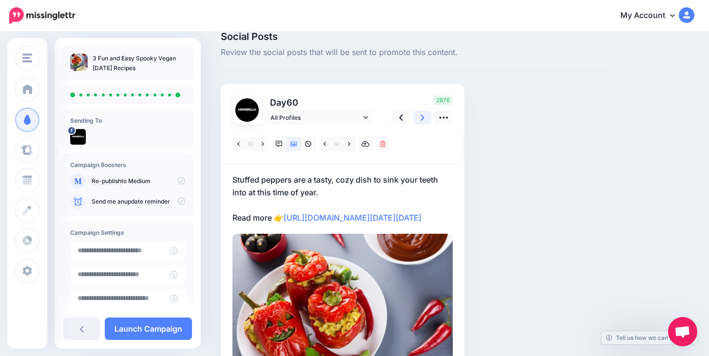
click at [425, 117] on link at bounding box center [422, 118] width 19 height 14
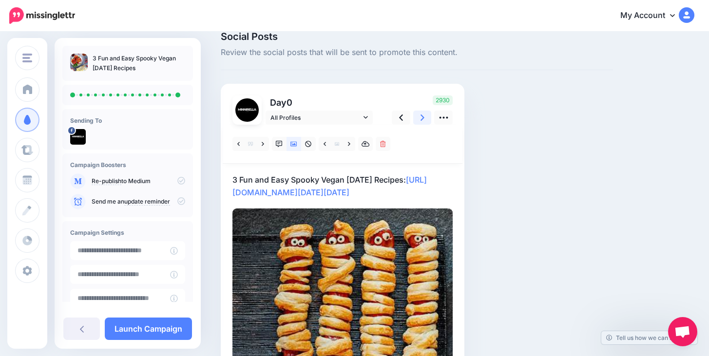
click at [425, 117] on link at bounding box center [422, 118] width 19 height 14
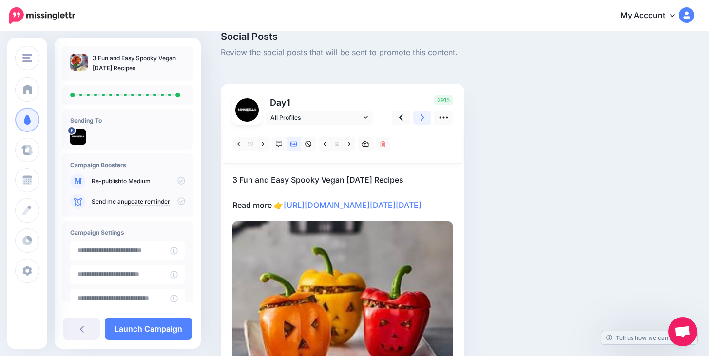
click at [425, 117] on link at bounding box center [422, 118] width 19 height 14
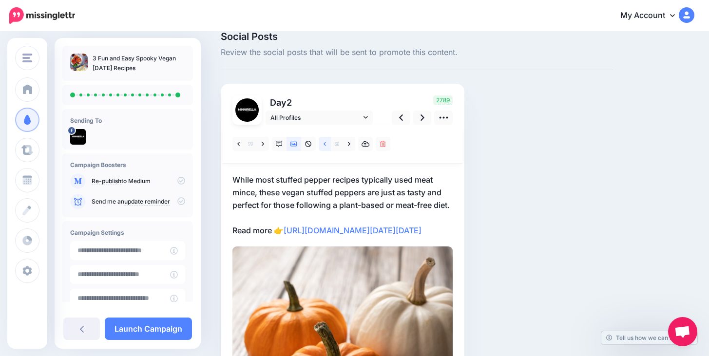
click at [328, 146] on link at bounding box center [325, 144] width 12 height 14
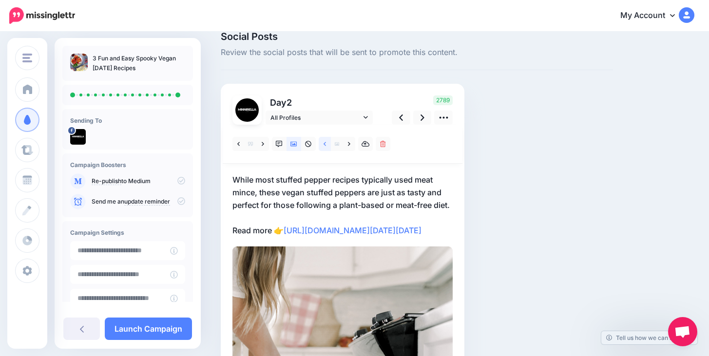
click at [328, 146] on link at bounding box center [325, 144] width 12 height 14
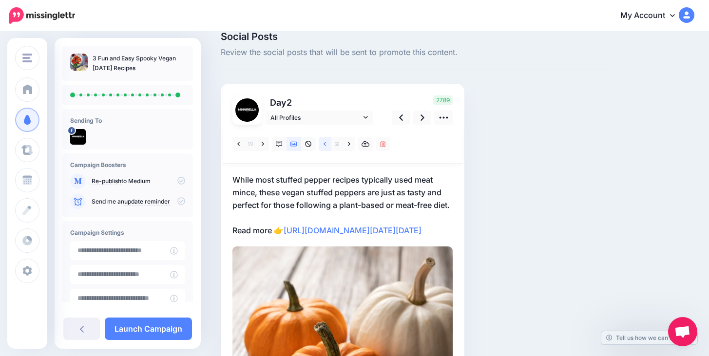
click at [328, 146] on link at bounding box center [325, 144] width 12 height 14
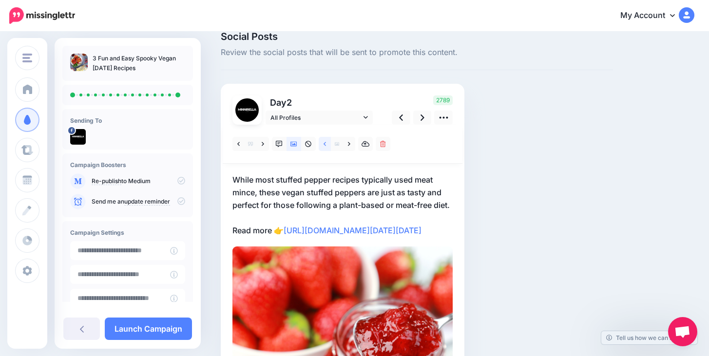
click at [328, 146] on link at bounding box center [325, 144] width 12 height 14
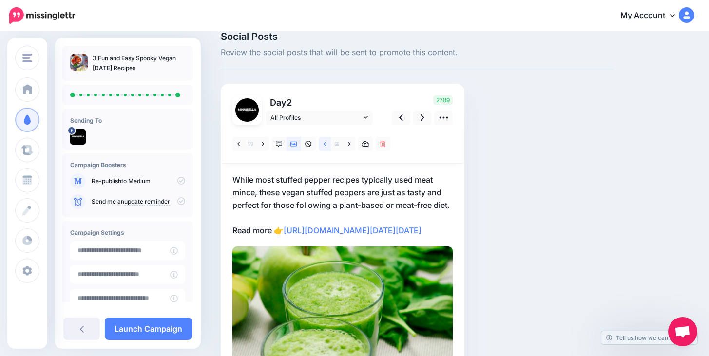
click at [328, 146] on link at bounding box center [325, 144] width 12 height 14
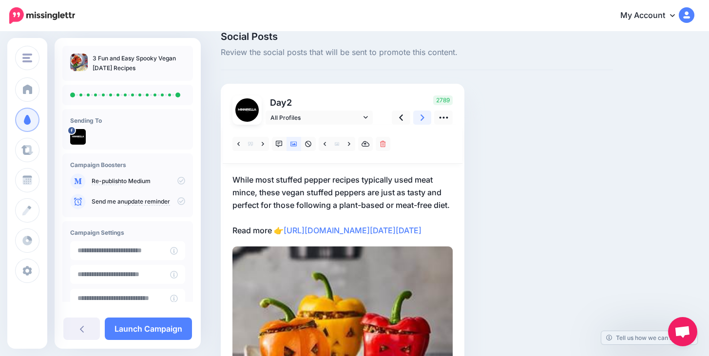
click at [424, 116] on icon at bounding box center [423, 118] width 4 height 10
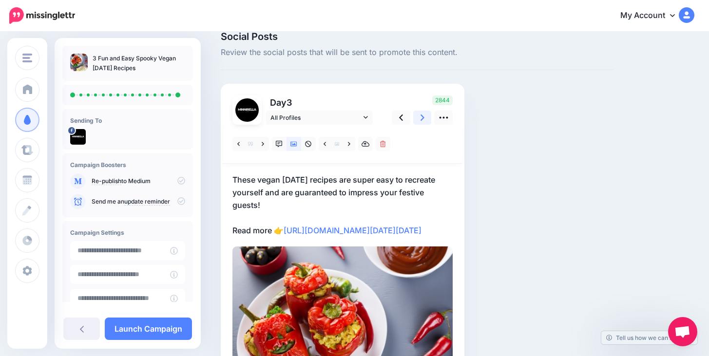
click at [424, 116] on icon at bounding box center [423, 118] width 4 height 10
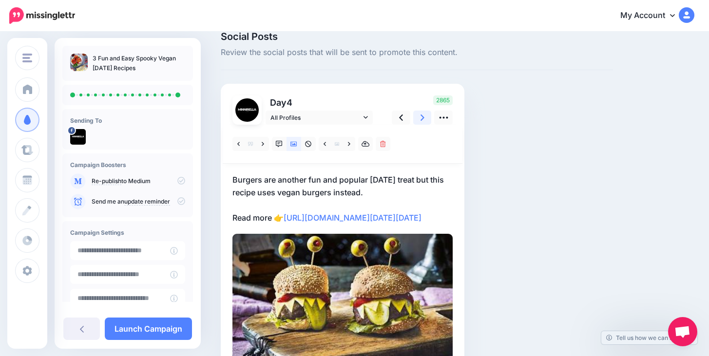
click at [424, 116] on icon at bounding box center [423, 118] width 4 height 10
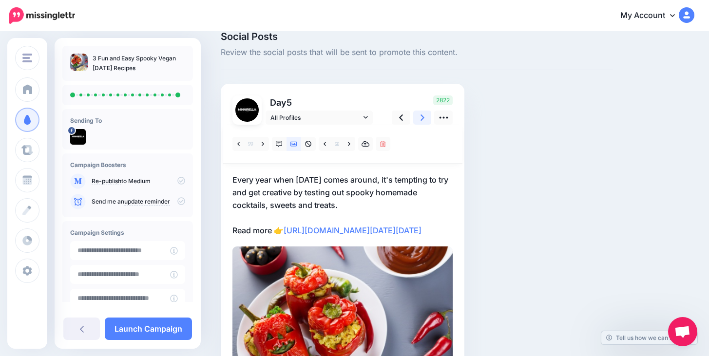
click at [424, 116] on icon at bounding box center [423, 118] width 4 height 10
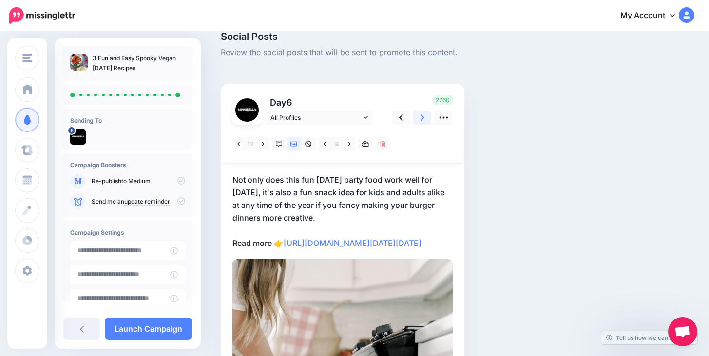
click at [424, 116] on icon at bounding box center [423, 118] width 4 height 10
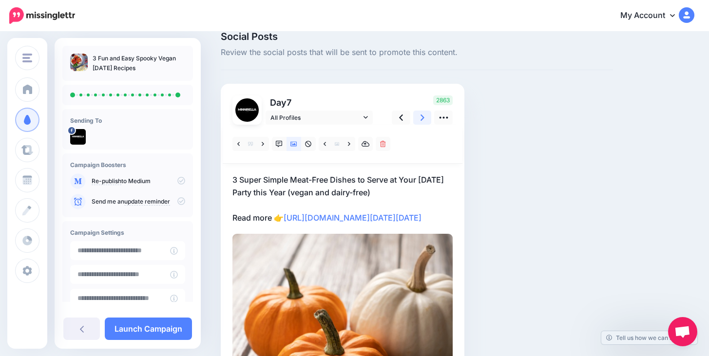
click at [424, 116] on icon at bounding box center [423, 118] width 4 height 10
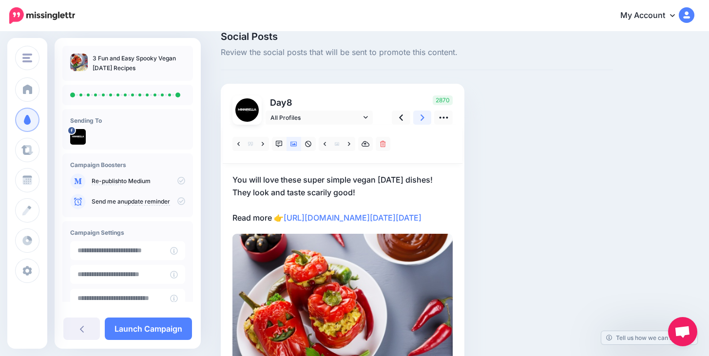
click at [424, 116] on icon at bounding box center [423, 118] width 4 height 10
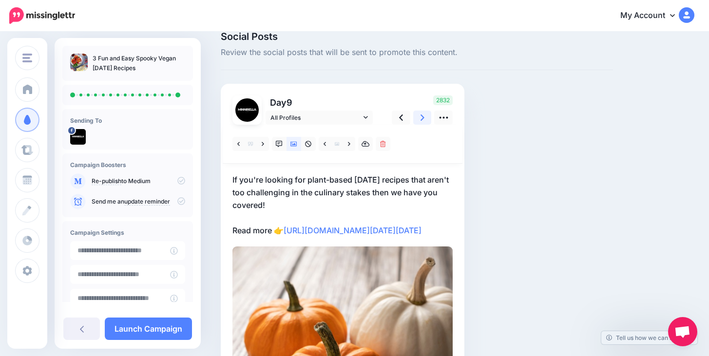
click at [424, 116] on icon at bounding box center [423, 118] width 4 height 10
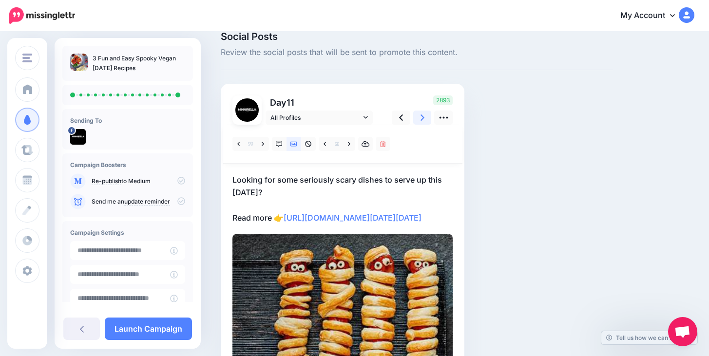
click at [424, 116] on icon at bounding box center [423, 118] width 4 height 10
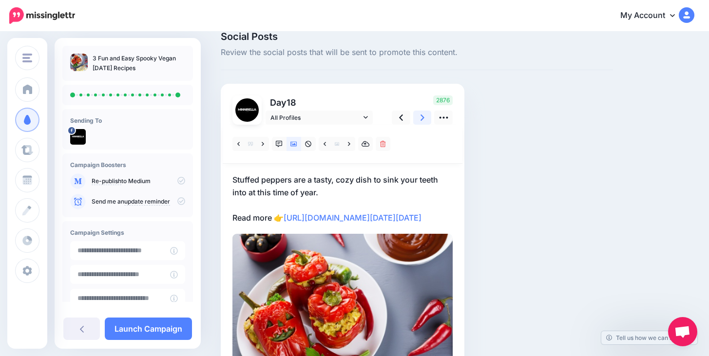
click at [424, 116] on link at bounding box center [422, 118] width 19 height 14
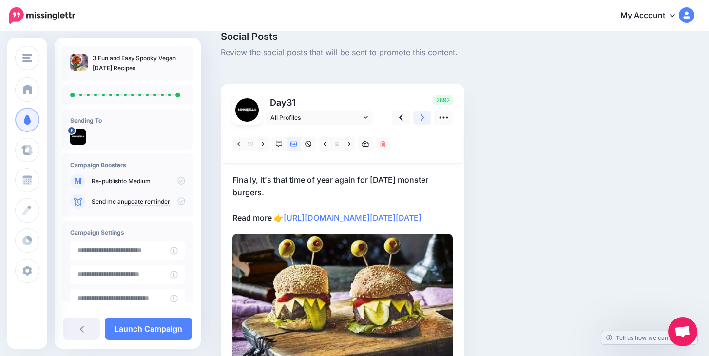
click at [424, 116] on link at bounding box center [422, 118] width 19 height 14
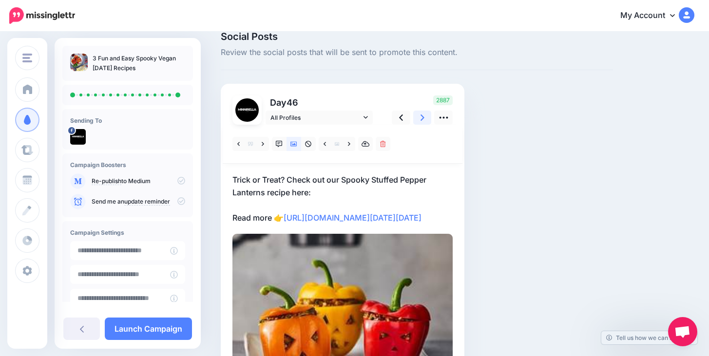
click at [426, 116] on link at bounding box center [422, 118] width 19 height 14
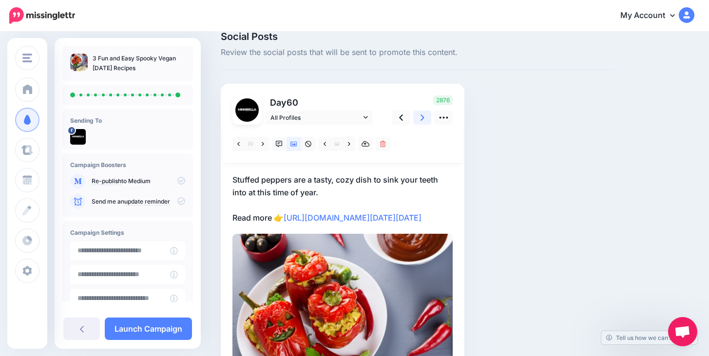
click at [426, 116] on link at bounding box center [422, 118] width 19 height 14
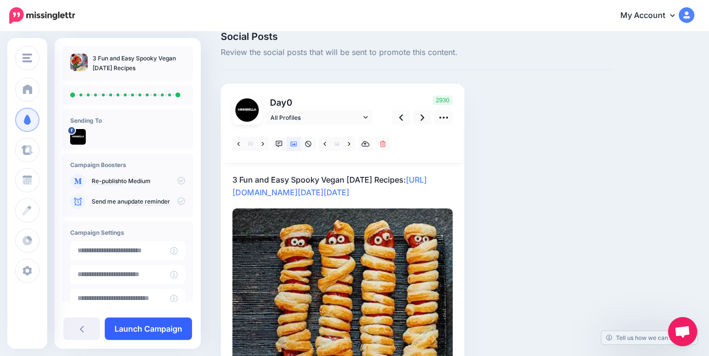
click at [156, 319] on link "Launch Campaign" at bounding box center [148, 329] width 87 height 22
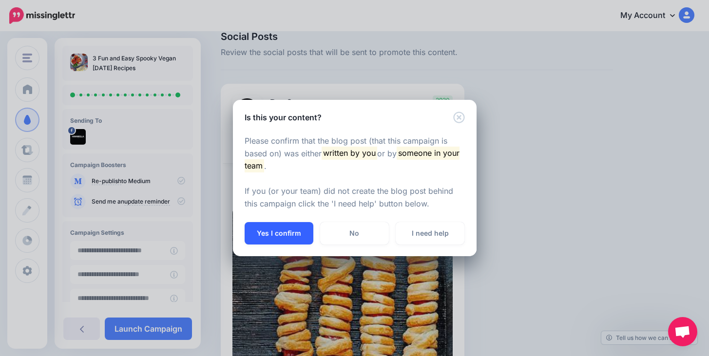
click at [289, 237] on button "Yes I confirm" at bounding box center [279, 233] width 69 height 22
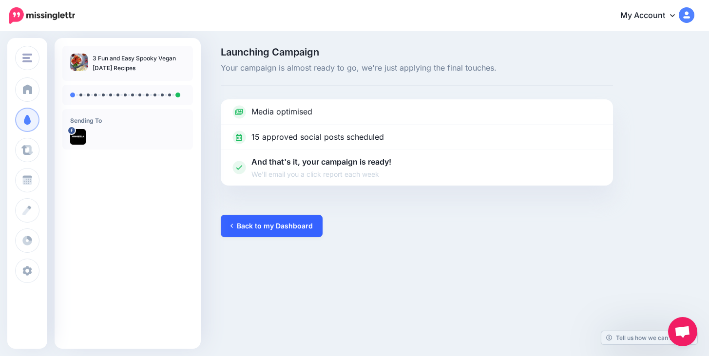
click at [268, 226] on link "Back to my Dashboard" at bounding box center [272, 226] width 102 height 22
